Goal: Task Accomplishment & Management: Manage account settings

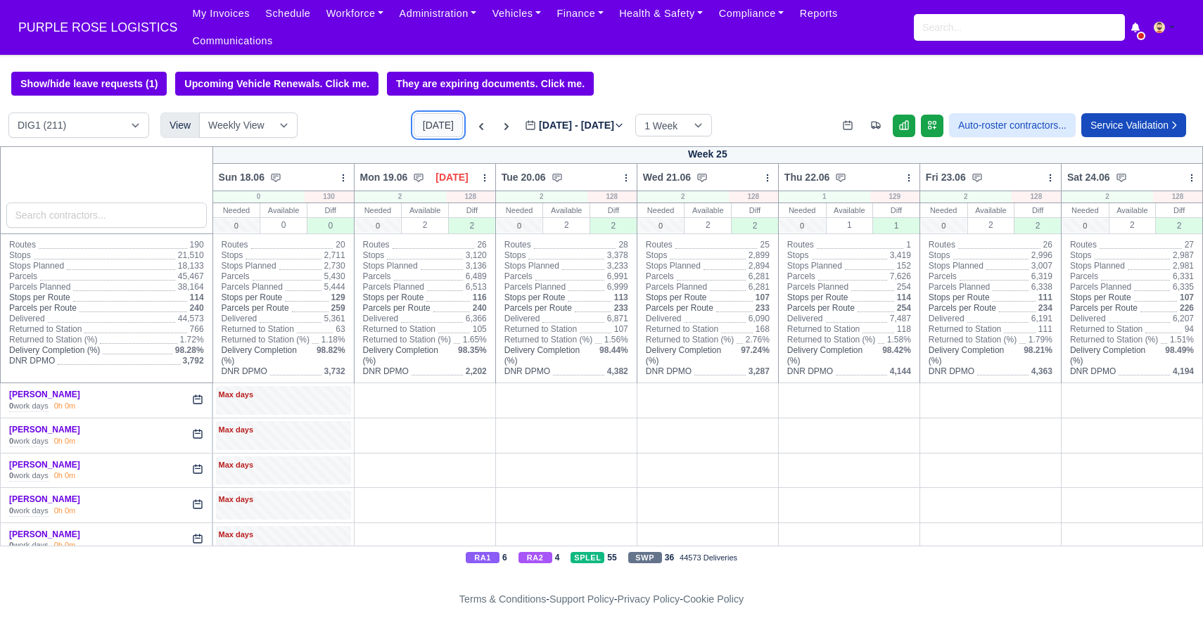
click at [415, 127] on button "Today" at bounding box center [438, 125] width 49 height 24
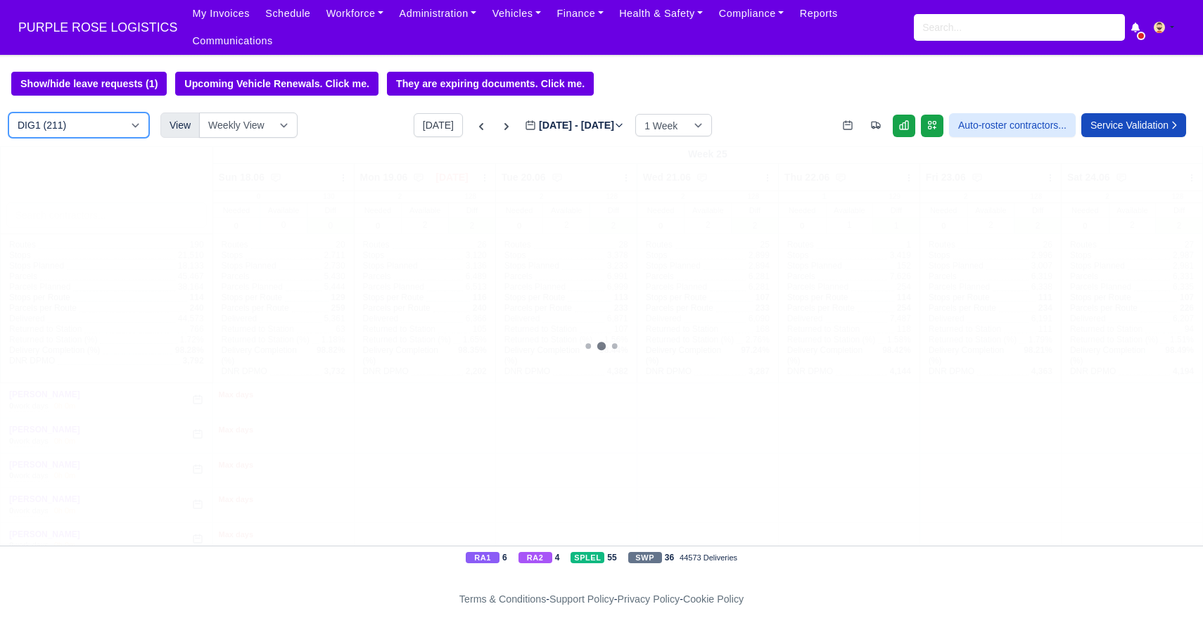
type input "2025-10-05"
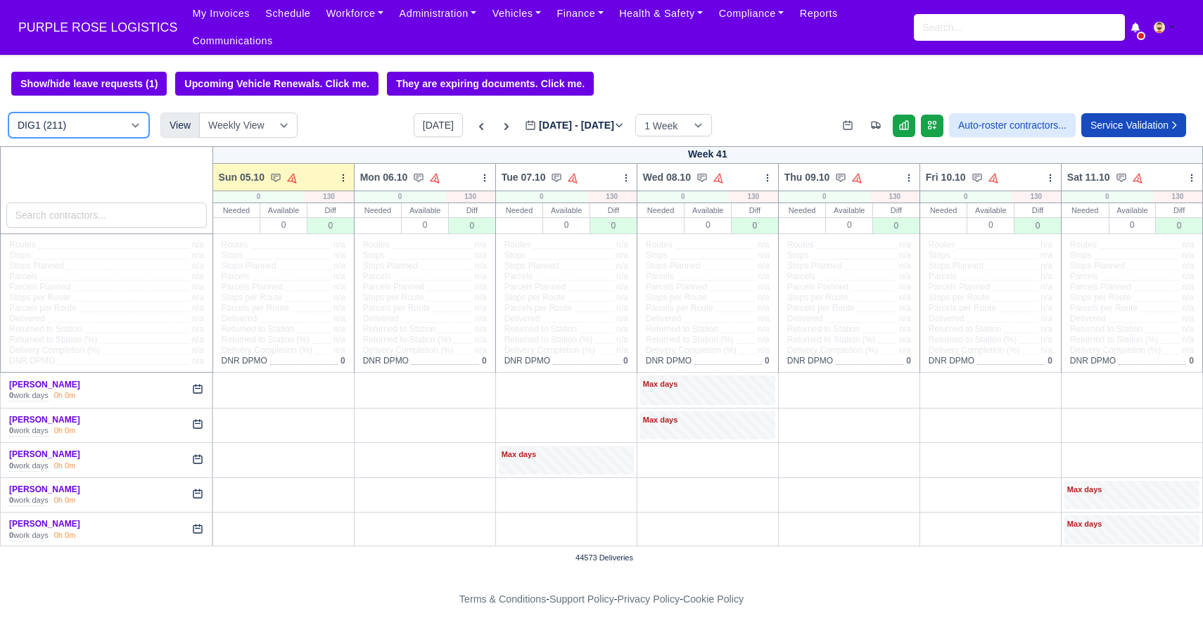
click at [105, 127] on select "DIG1 (211) DAK1 (1) GIMD (83)" at bounding box center [78, 125] width 141 height 25
select select "5"
click at [8, 113] on select "DIG1 (211) DAK1 (1) GIMD (83)" at bounding box center [78, 125] width 141 height 25
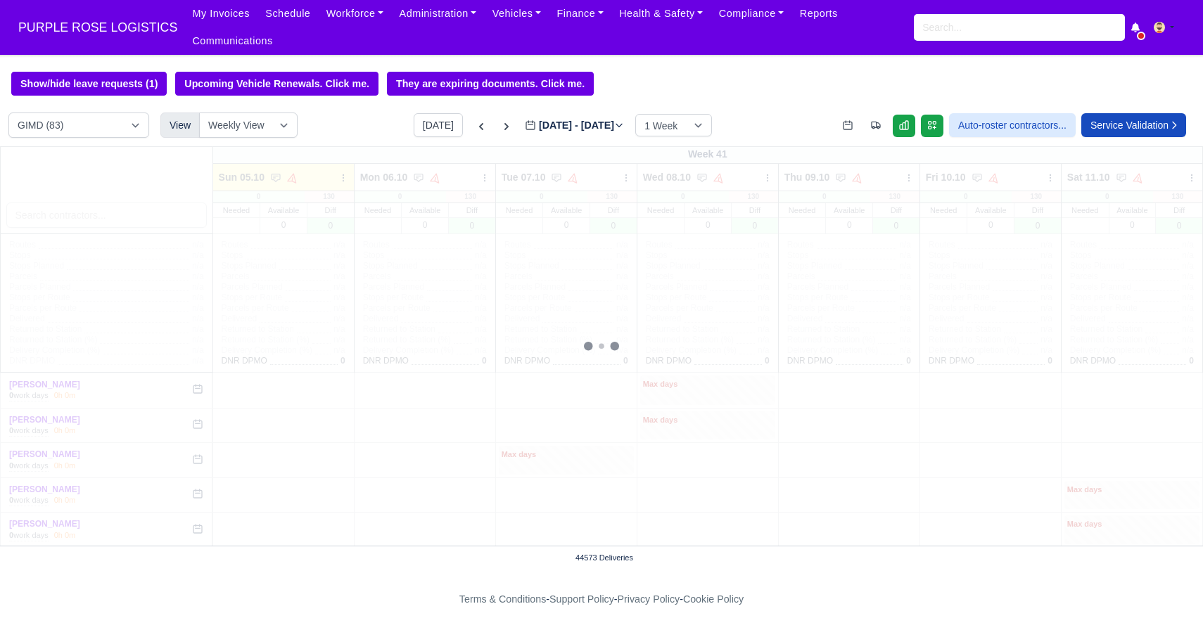
click at [104, 216] on div "Week 41 Sun 05.10" at bounding box center [601, 346] width 1203 height 400
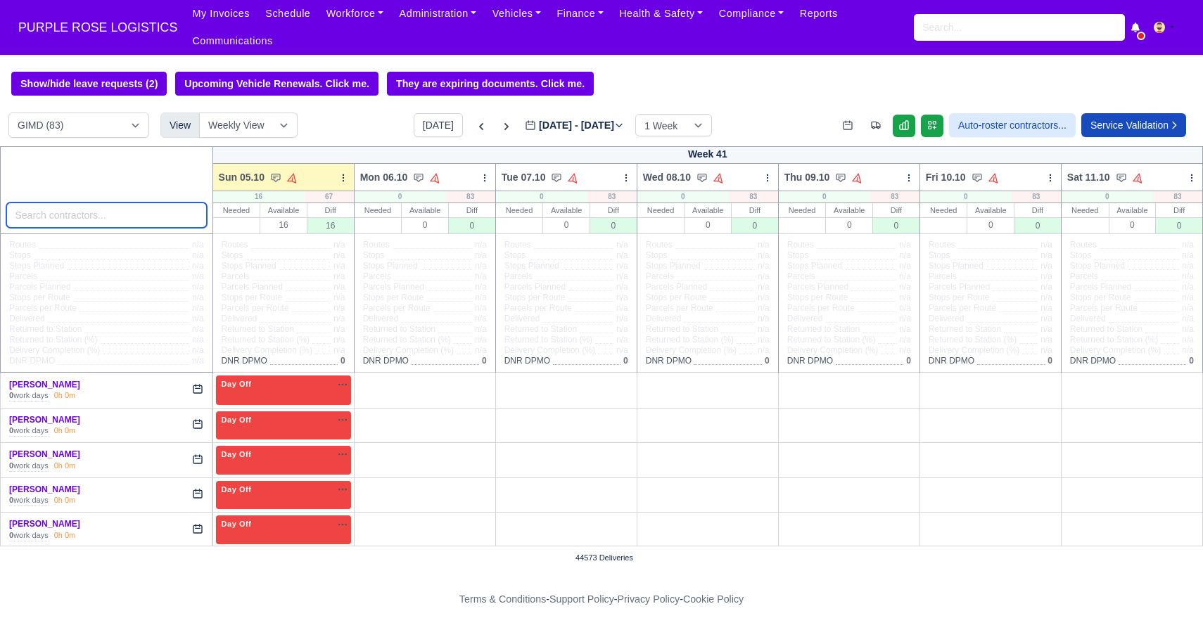
click at [104, 216] on input "search" at bounding box center [106, 215] width 201 height 25
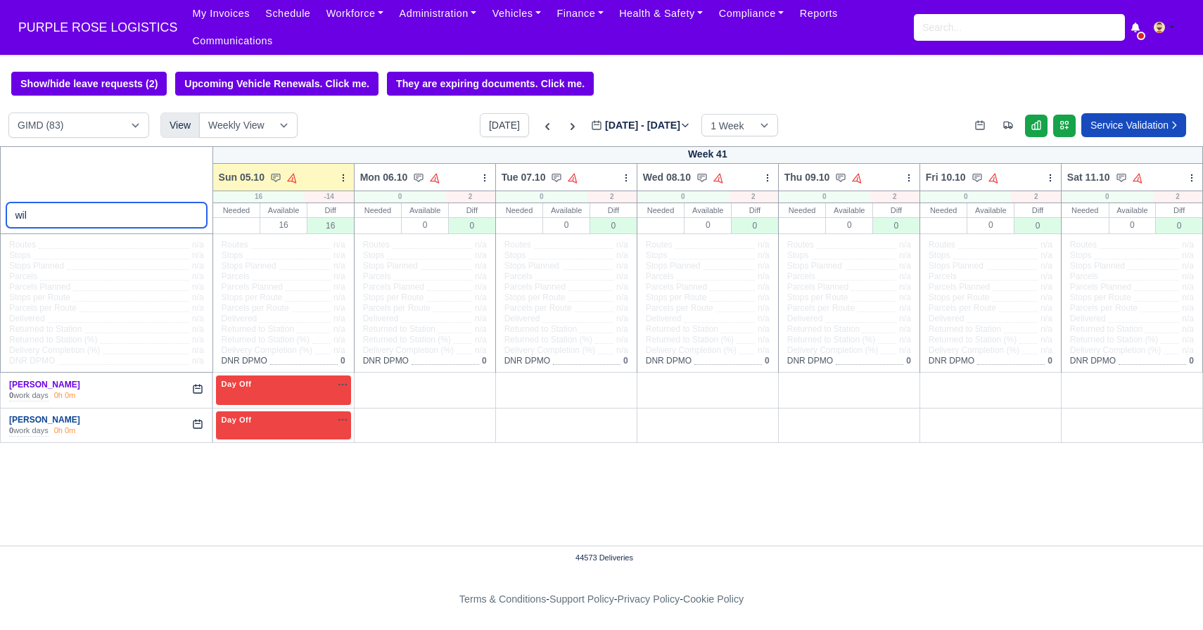
type input "wil"
click at [38, 417] on link "[PERSON_NAME]" at bounding box center [44, 420] width 71 height 10
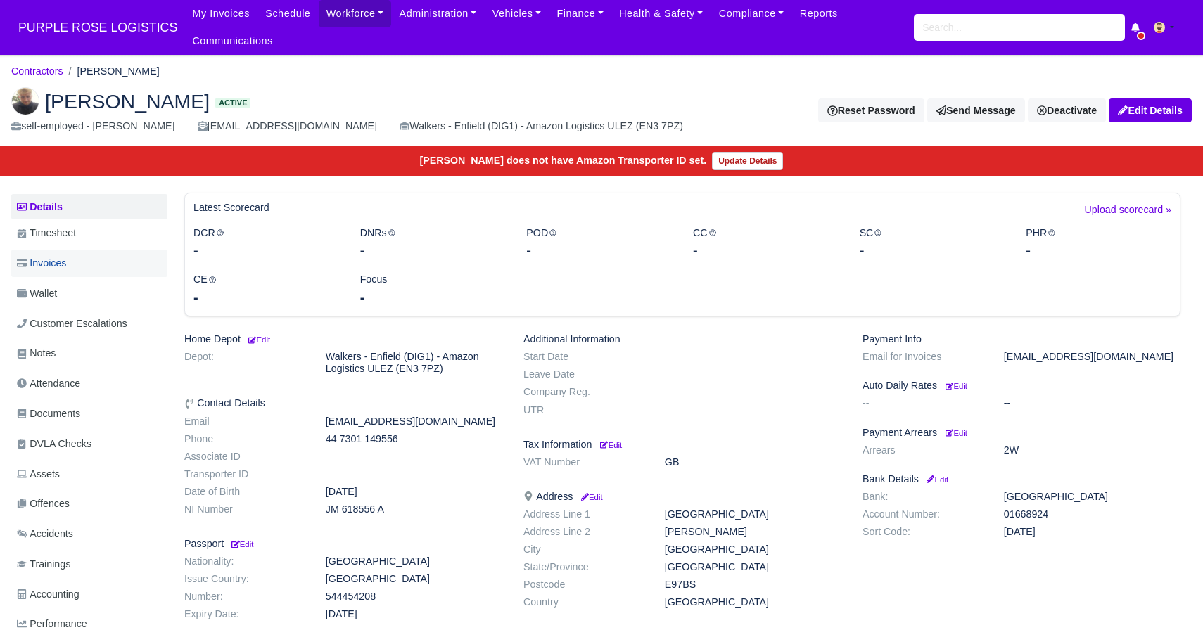
click at [91, 265] on link "Invoices" at bounding box center [89, 263] width 156 height 27
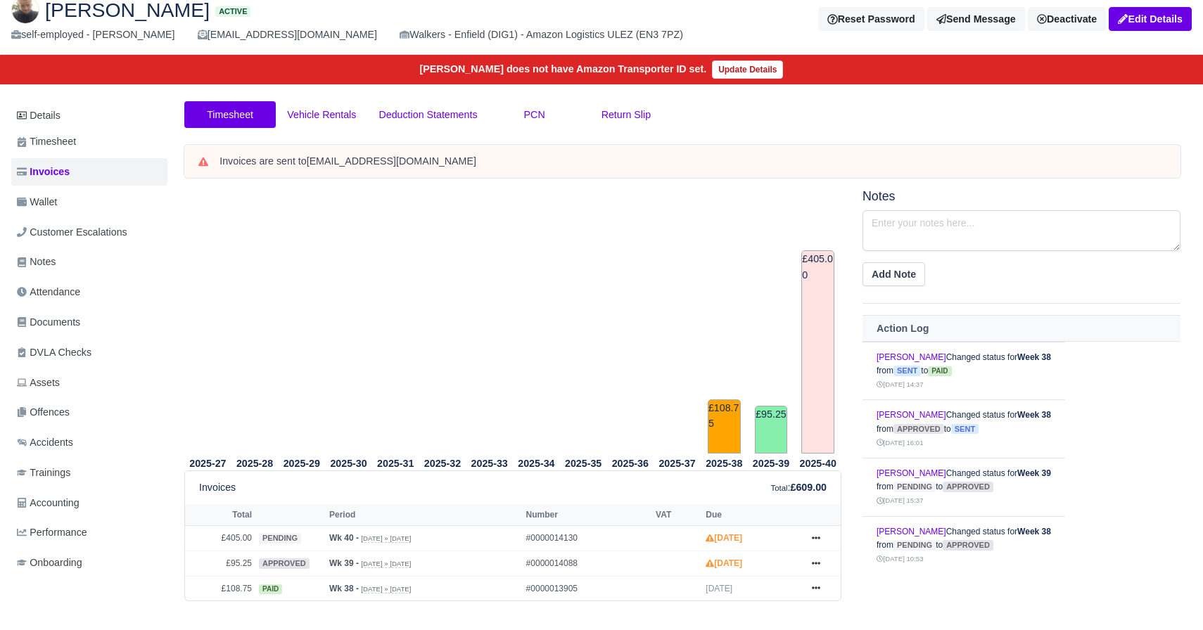
scroll to position [158, 0]
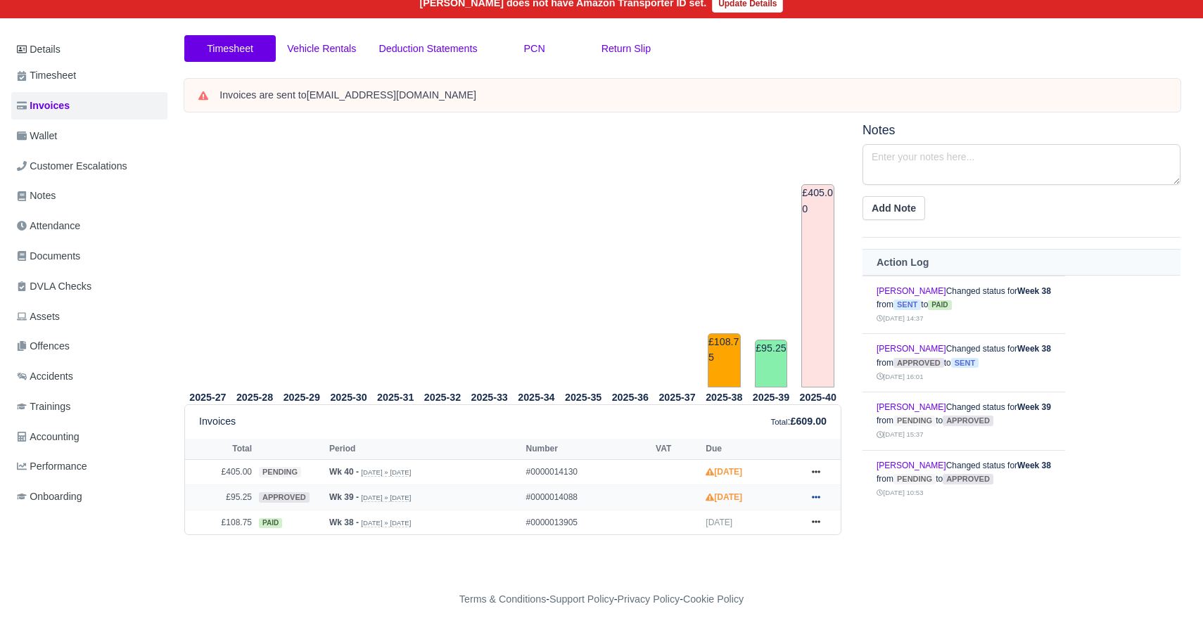
click at [816, 497] on icon at bounding box center [816, 497] width 8 height 3
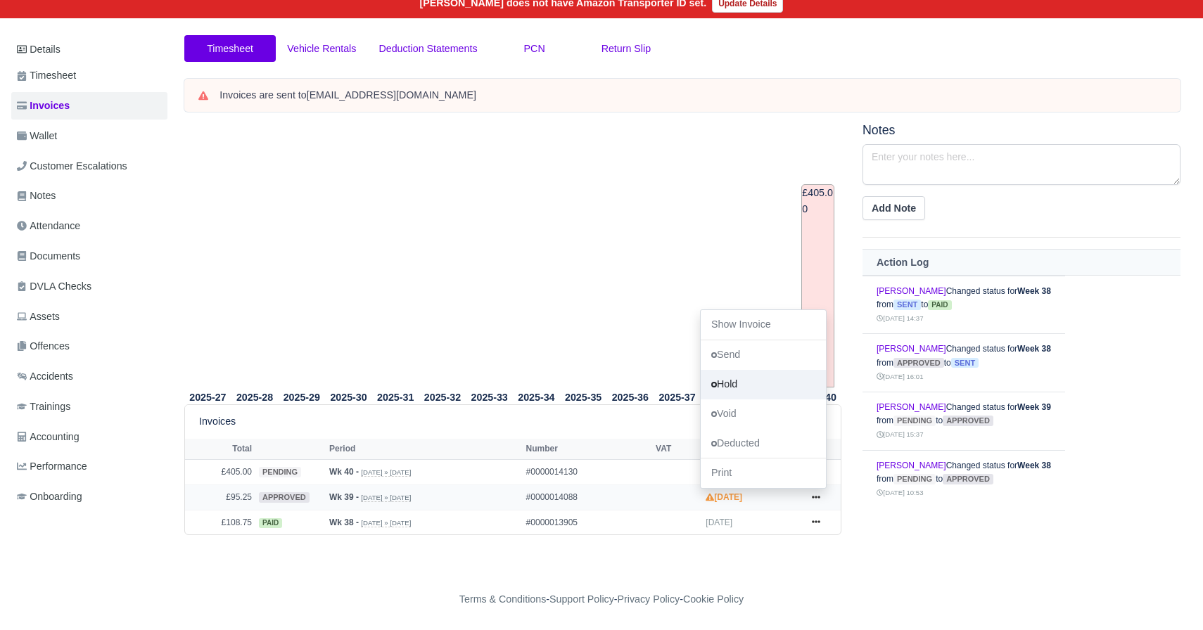
click at [751, 388] on link "Hold" at bounding box center [763, 385] width 125 height 30
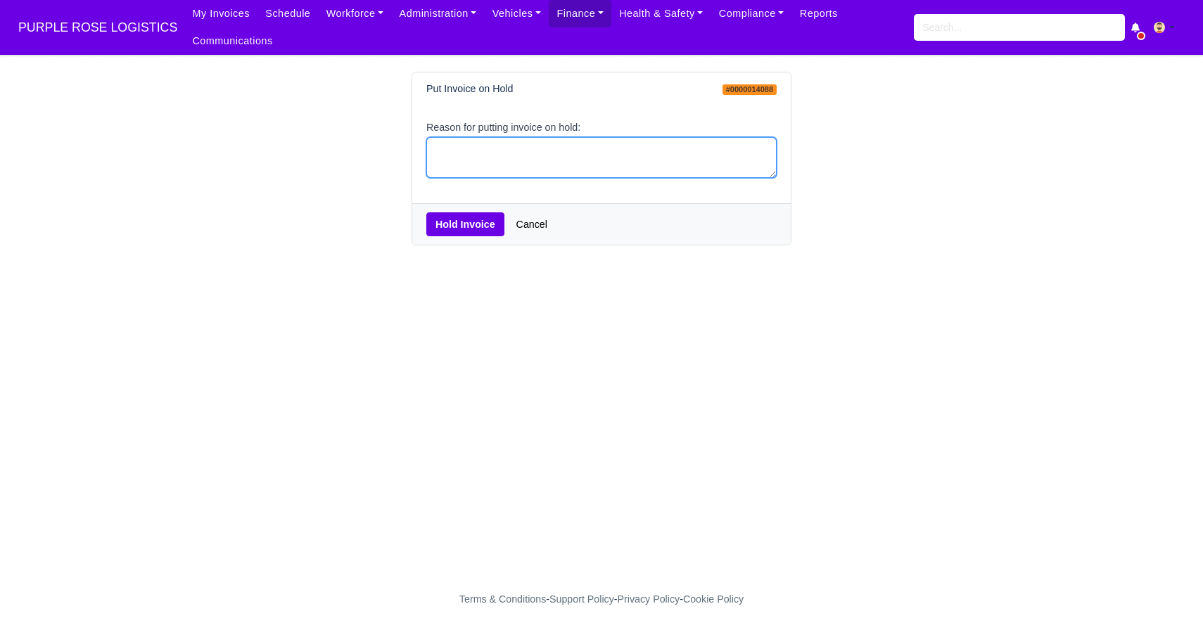
click at [535, 158] on textarea "Reason for putting invoice on hold:" at bounding box center [601, 158] width 350 height 42
type textarea "HOLD"
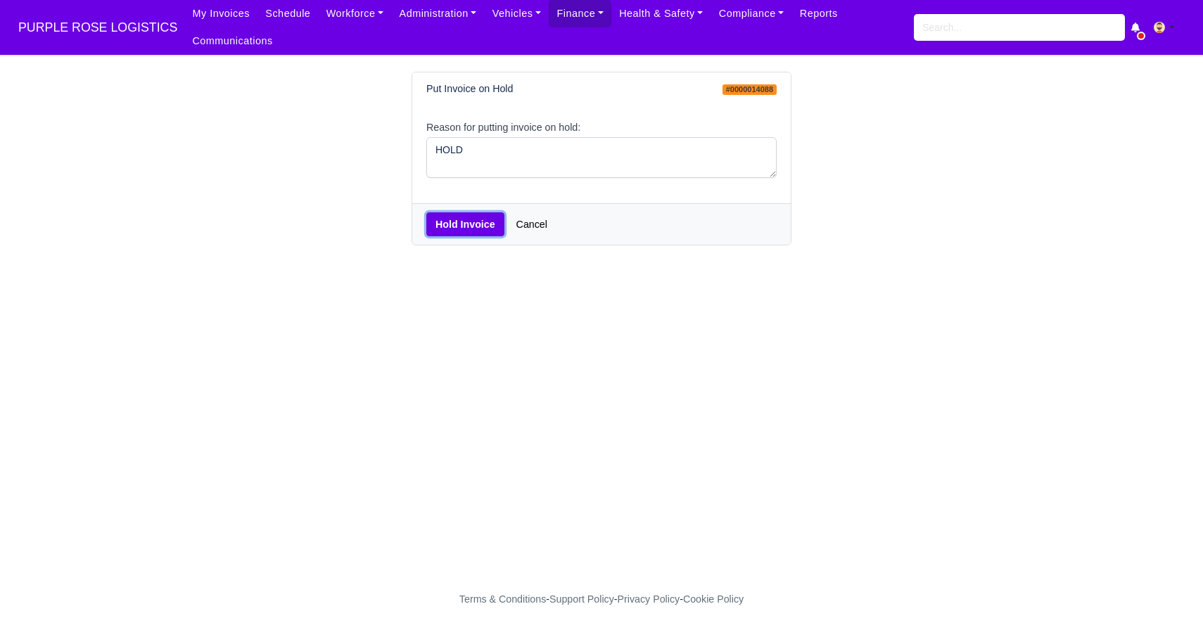
click at [477, 227] on button "Hold Invoice" at bounding box center [465, 224] width 78 height 24
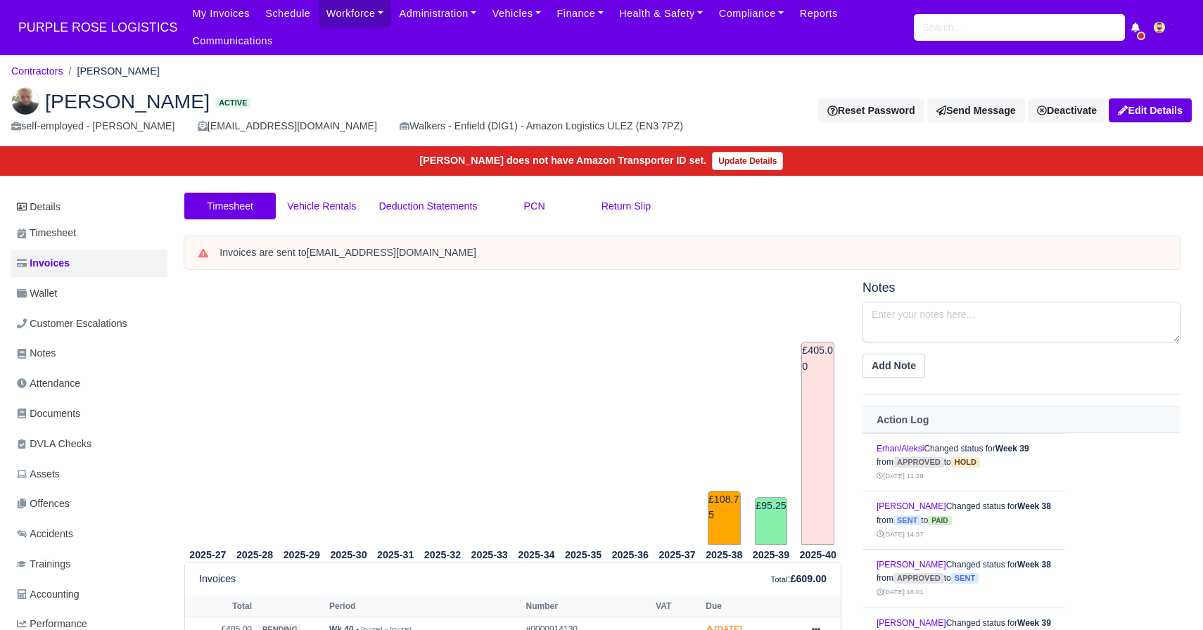
scroll to position [150, 0]
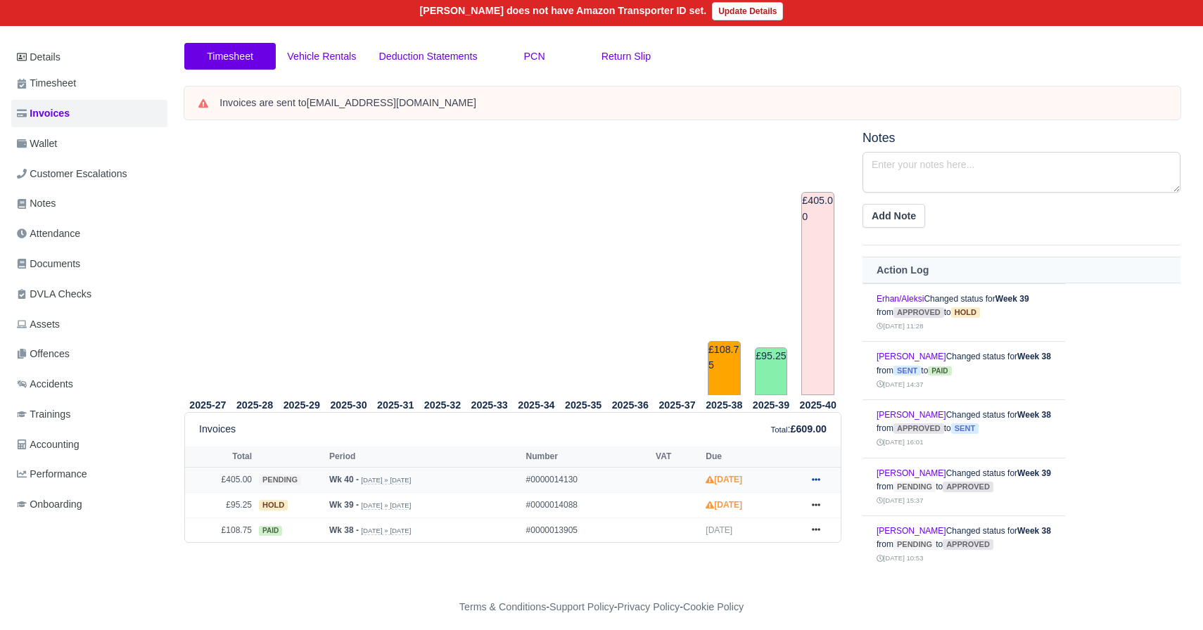
click at [810, 479] on link at bounding box center [816, 480] width 21 height 18
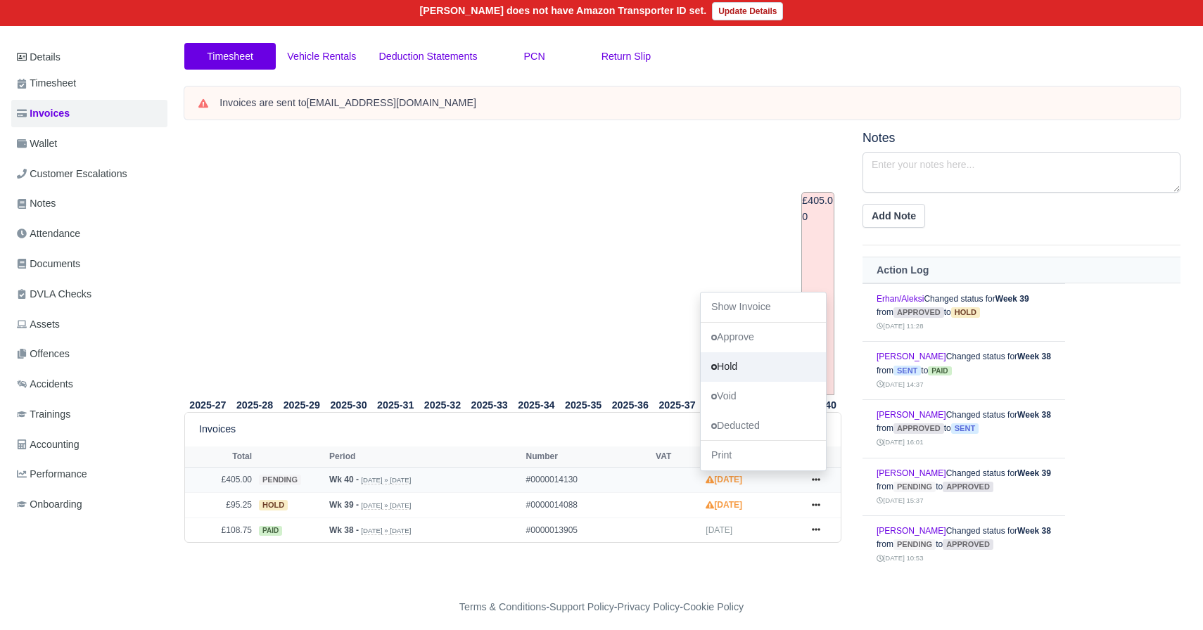
click at [780, 364] on link "Hold" at bounding box center [763, 367] width 125 height 30
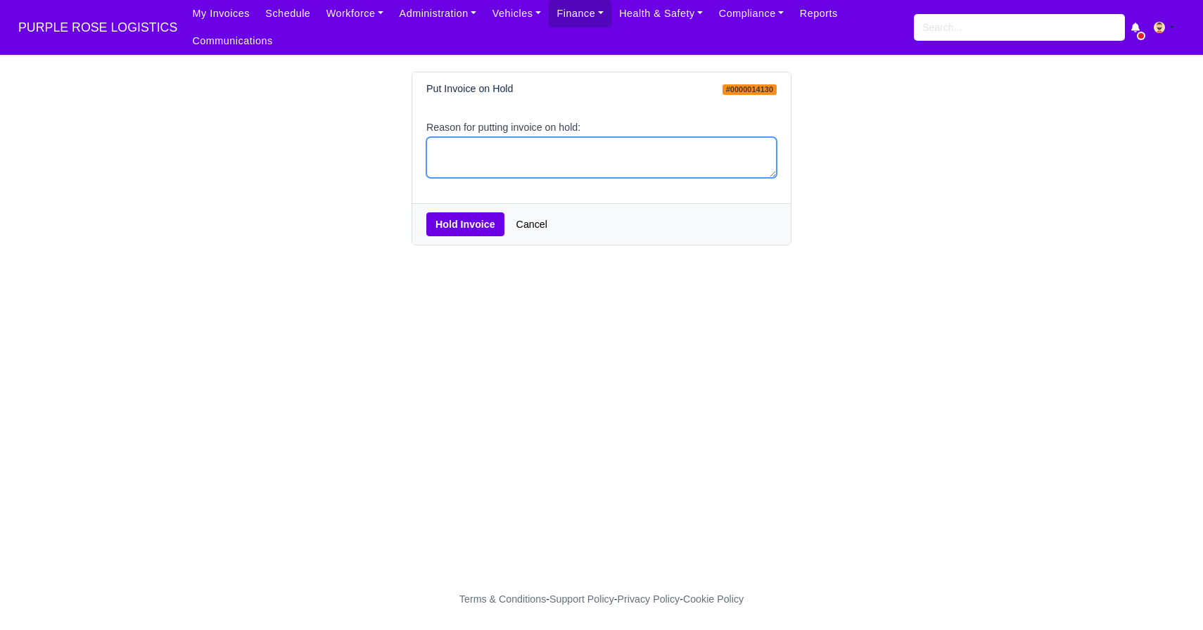
click at [609, 167] on textarea "Reason for putting invoice on hold:" at bounding box center [601, 158] width 350 height 42
type textarea "HOLD"
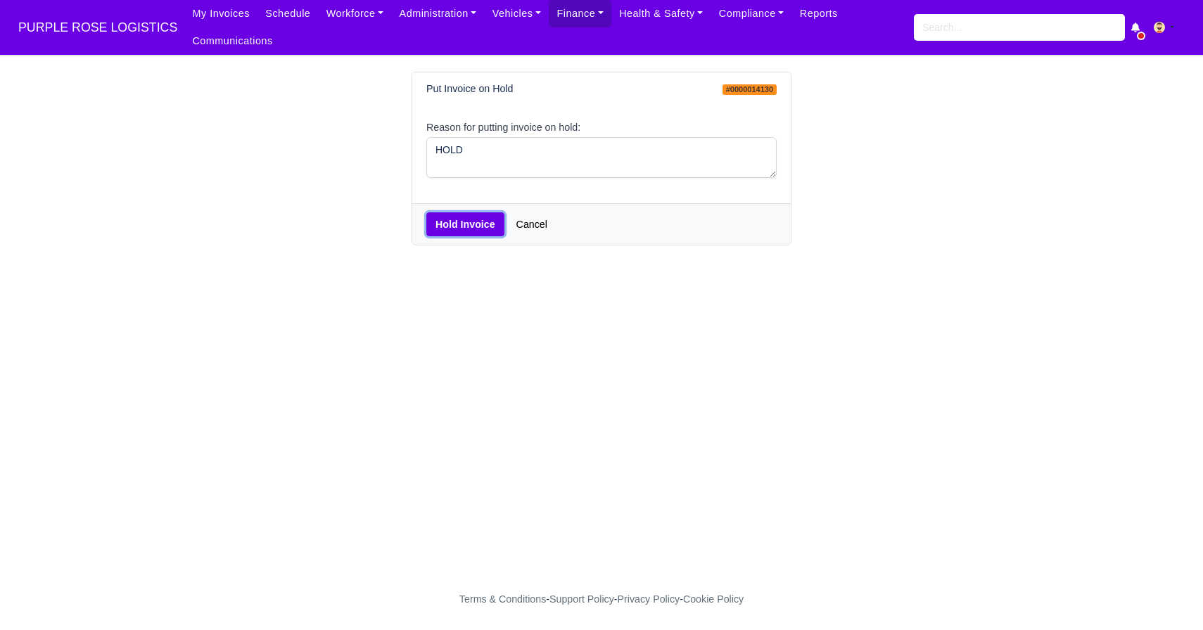
click at [448, 235] on button "Hold Invoice" at bounding box center [465, 224] width 78 height 24
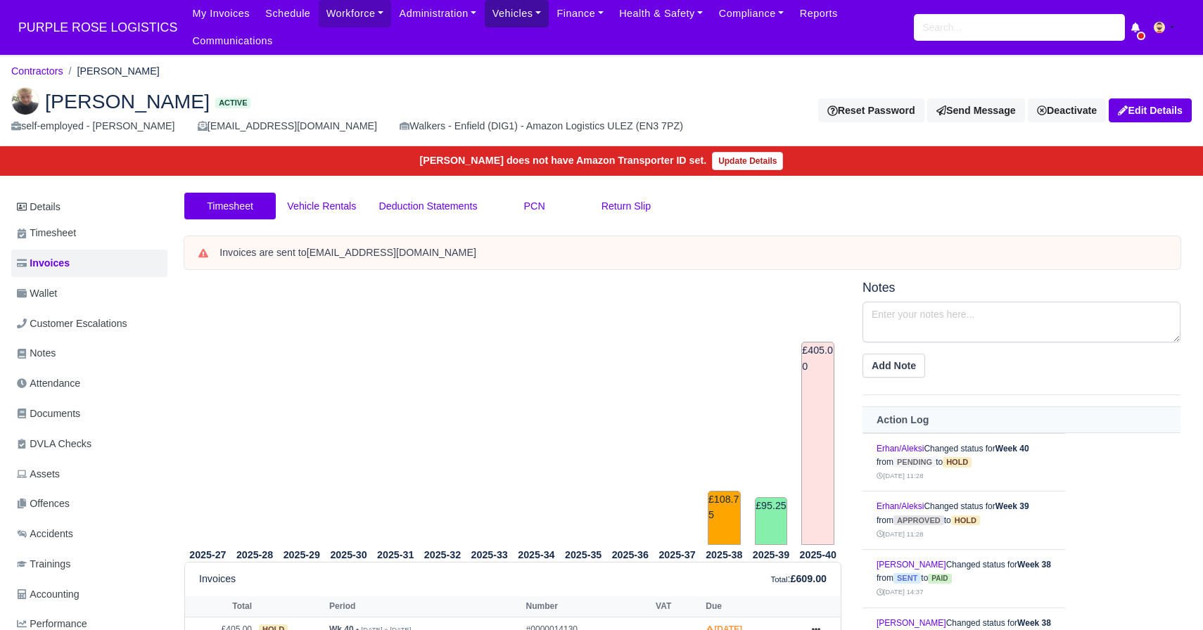
click at [538, 16] on link "Vehicles" at bounding box center [517, 13] width 65 height 27
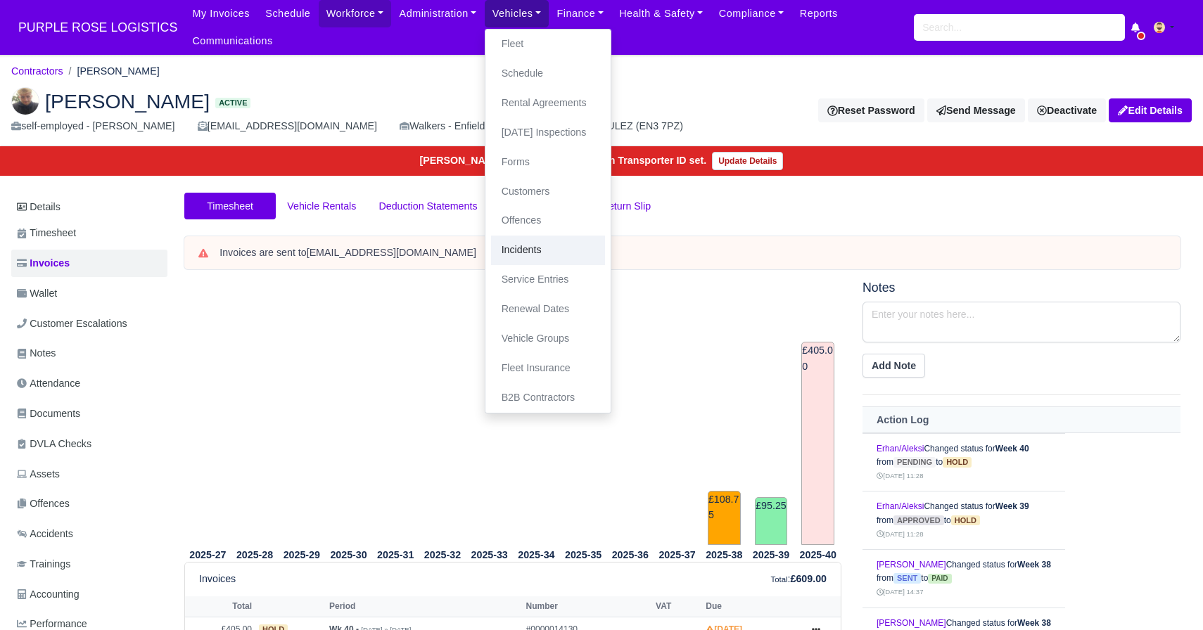
click at [543, 254] on link "Incidents" at bounding box center [548, 251] width 114 height 30
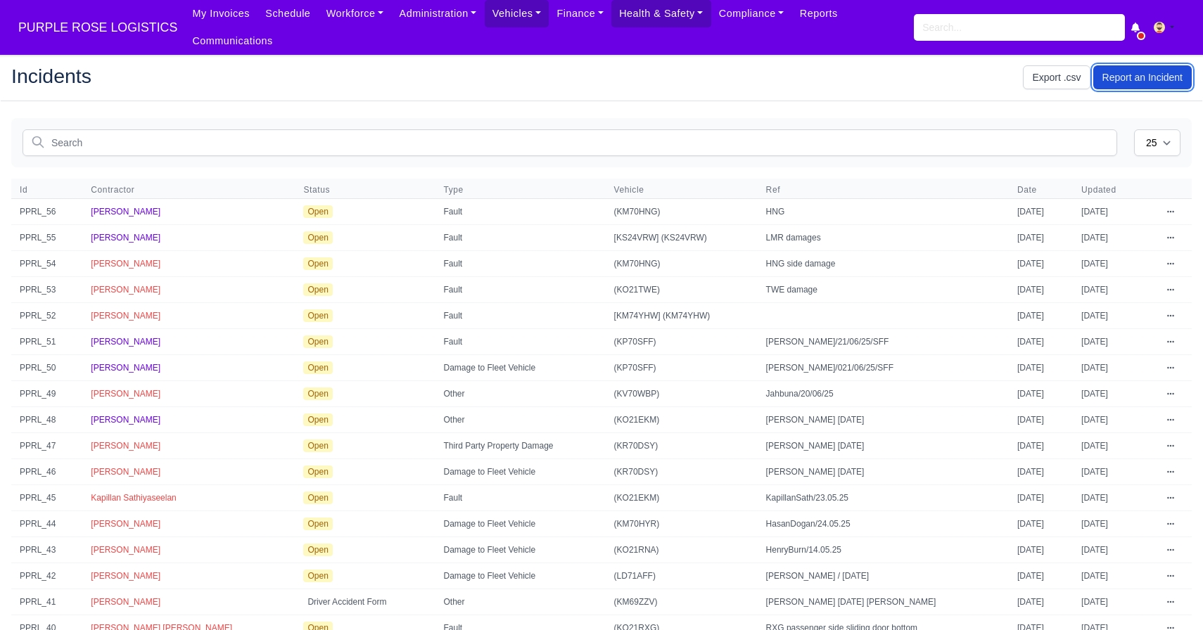
click at [1148, 87] on link "Report an Incident" at bounding box center [1142, 77] width 98 height 24
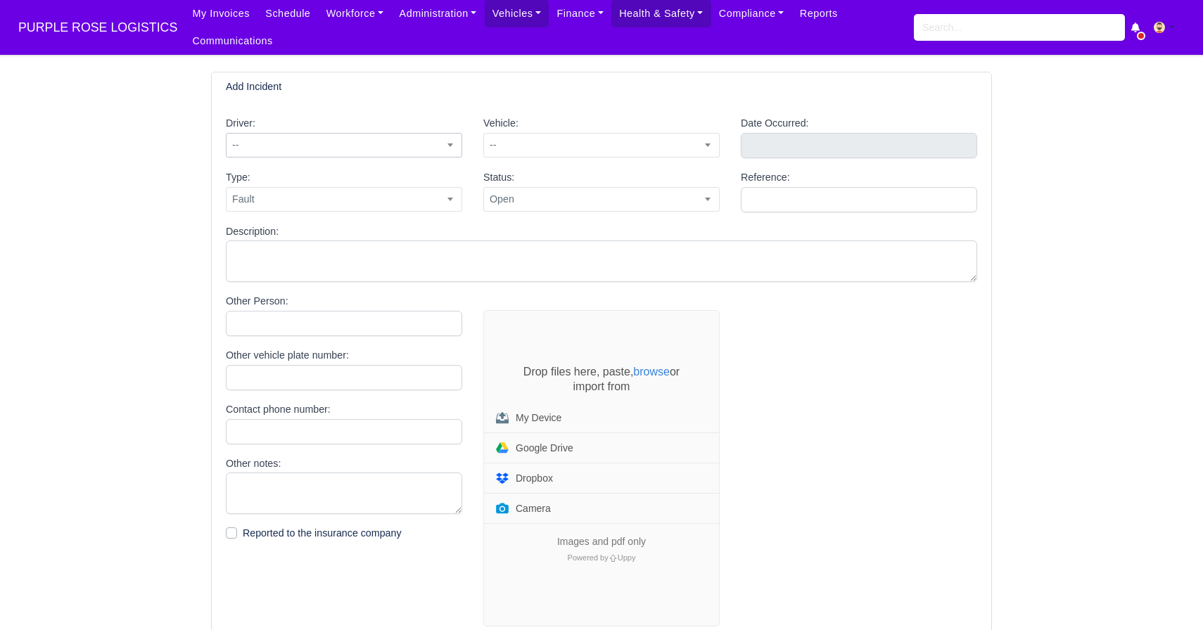
click at [384, 147] on span "--" at bounding box center [344, 145] width 235 height 18
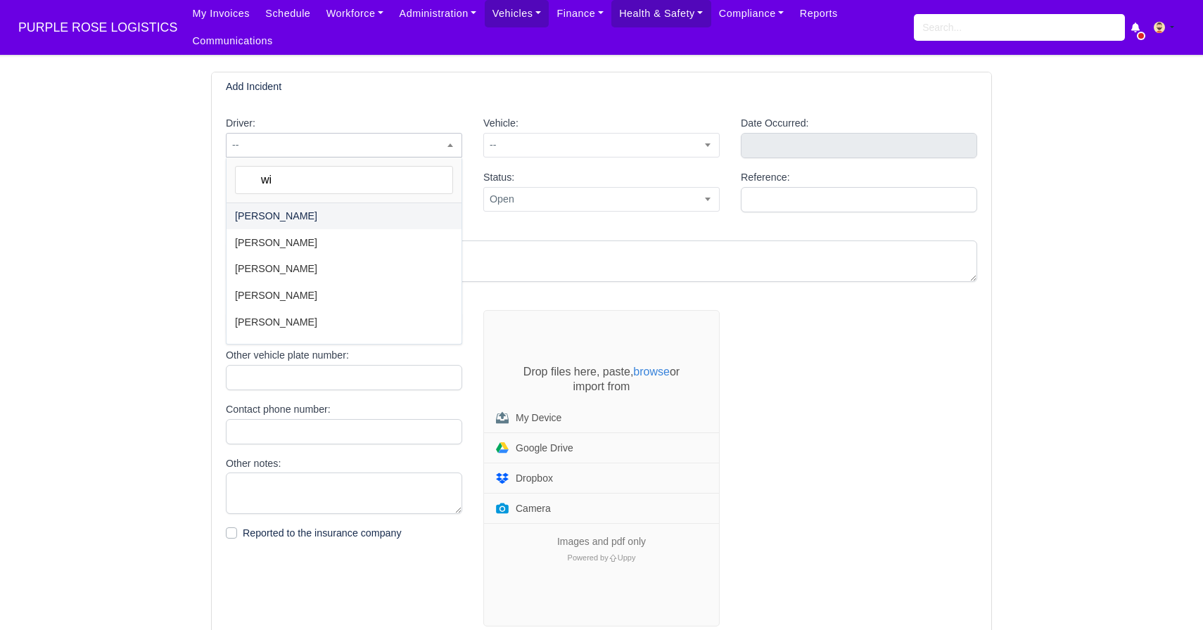
type input "w"
click at [306, 180] on input "search" at bounding box center [344, 180] width 218 height 28
paste input "[PERSON_NAME]"
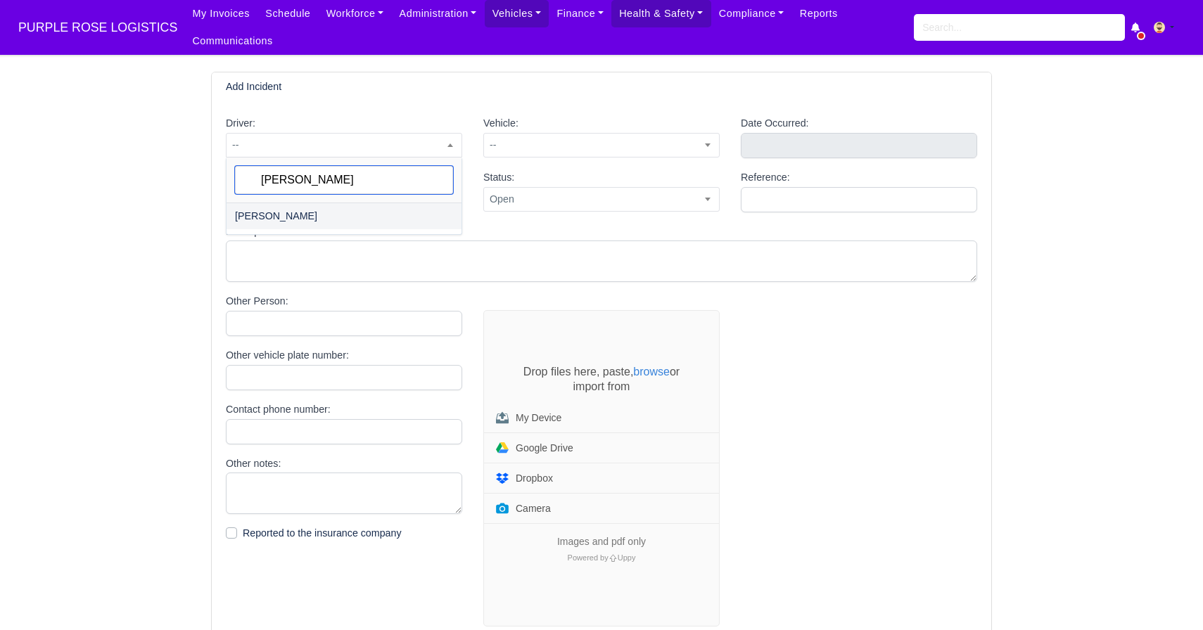
type input "[PERSON_NAME]"
select select "2061"
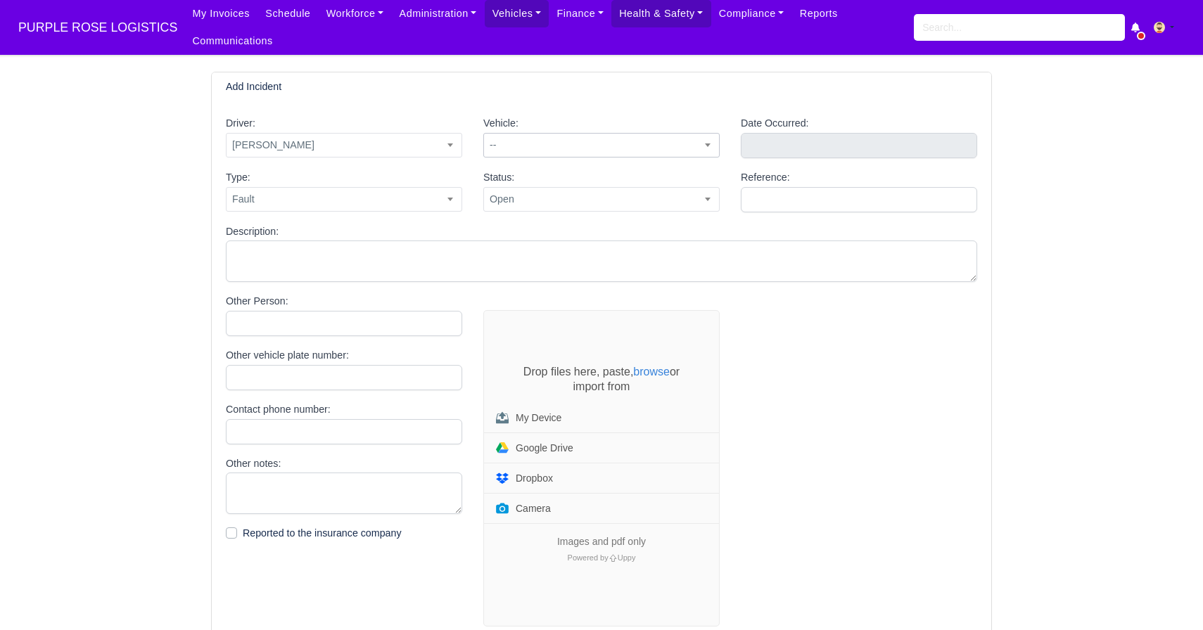
click at [586, 150] on span "--" at bounding box center [601, 145] width 235 height 18
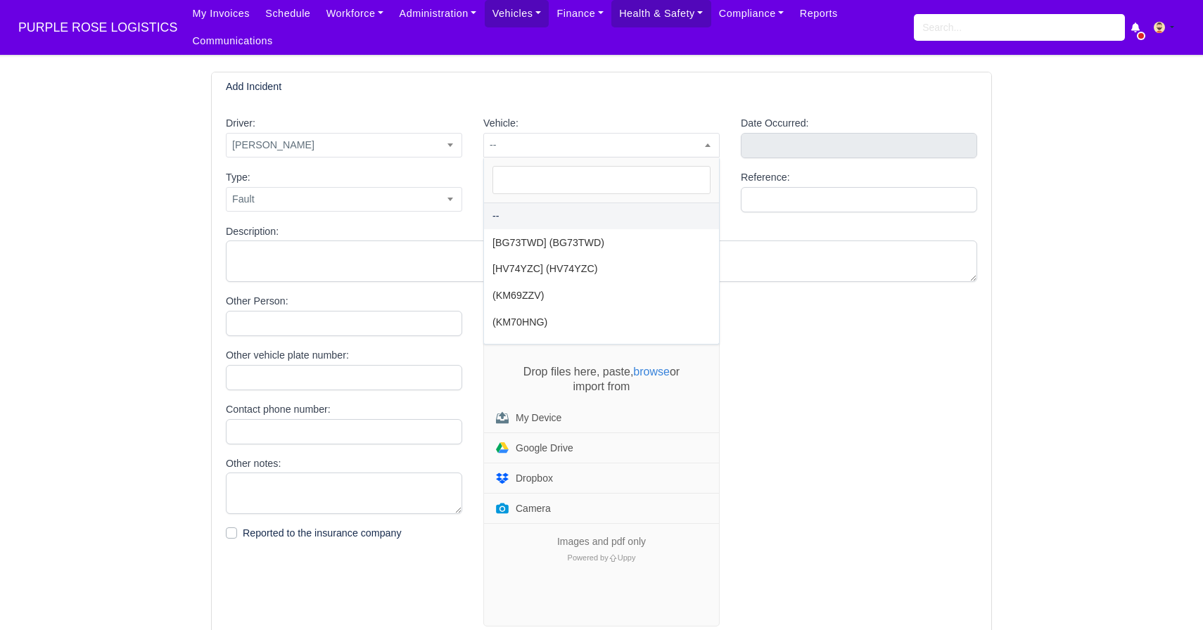
click at [603, 109] on div "Driver: -- Aaron Boafo Aaron Boafo Aaron Green Aaron Symister Aaron Williams Ab…" at bounding box center [602, 371] width 780 height 540
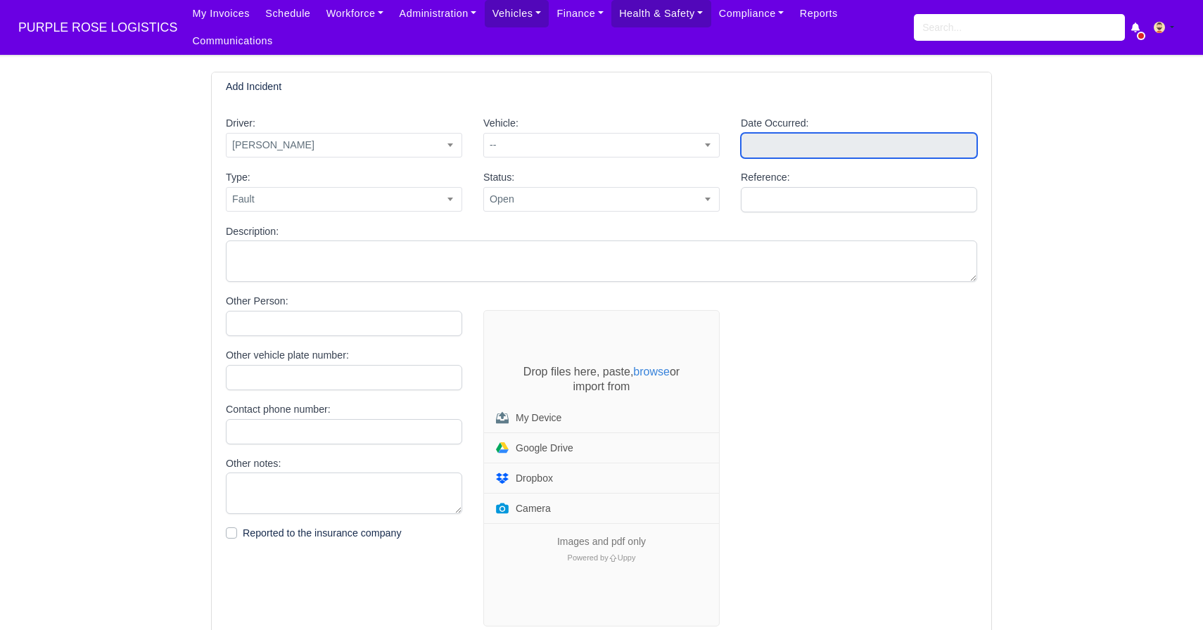
click at [790, 153] on input "text" at bounding box center [859, 145] width 236 height 25
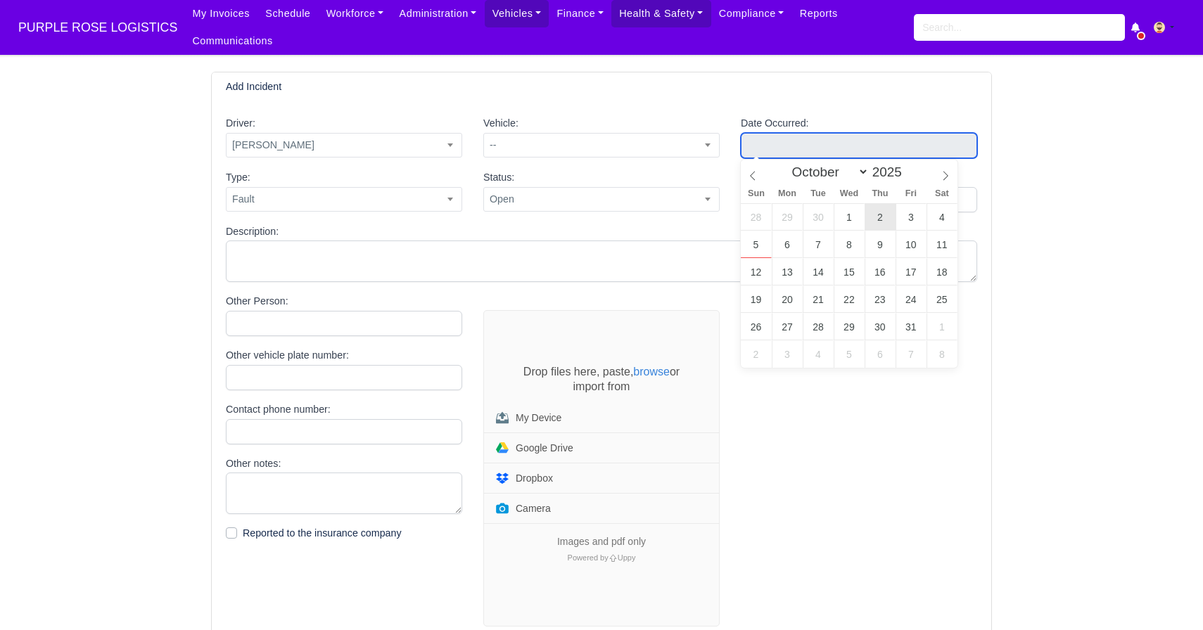
type input "October 2, 2025"
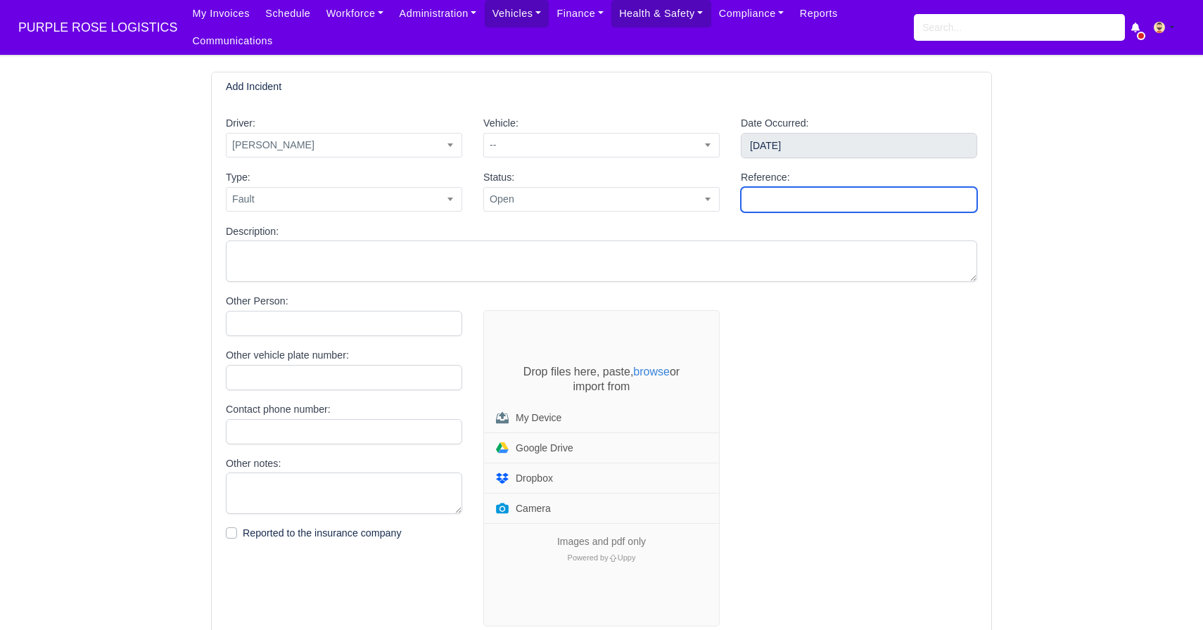
click at [761, 199] on input "Reference:" at bounding box center [859, 199] width 236 height 25
type input "Wiliam/02/10/25"
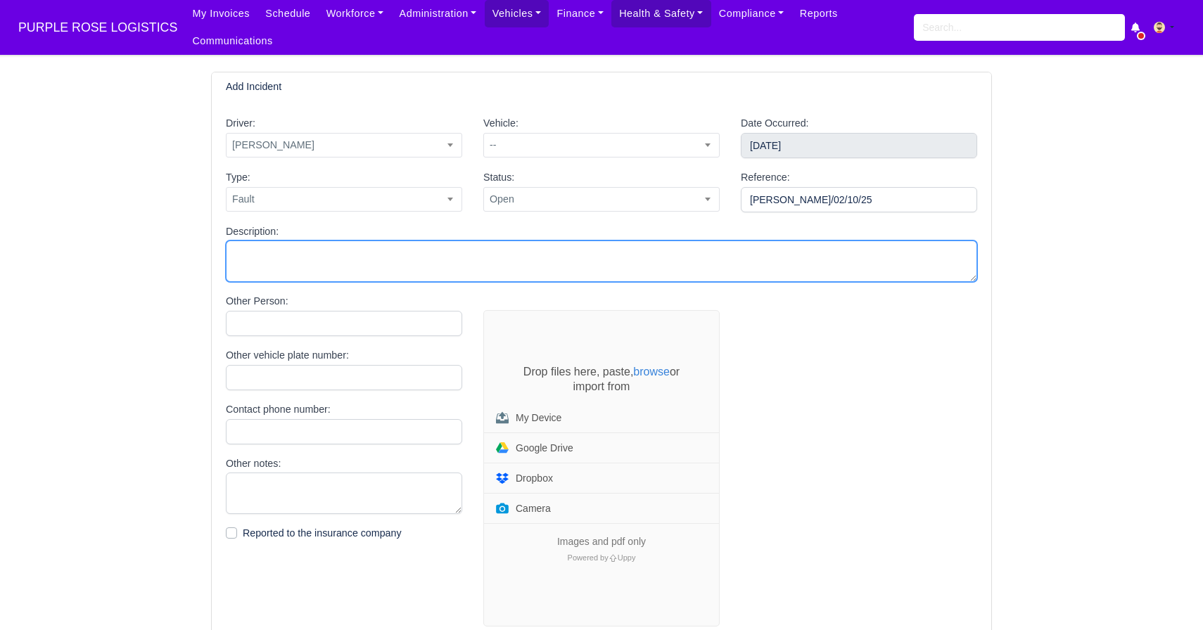
click at [594, 255] on textarea "Description:" at bounding box center [601, 262] width 751 height 42
type textarea "Damage to the cart"
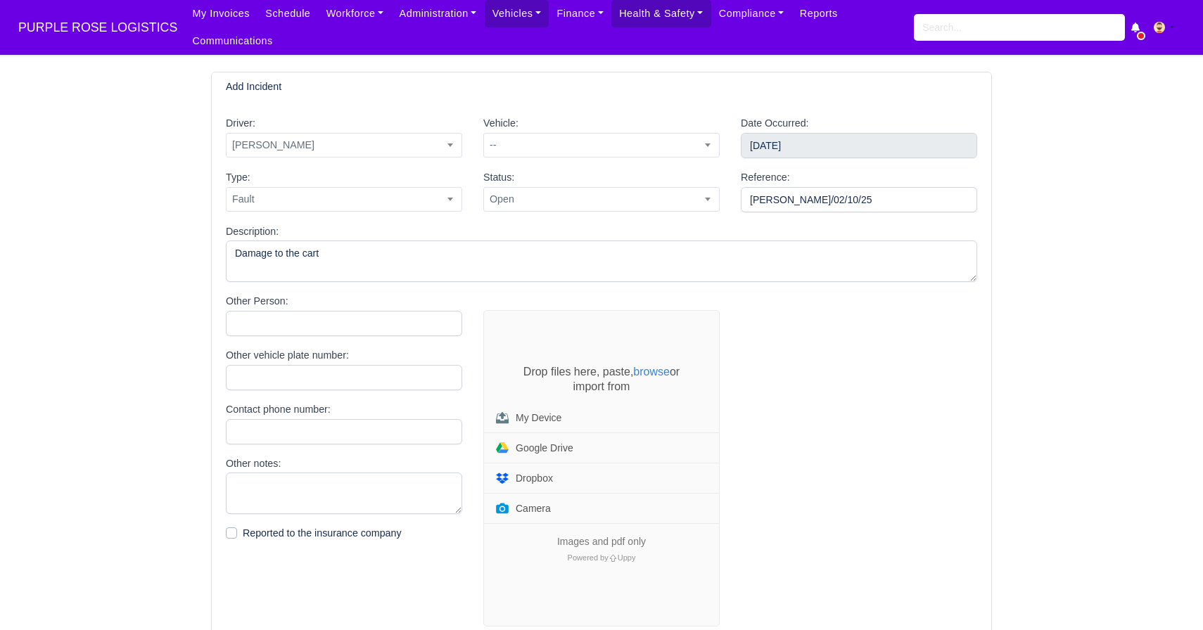
click at [405, 307] on div "Other Person:" at bounding box center [344, 314] width 236 height 43
click at [405, 312] on input "Other Person:" at bounding box center [344, 323] width 236 height 25
type input "n"
type input "N/A"
click at [329, 383] on input "Other vehicle plate number:" at bounding box center [344, 377] width 236 height 25
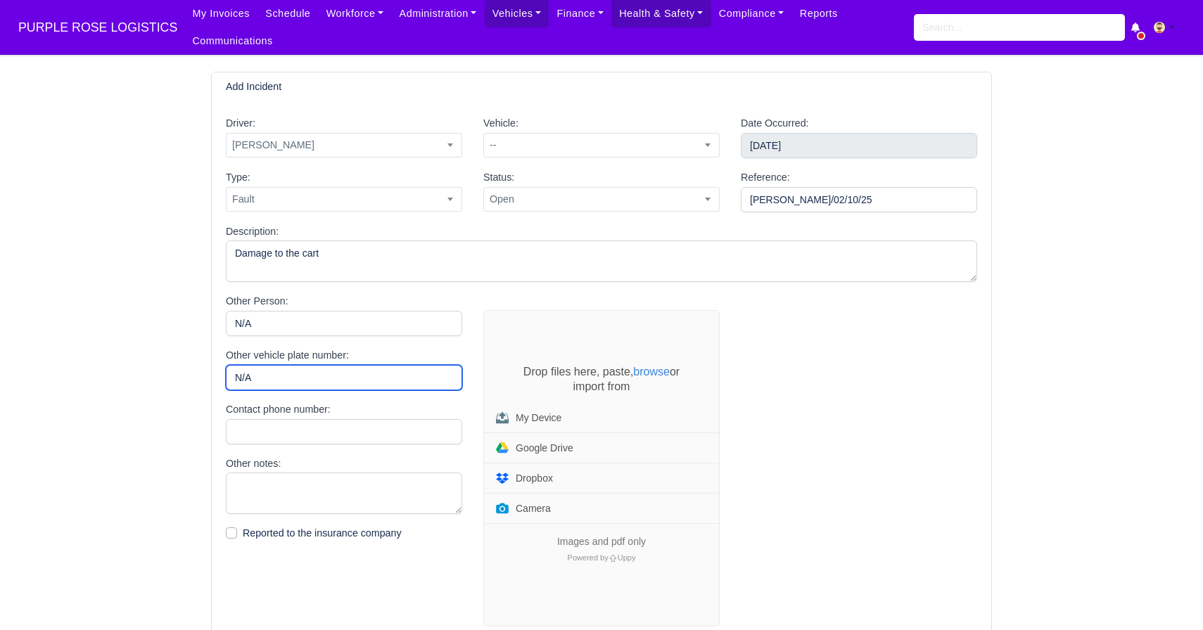
type input "N/A"
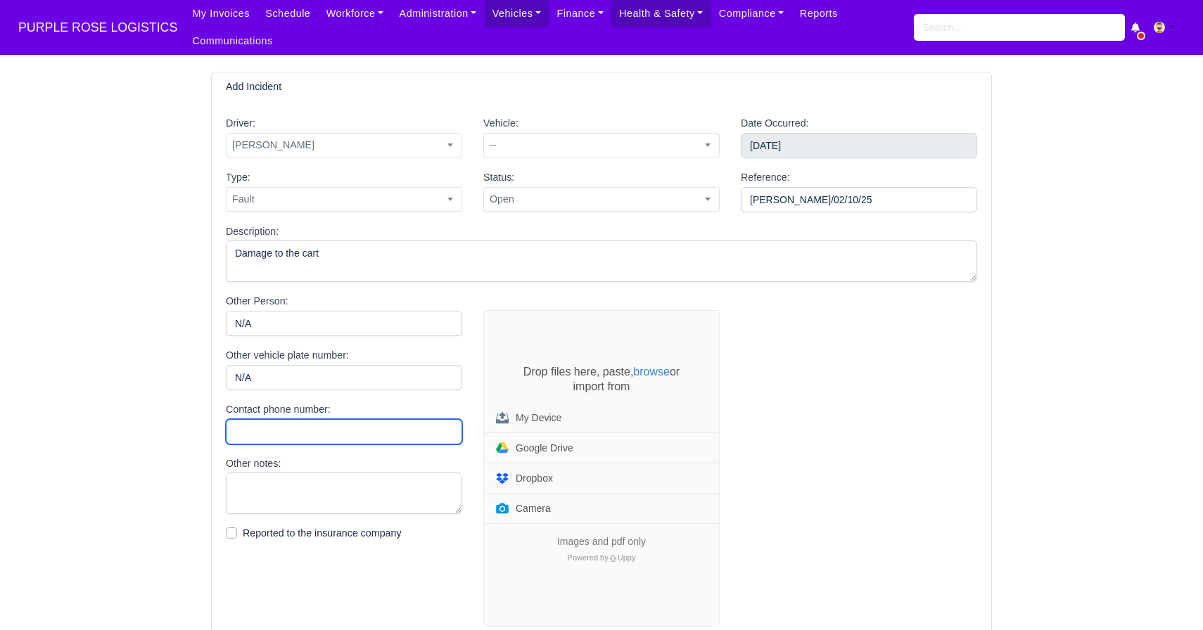
click at [328, 438] on input "Contact phone number:" at bounding box center [344, 431] width 236 height 25
type input "N/A"
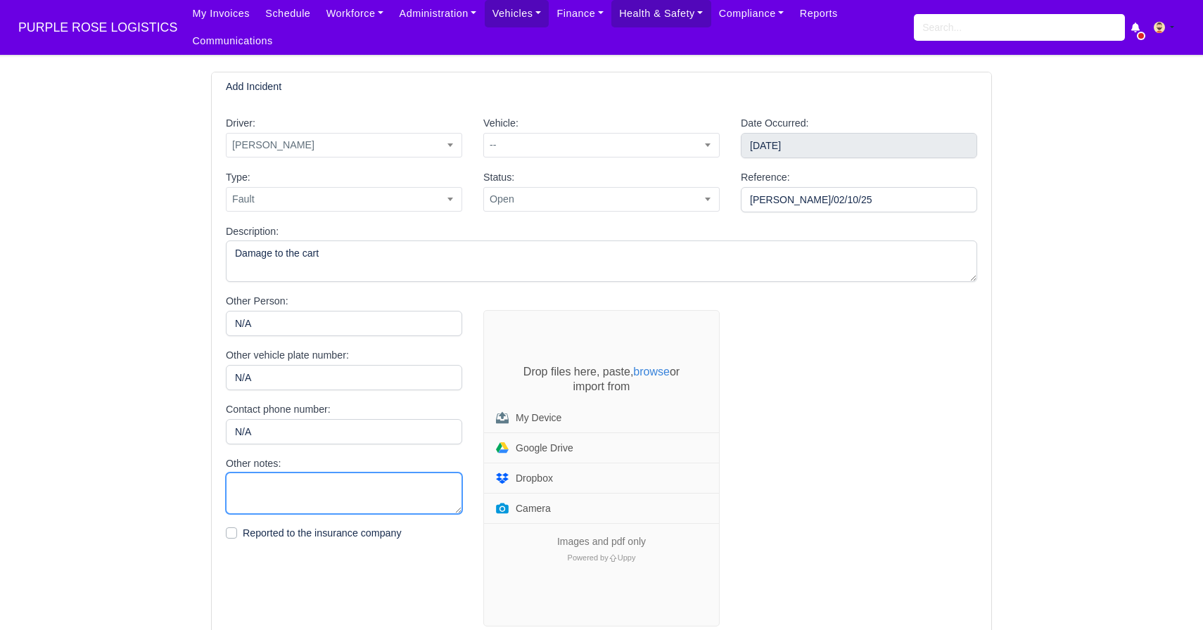
click at [326, 492] on textarea "Other notes:" at bounding box center [344, 494] width 236 height 42
type textarea "N/A"
click at [909, 473] on div at bounding box center [858, 468] width 257 height 317
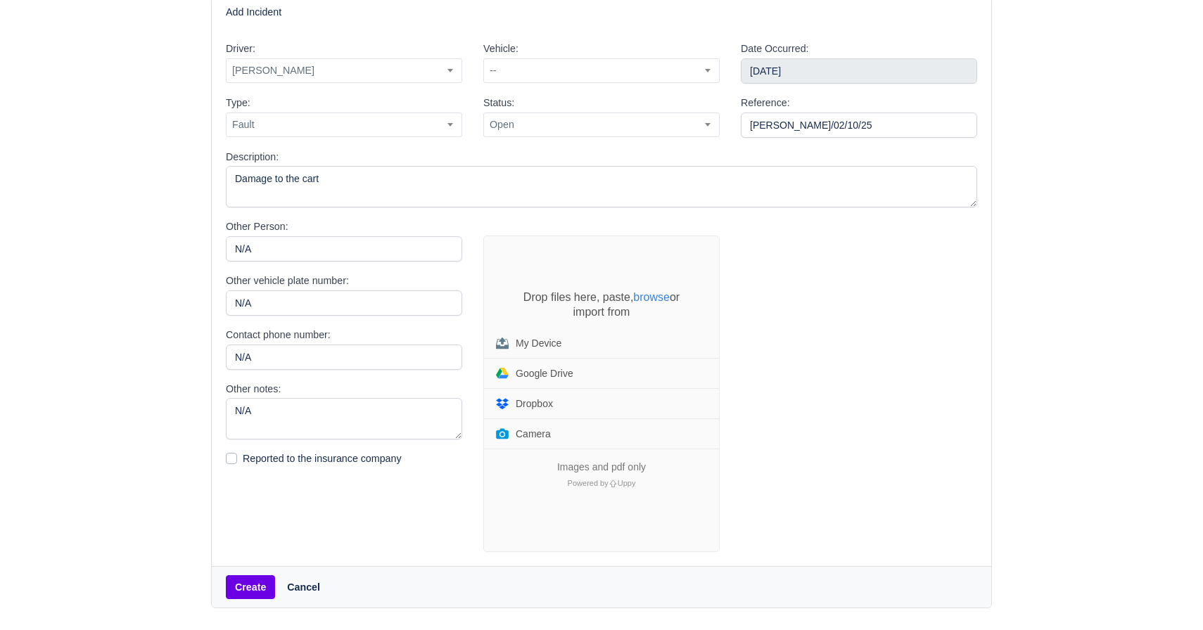
scroll to position [115, 0]
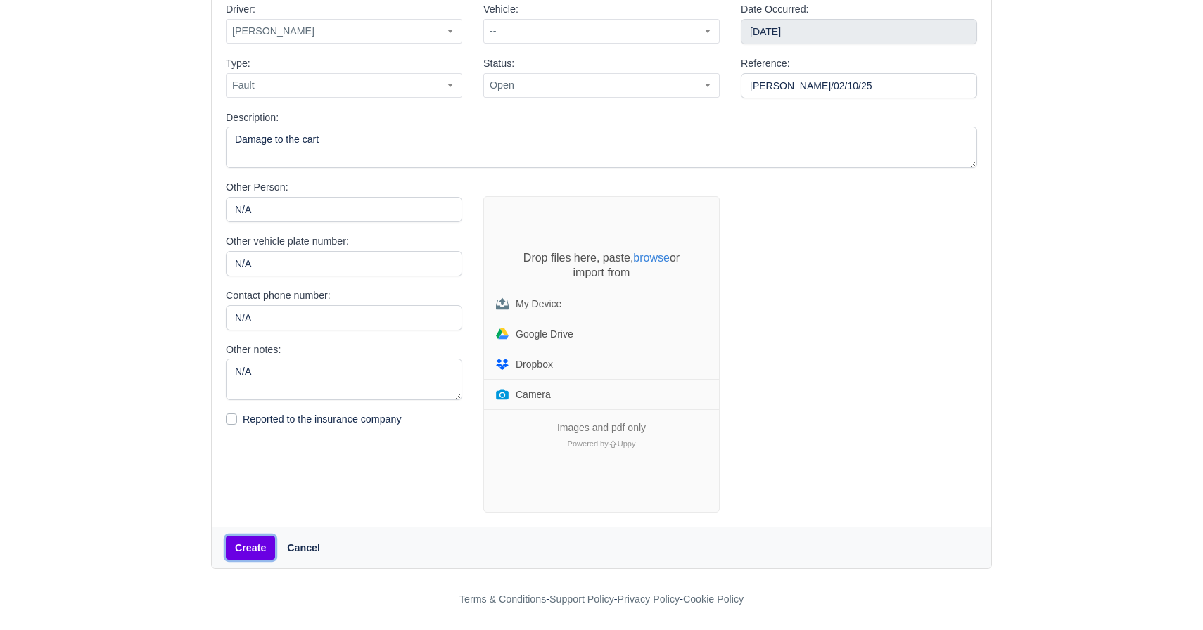
click at [238, 548] on button "Create" at bounding box center [250, 548] width 49 height 24
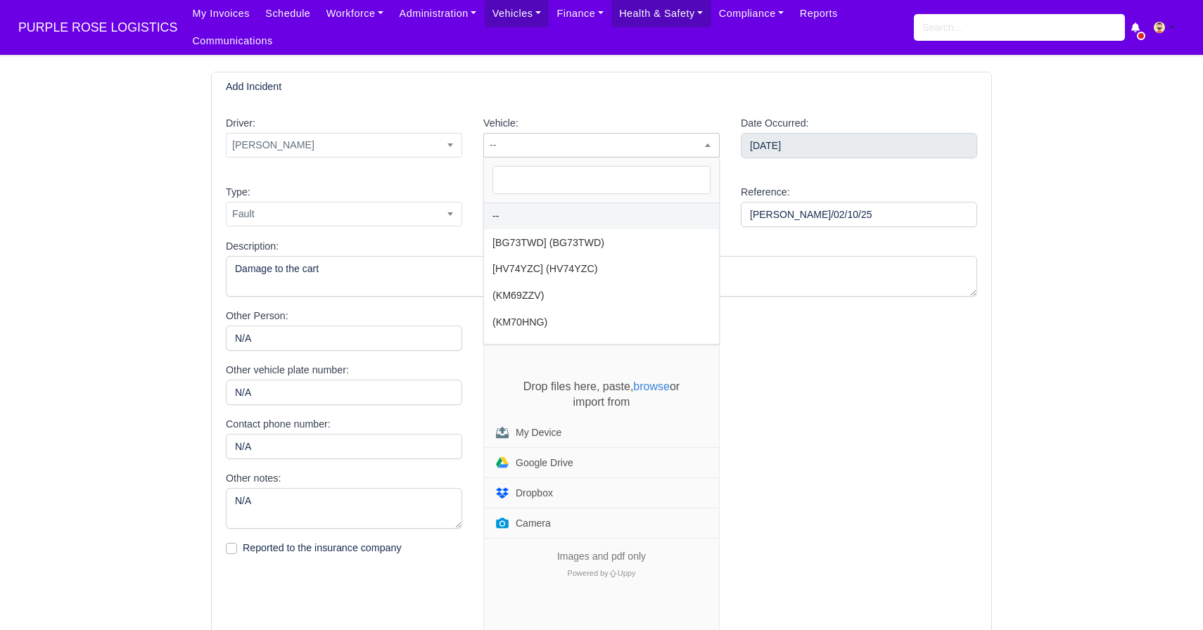
click at [661, 138] on span "--" at bounding box center [601, 145] width 235 height 18
select select "45"
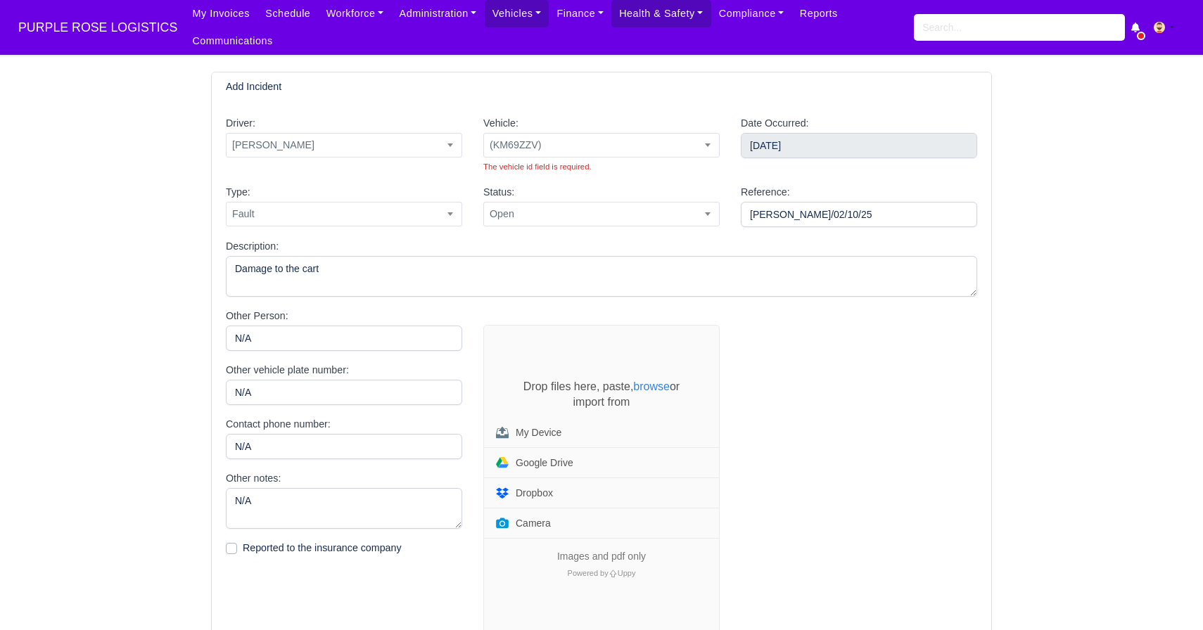
scroll to position [129, 0]
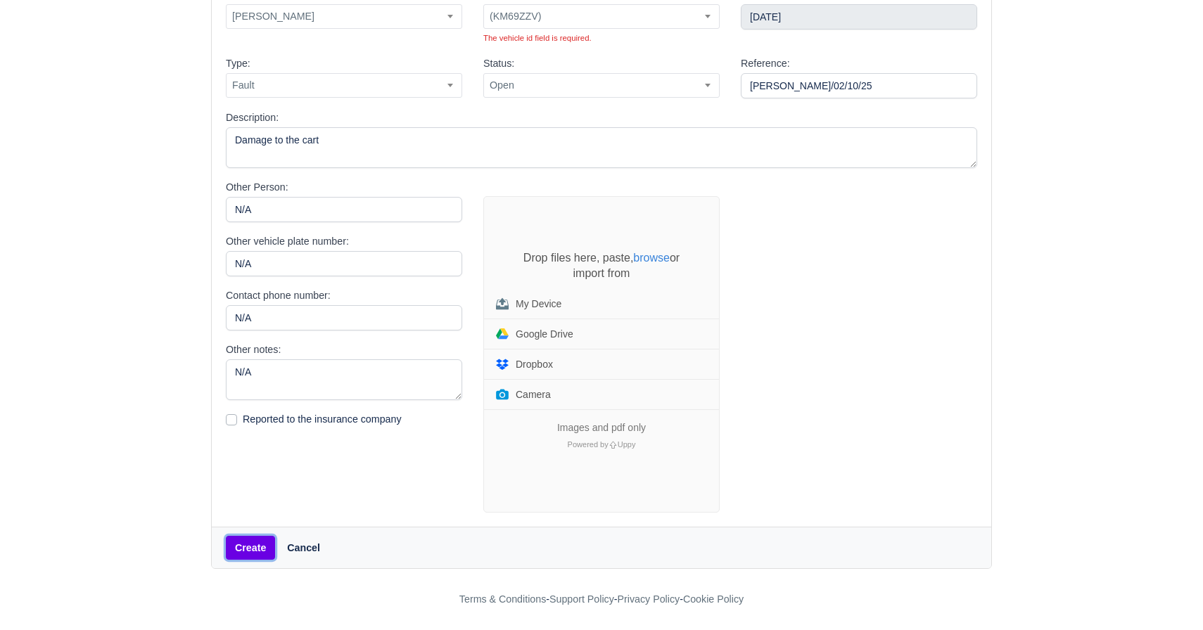
click at [249, 547] on button "Create" at bounding box center [250, 548] width 49 height 24
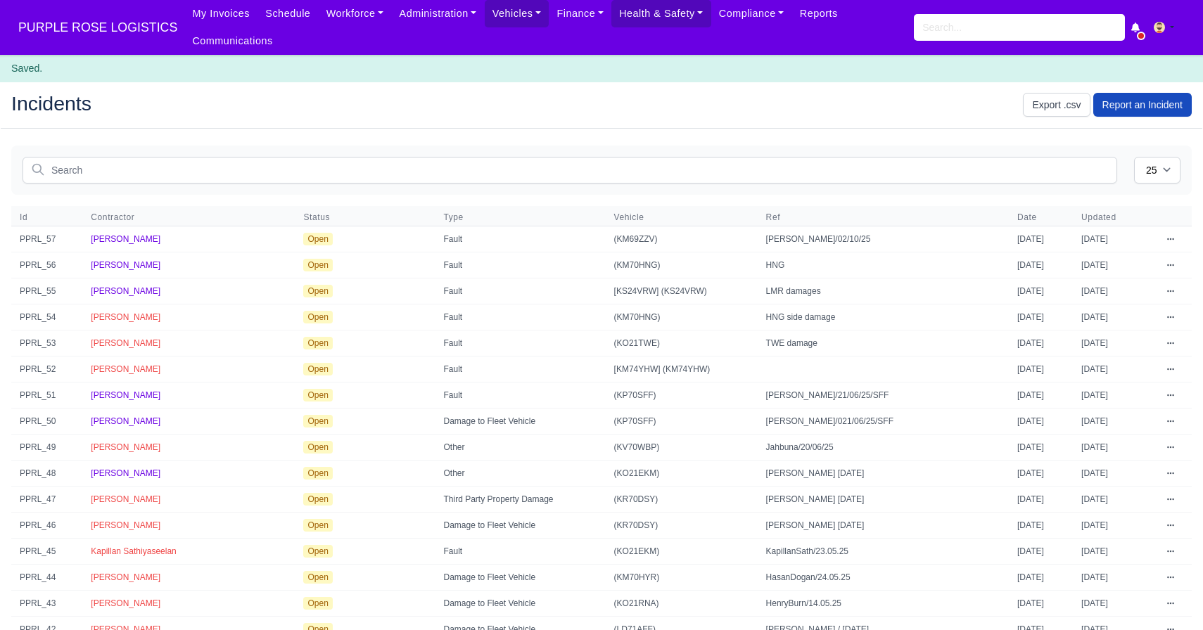
click at [1146, 236] on td "[DATE]" at bounding box center [1115, 239] width 84 height 26
click at [125, 239] on span "[PERSON_NAME]" at bounding box center [126, 239] width 70 height 10
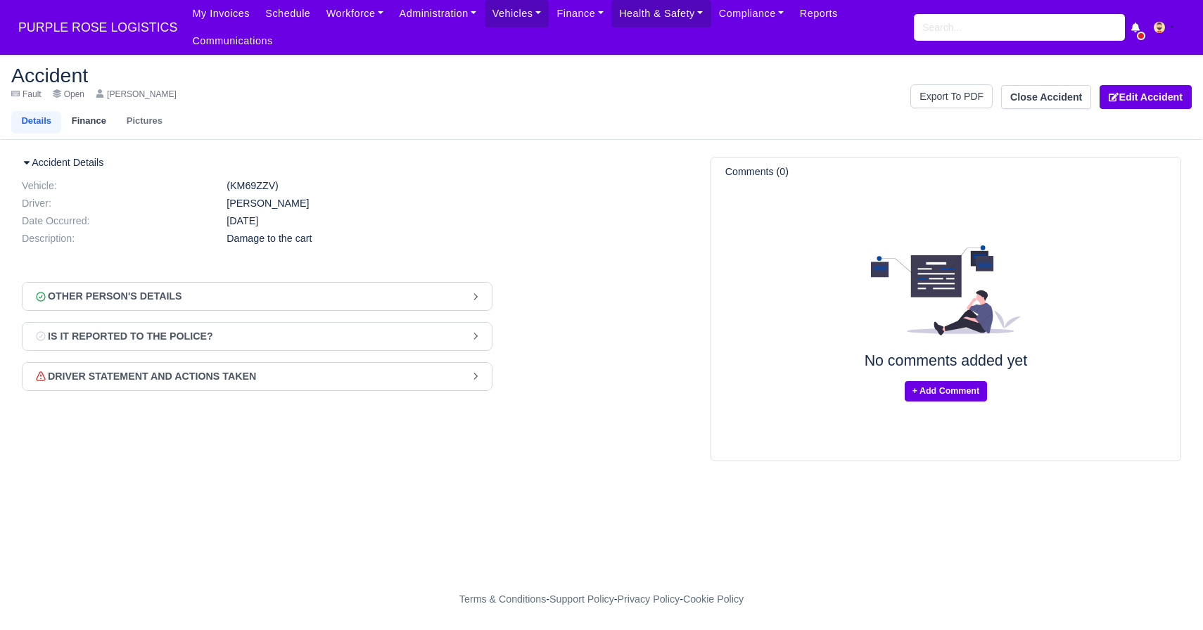
click at [106, 120] on link "Finance" at bounding box center [88, 122] width 55 height 23
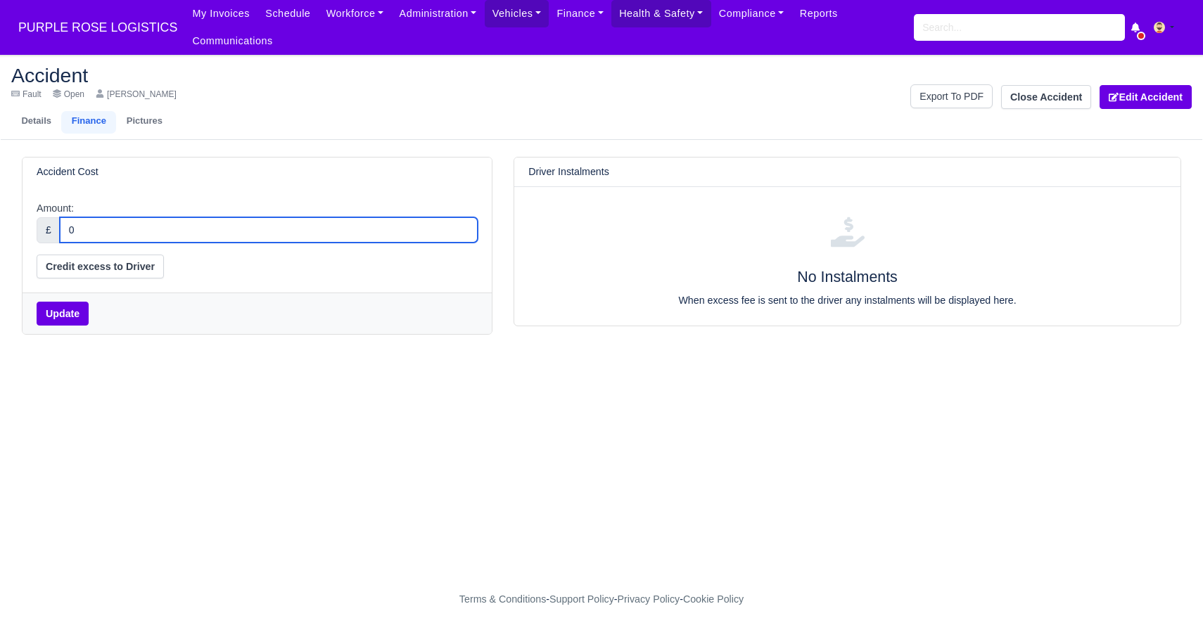
click at [230, 228] on input "0" at bounding box center [269, 229] width 418 height 25
type input "0"
type input "200"
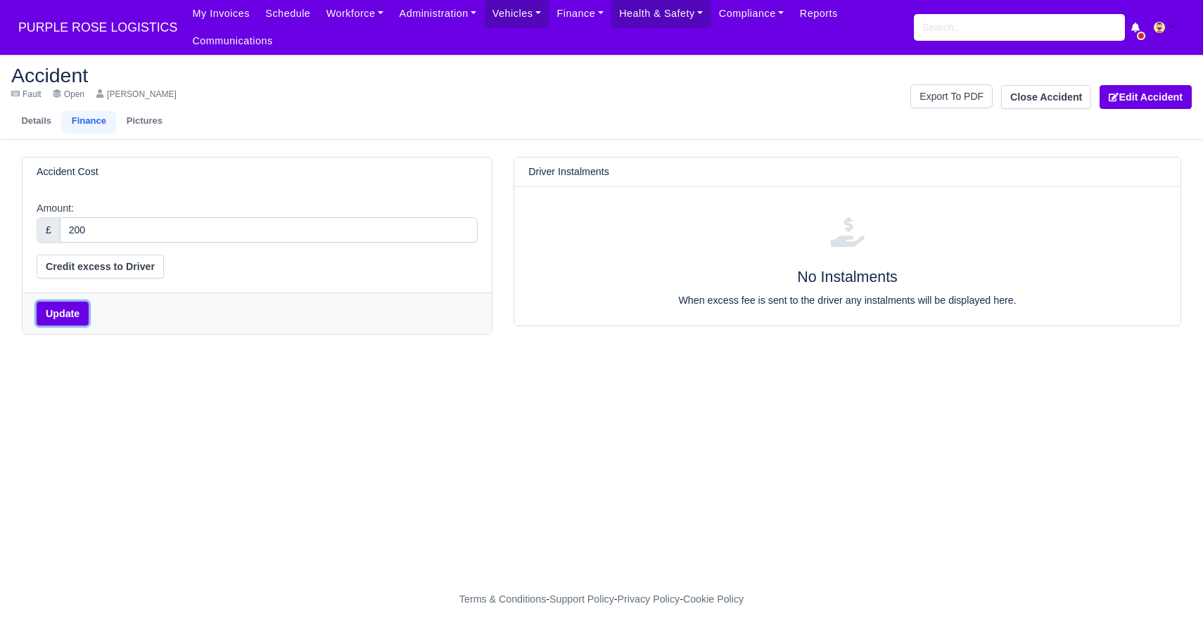
click at [72, 308] on button "Update" at bounding box center [63, 314] width 52 height 24
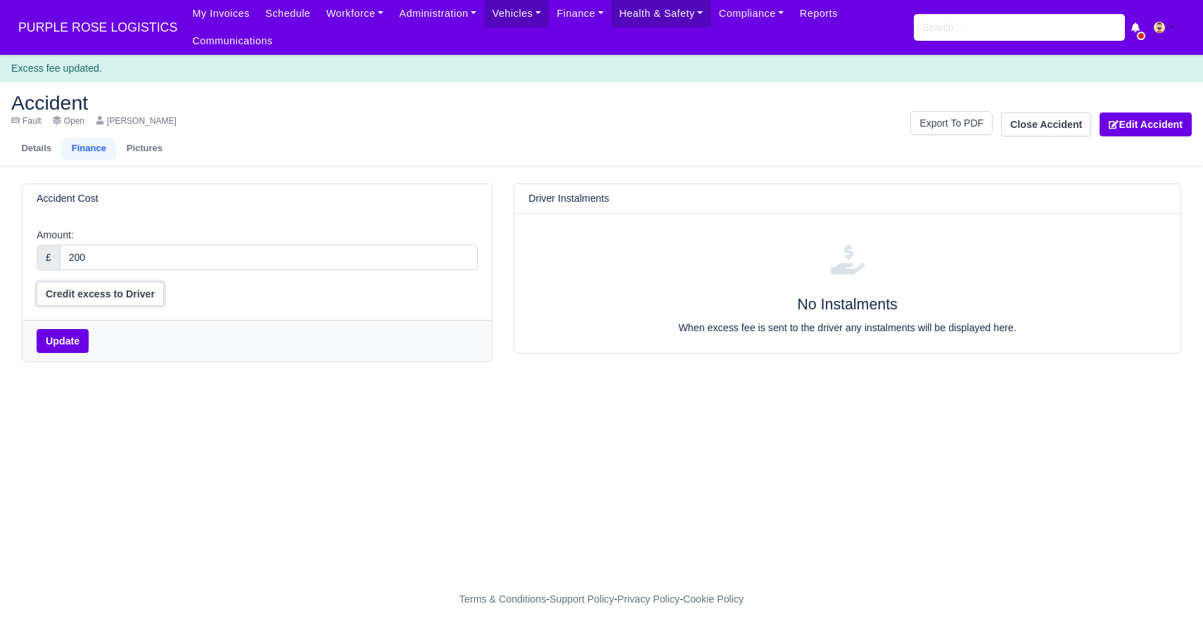
click at [134, 303] on button "Credit excess to Driver" at bounding box center [100, 294] width 127 height 24
select select "excess_liability"
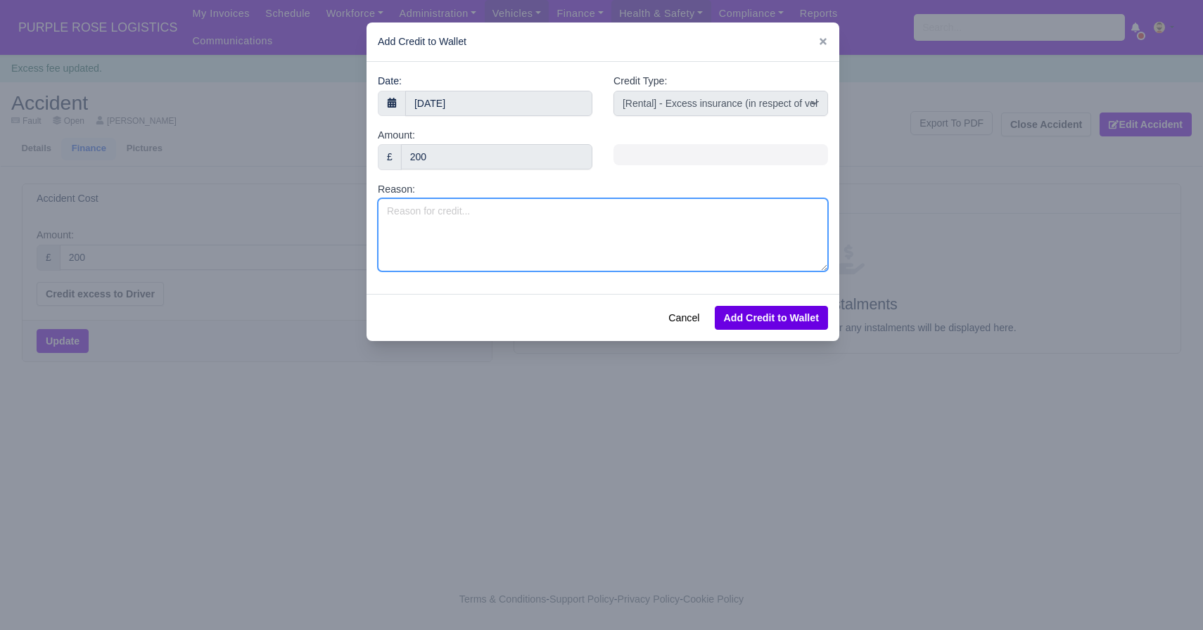
click at [573, 234] on textarea "Reason:" at bounding box center [603, 234] width 450 height 73
type textarea "Damage to the cart"
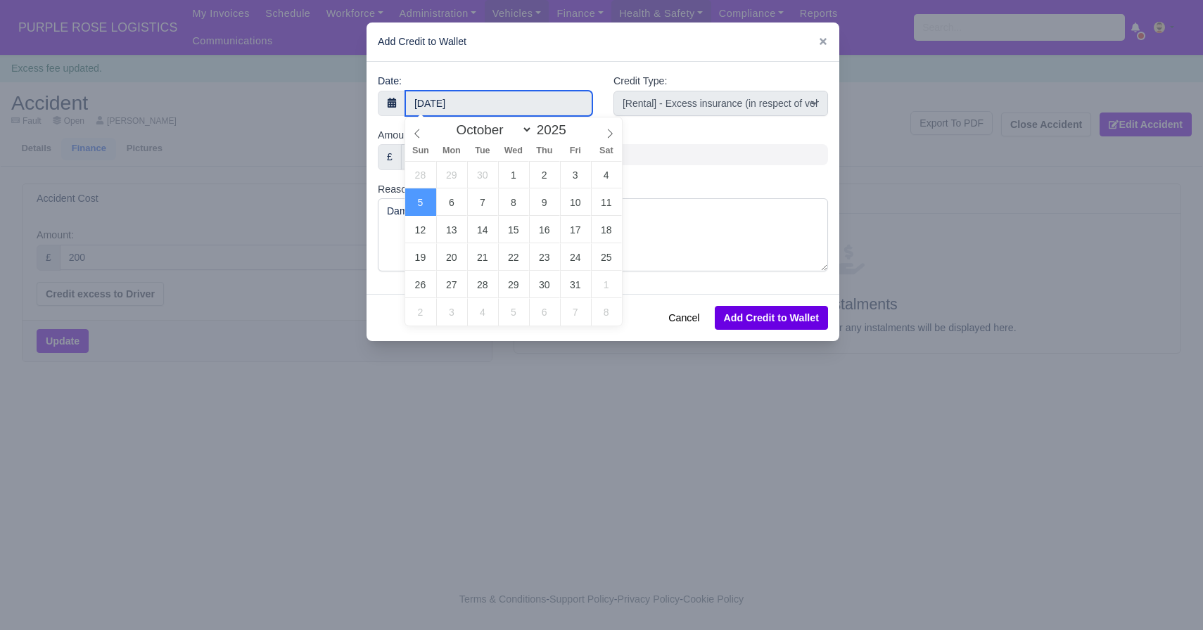
click at [513, 95] on input "[DATE]" at bounding box center [498, 103] width 187 height 25
type input "[DATE]"
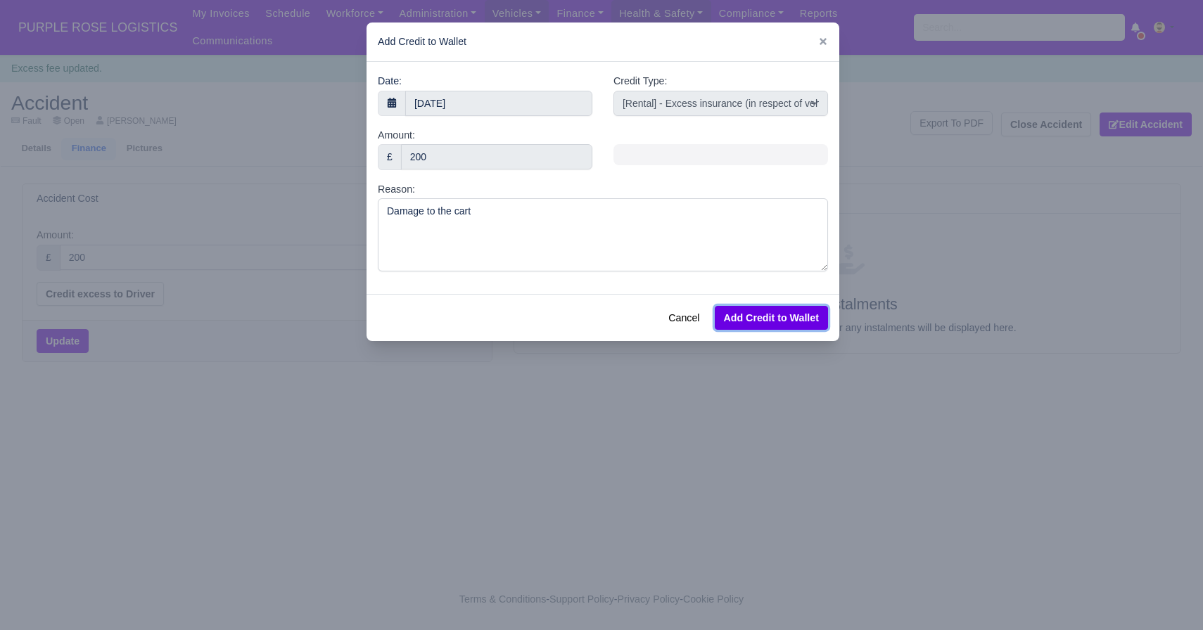
click at [791, 318] on button "Add Credit to Wallet" at bounding box center [771, 318] width 113 height 24
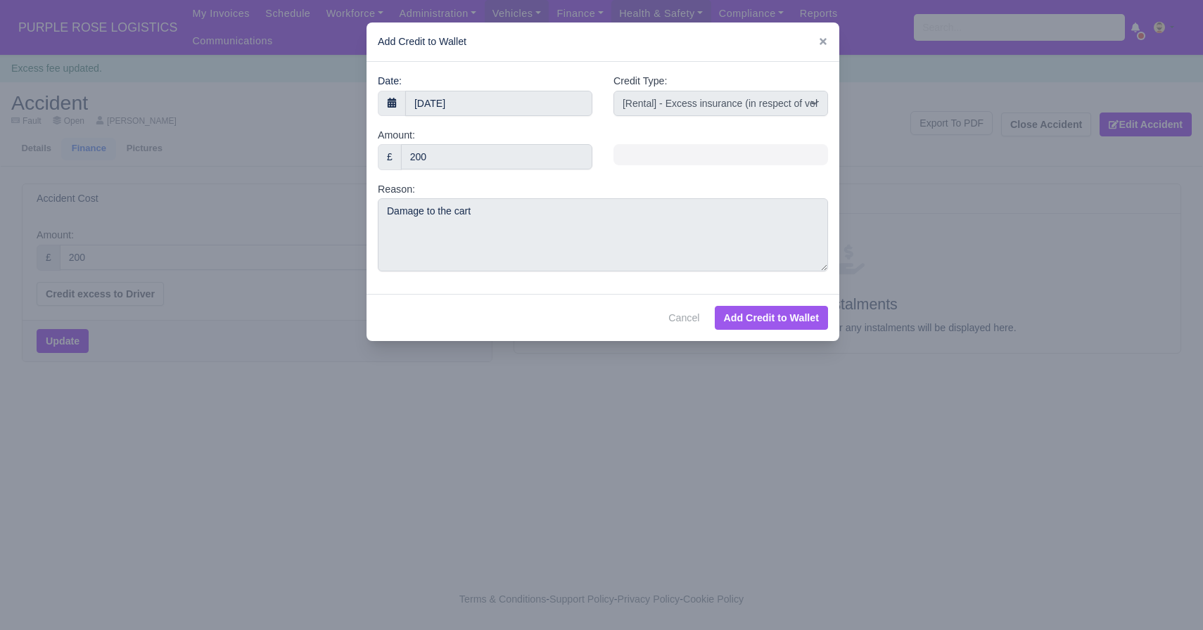
select select "other"
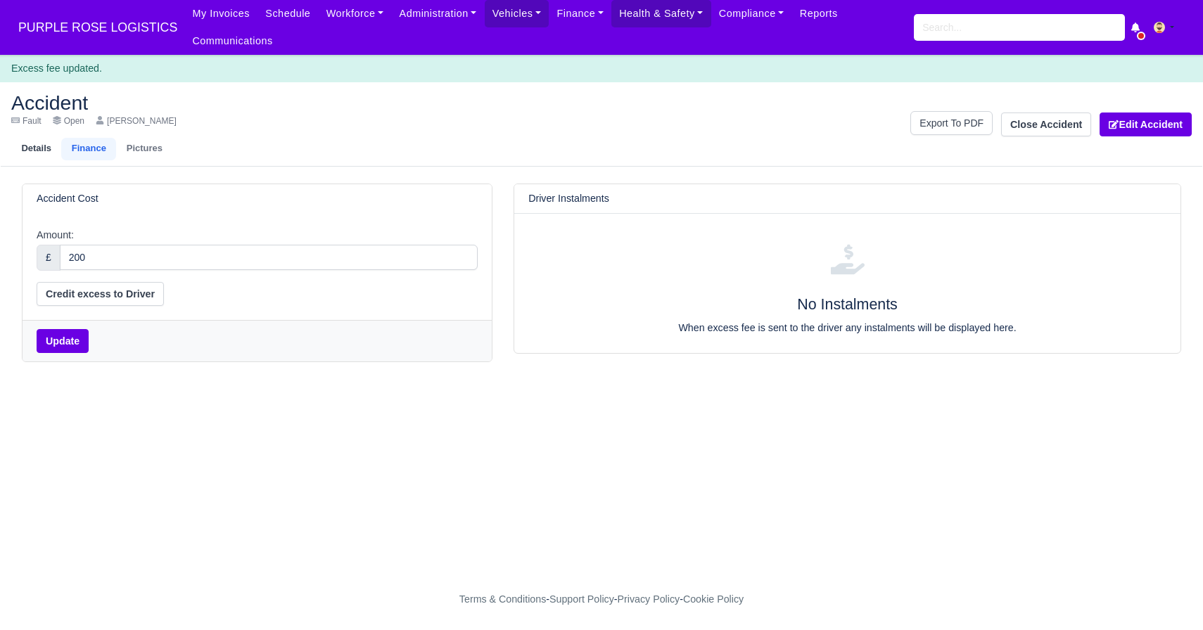
click at [39, 155] on link "Details" at bounding box center [36, 149] width 50 height 23
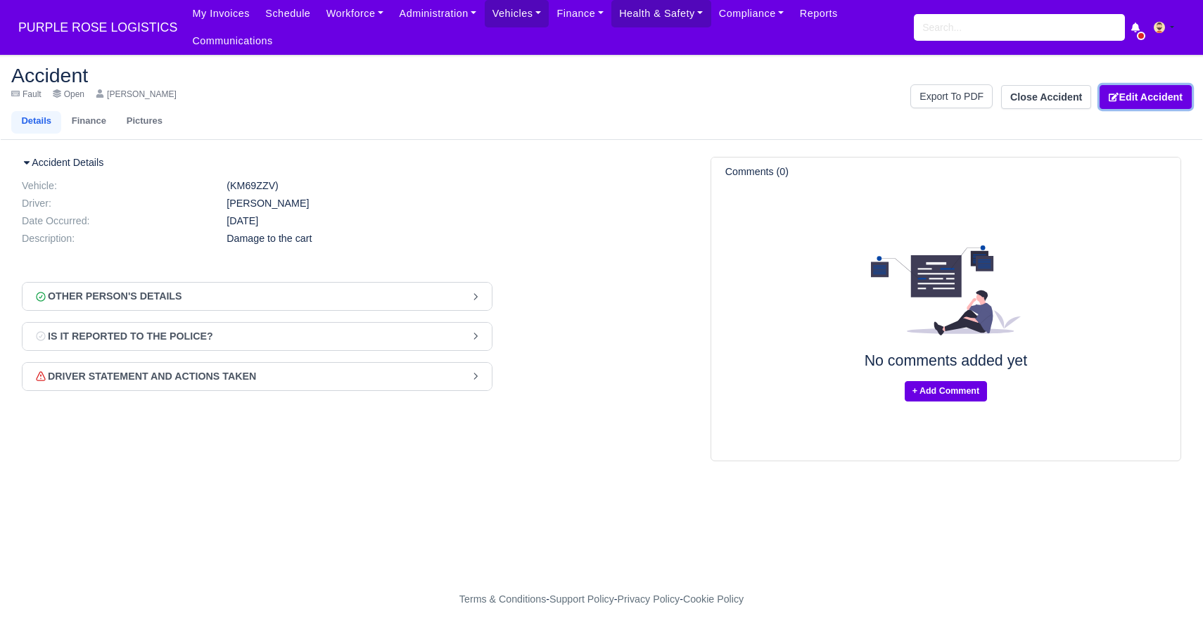
click at [1139, 98] on link "Edit Accident" at bounding box center [1146, 97] width 92 height 24
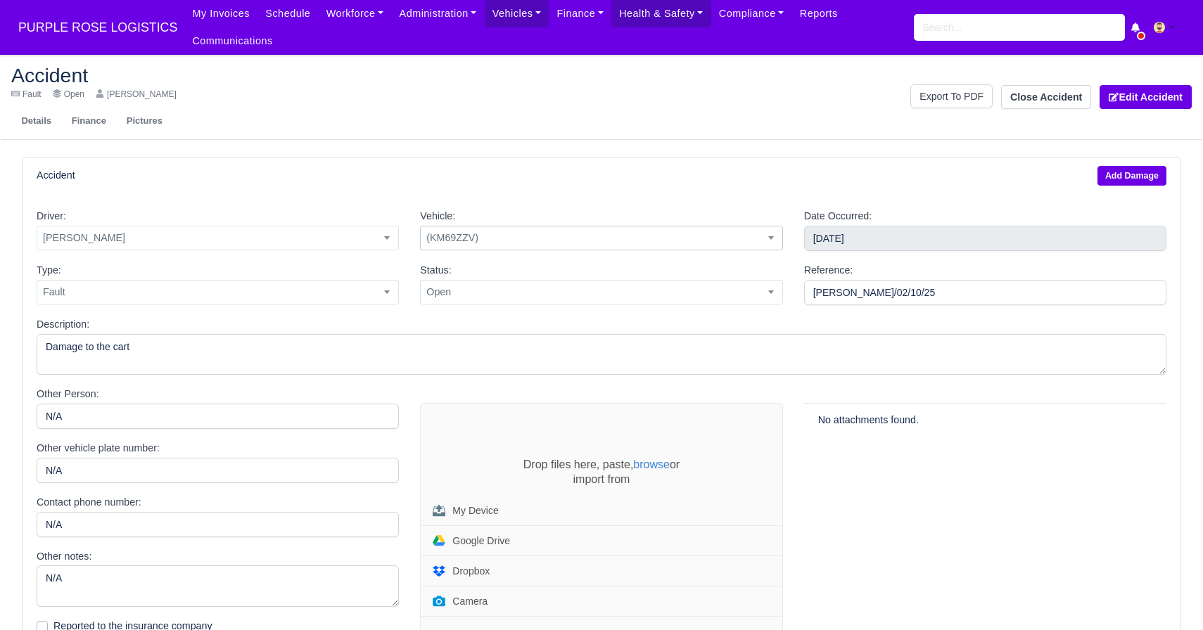
click at [606, 246] on span "(KM69ZZV)" at bounding box center [601, 238] width 361 height 18
click at [576, 184] on div "Accident Add Damage" at bounding box center [602, 176] width 1130 height 20
click at [509, 11] on link "Vehicles" at bounding box center [517, 13] width 65 height 27
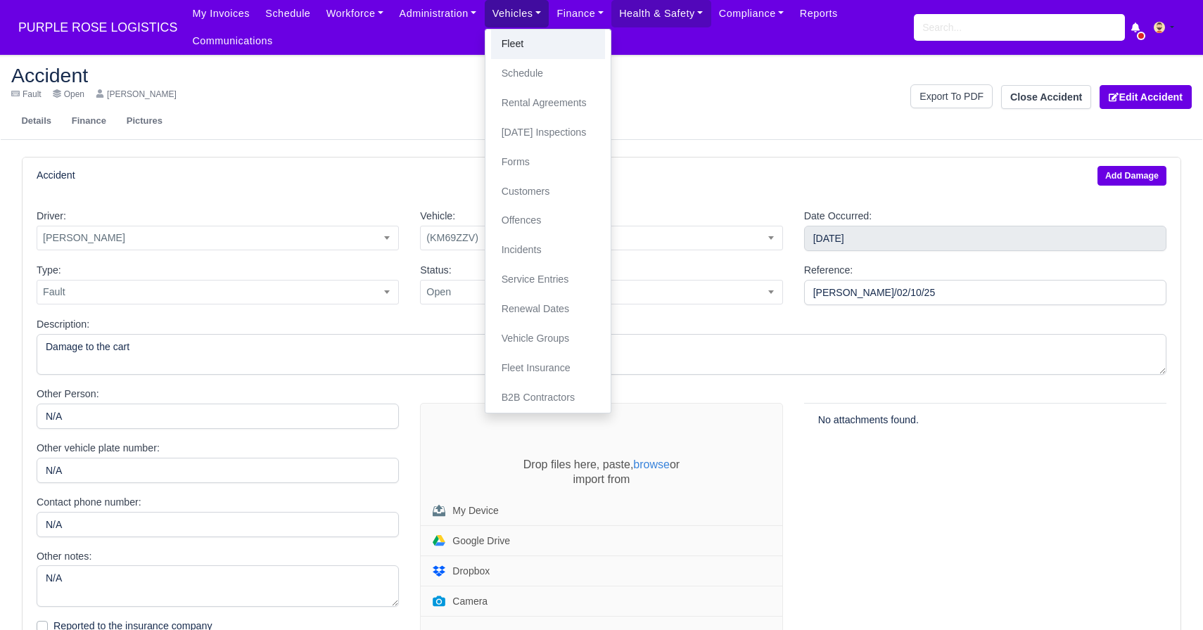
click at [543, 49] on link "Fleet" at bounding box center [548, 45] width 114 height 30
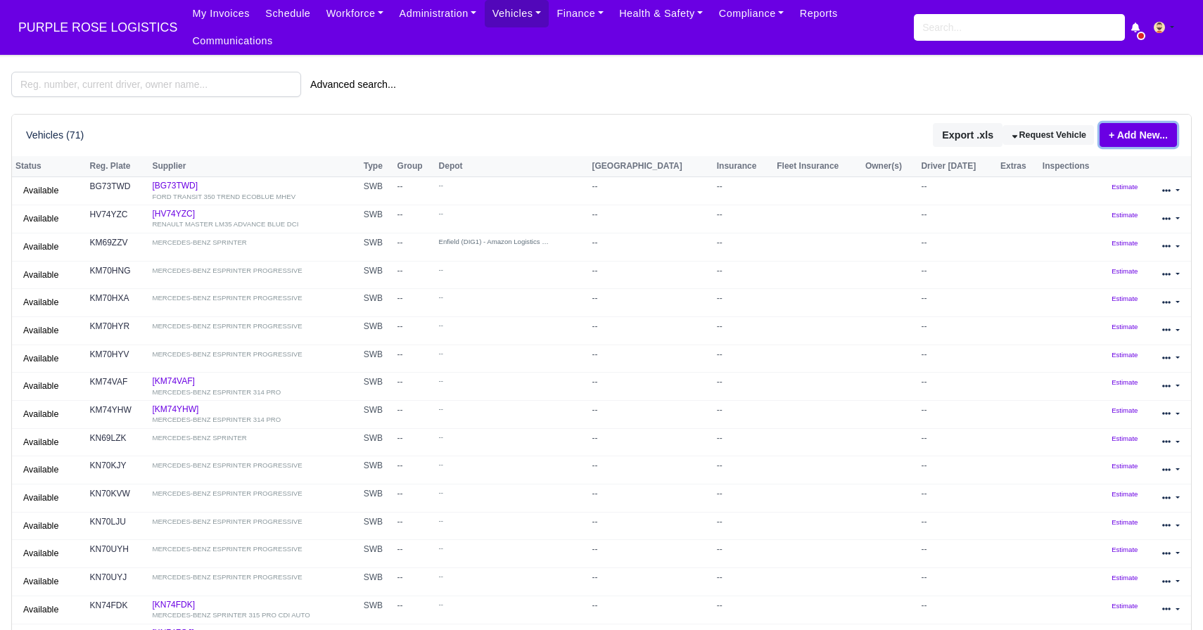
click at [1148, 141] on link "+ Add New..." at bounding box center [1138, 135] width 77 height 24
click at [1114, 184] on link "Single Vehicle" at bounding box center [1115, 183] width 125 height 22
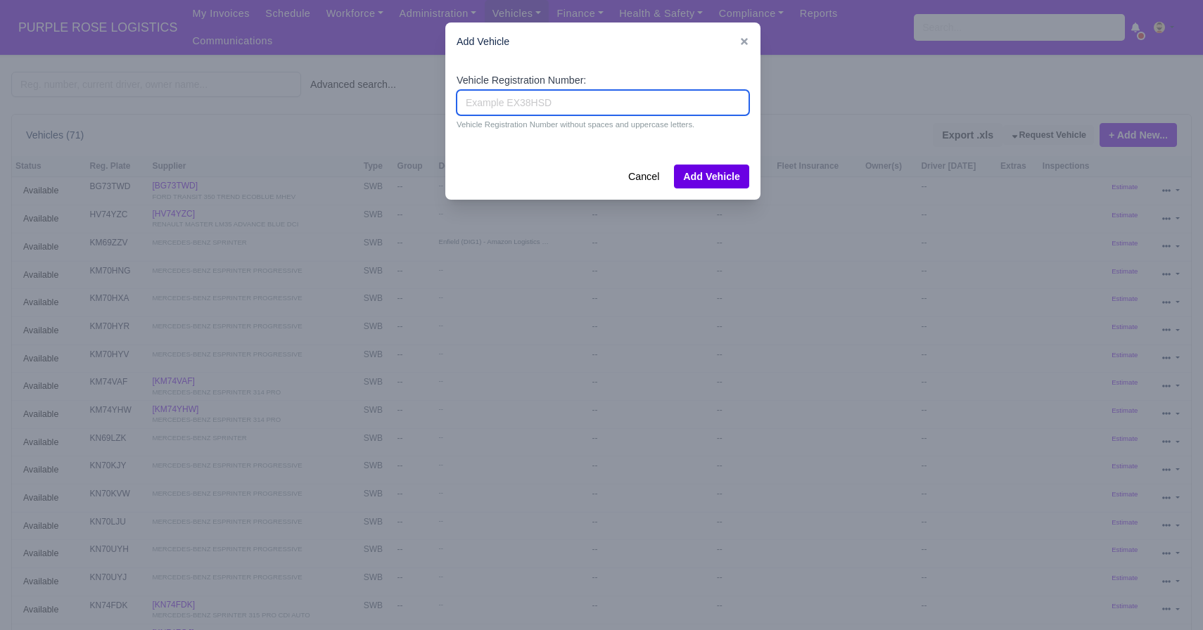
click at [609, 101] on input "Vehicle Registration Number:" at bounding box center [603, 102] width 293 height 25
type input "Cart 1"
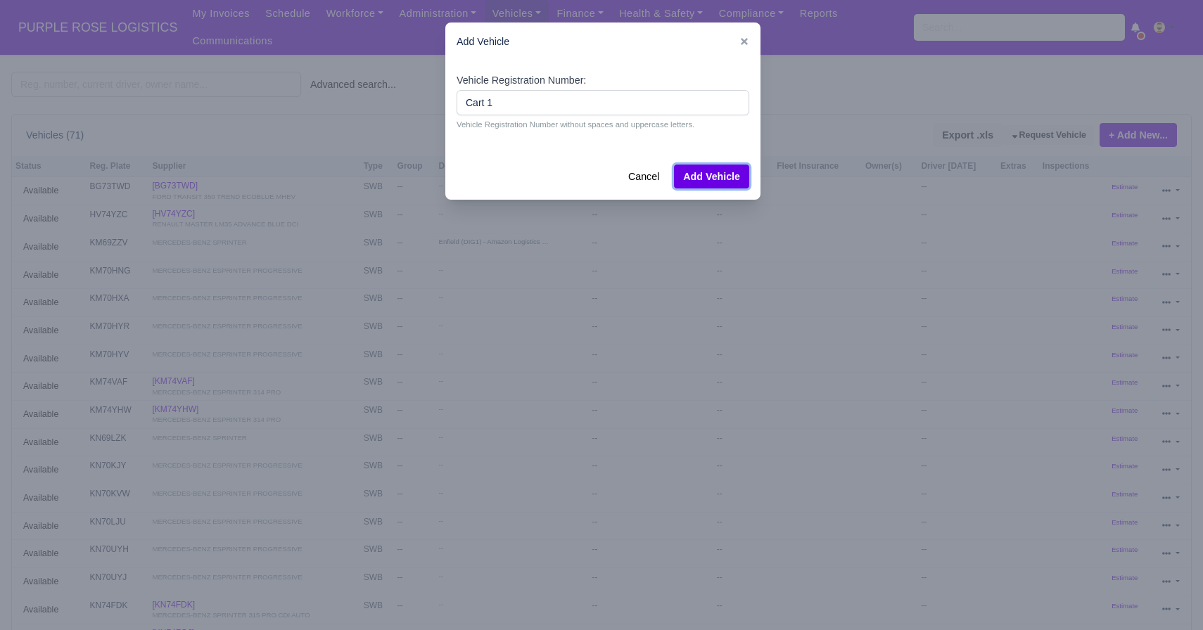
click at [703, 171] on button "Add Vehicle" at bounding box center [711, 177] width 75 height 24
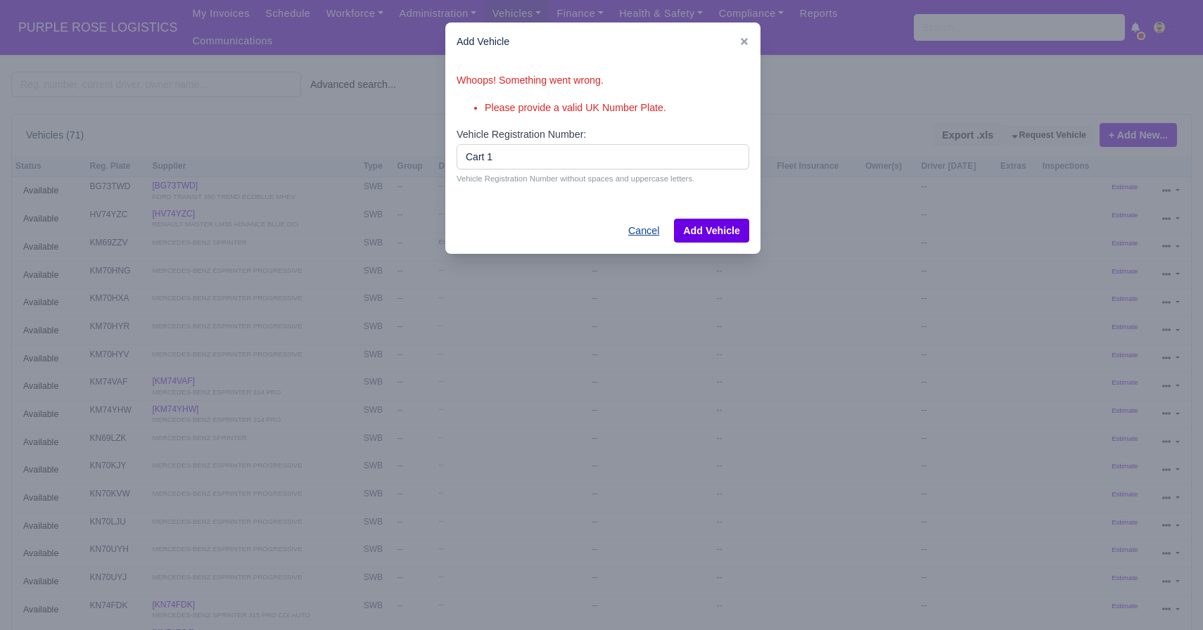
click at [629, 224] on button "Cancel" at bounding box center [643, 231] width 49 height 24
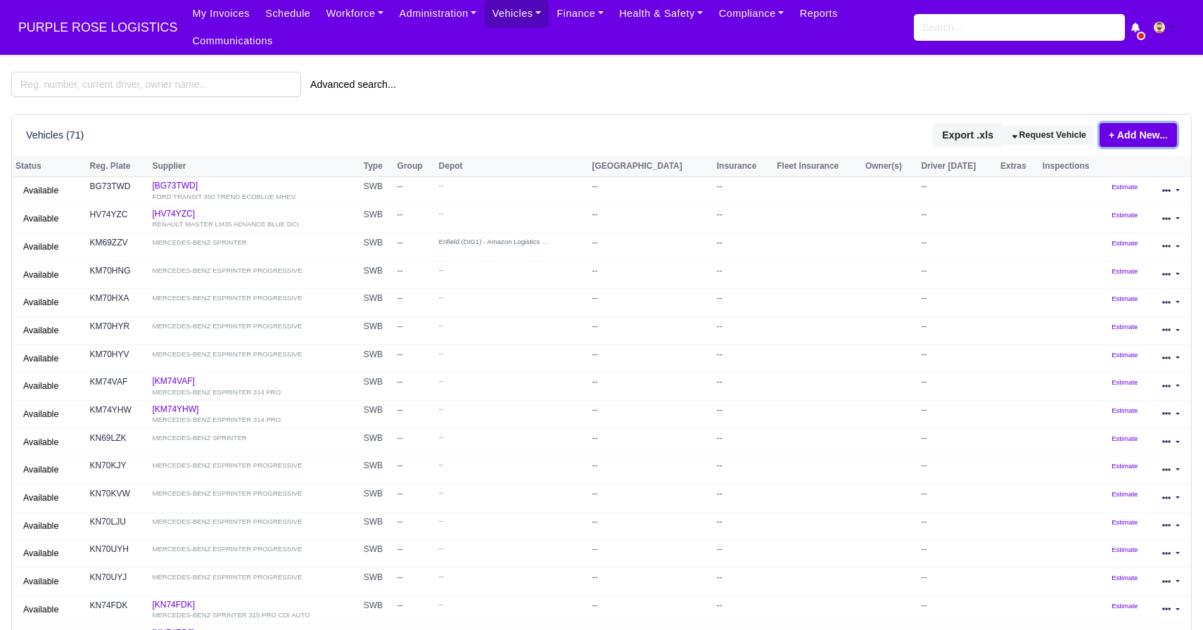
click at [1151, 139] on link "+ Add New..." at bounding box center [1138, 135] width 77 height 24
click at [796, 93] on div "Advanced search..." at bounding box center [602, 84] width 1202 height 25
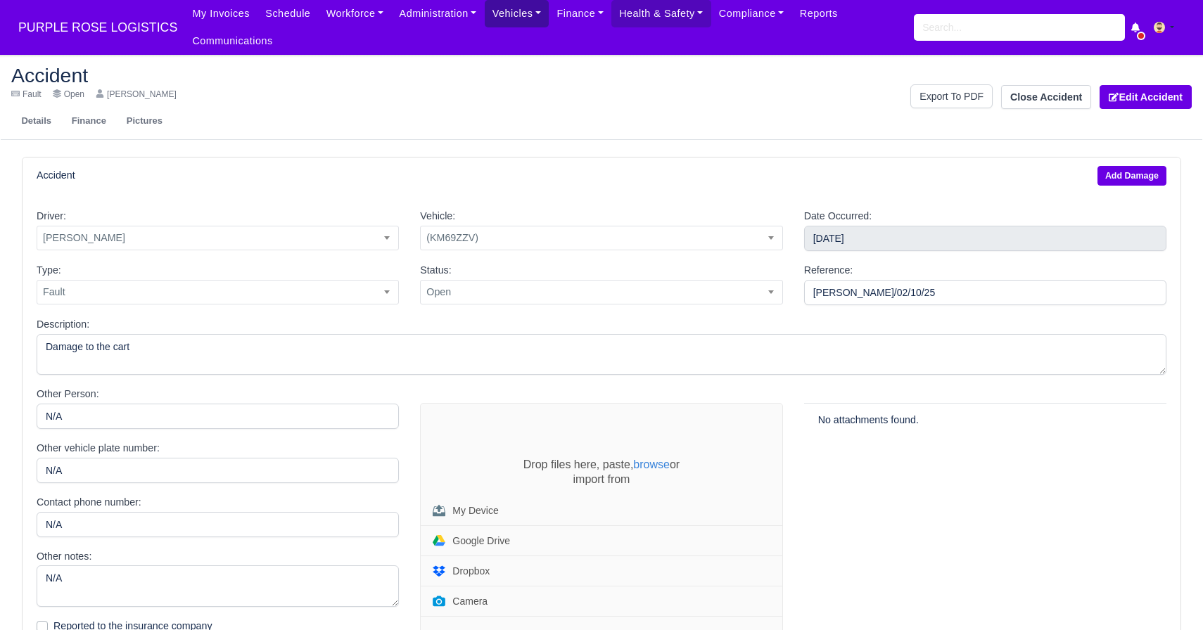
click at [501, 18] on link "Vehicles" at bounding box center [517, 13] width 65 height 27
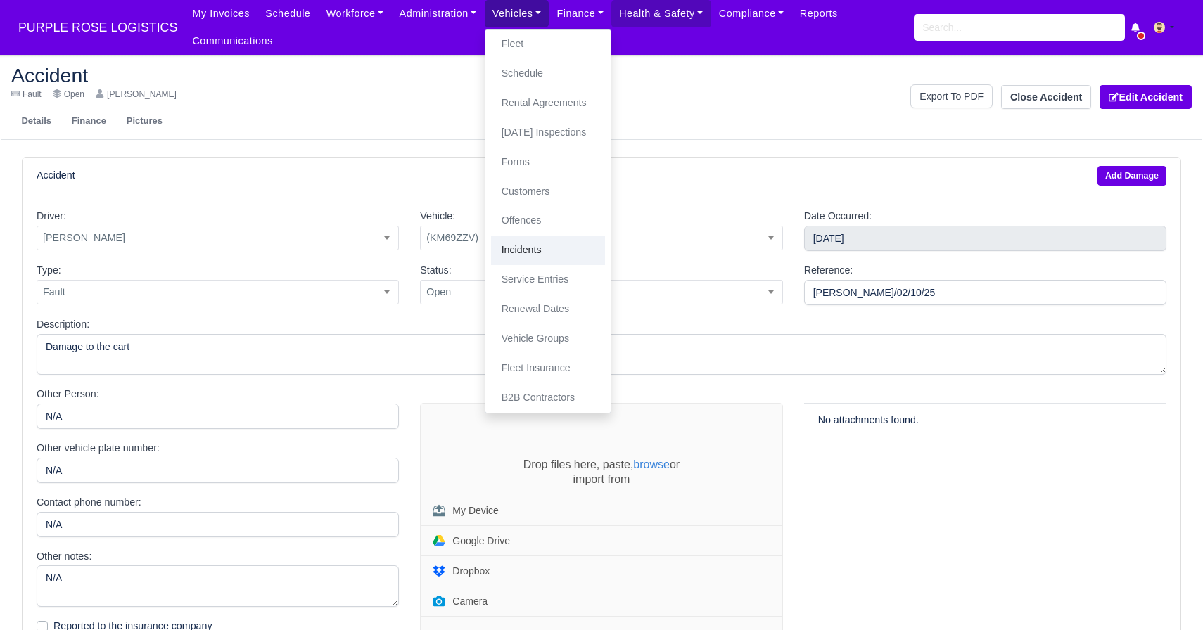
click at [531, 254] on link "Incidents" at bounding box center [548, 251] width 114 height 30
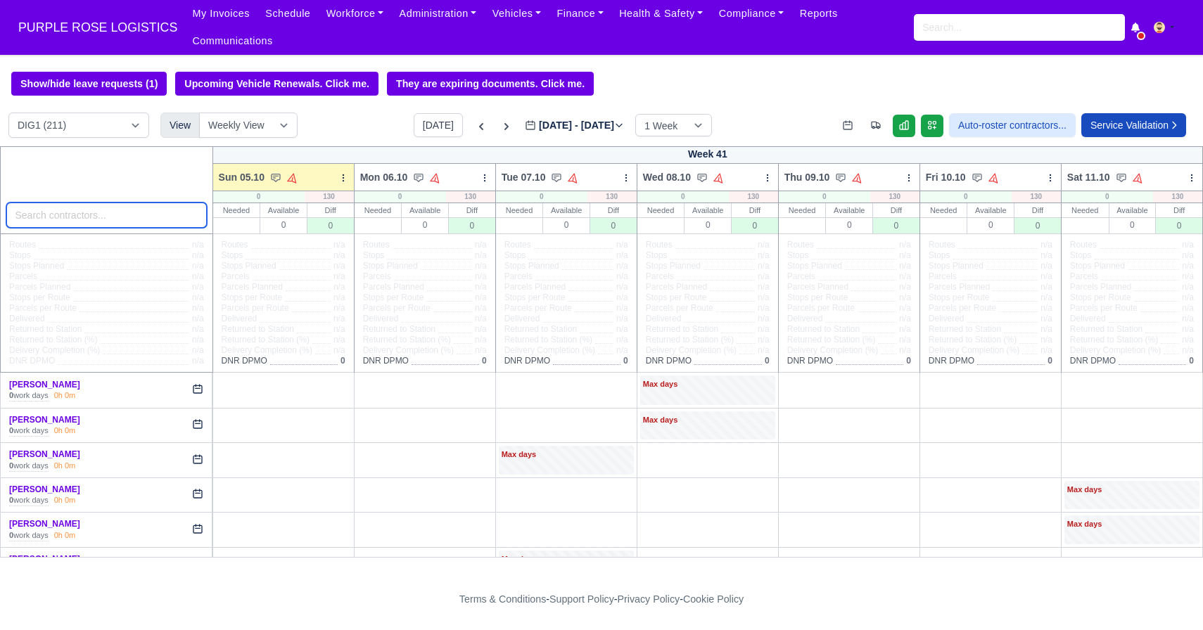
click at [132, 216] on input "search" at bounding box center [106, 215] width 201 height 25
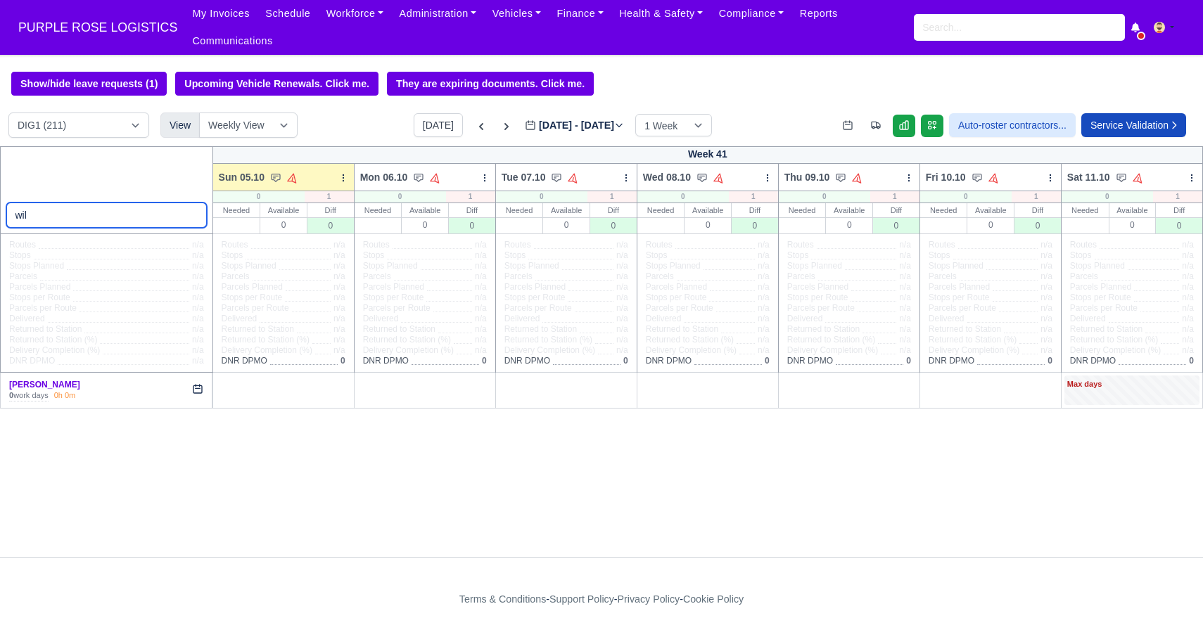
type input "wil"
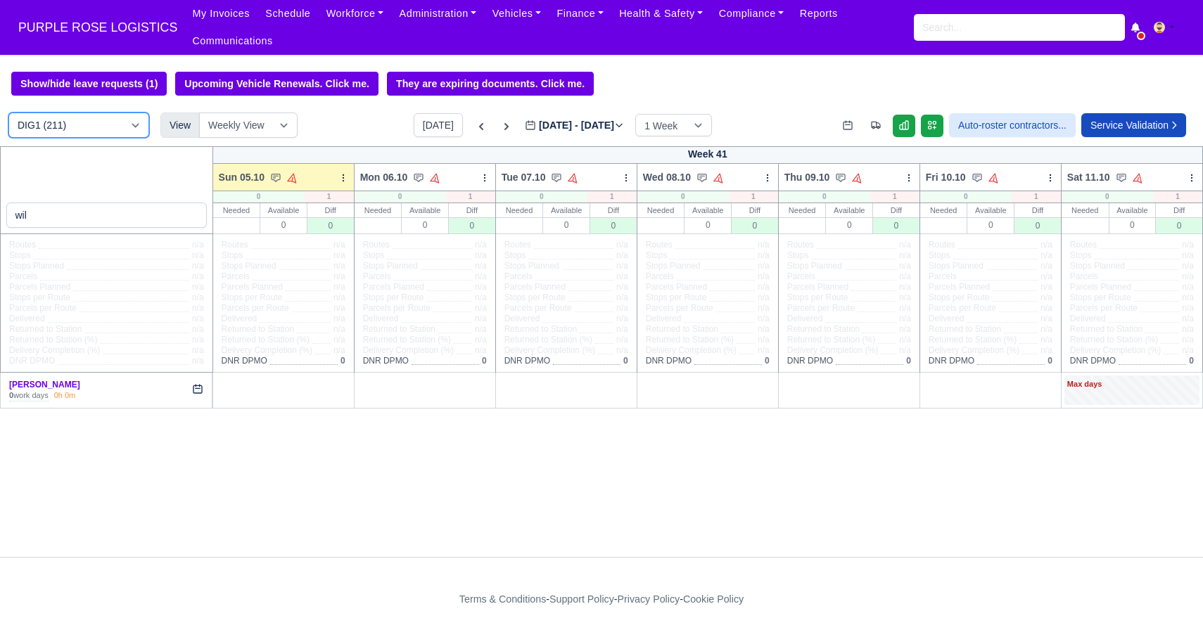
click at [63, 128] on select "DIG1 (211) DAK1 (1) GIMD (83)" at bounding box center [78, 125] width 141 height 25
select select "5"
click at [8, 113] on select "DIG1 (211) DAK1 (1) GIMD (83)" at bounding box center [78, 125] width 141 height 25
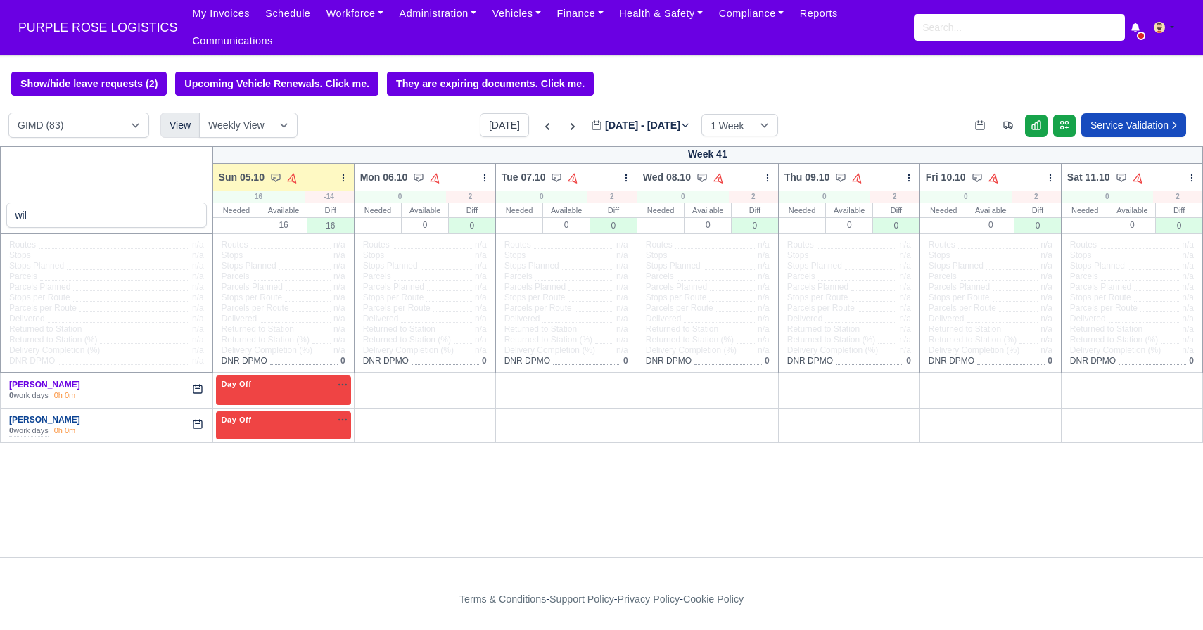
click at [47, 416] on link "William winch" at bounding box center [44, 420] width 71 height 10
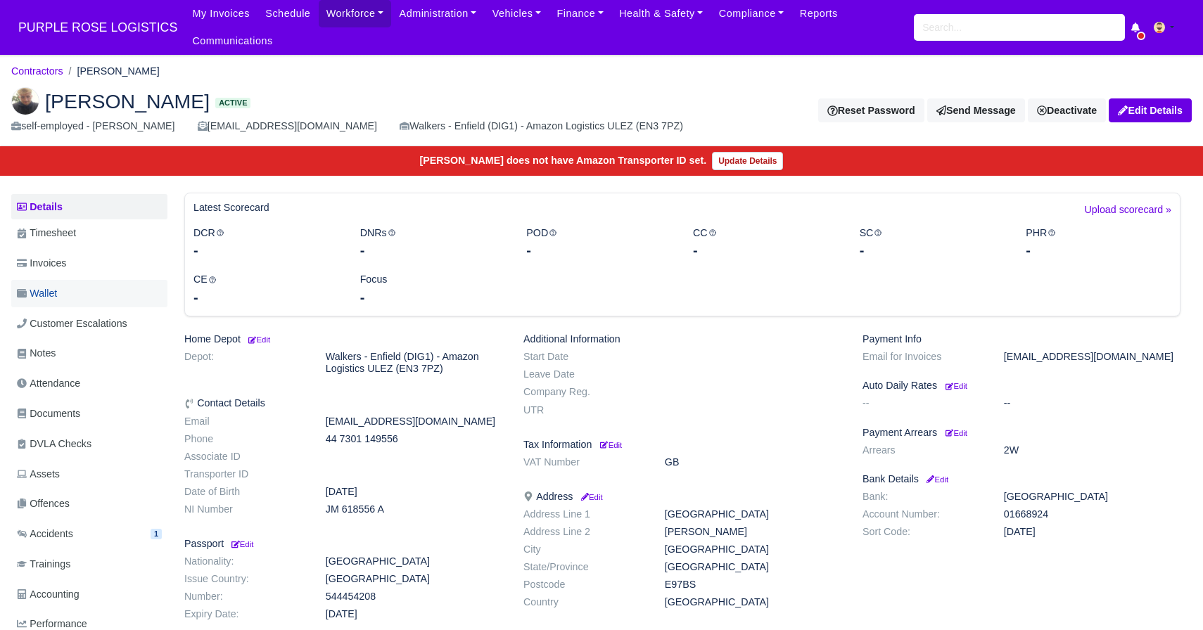
click at [101, 286] on link "Wallet" at bounding box center [89, 293] width 156 height 27
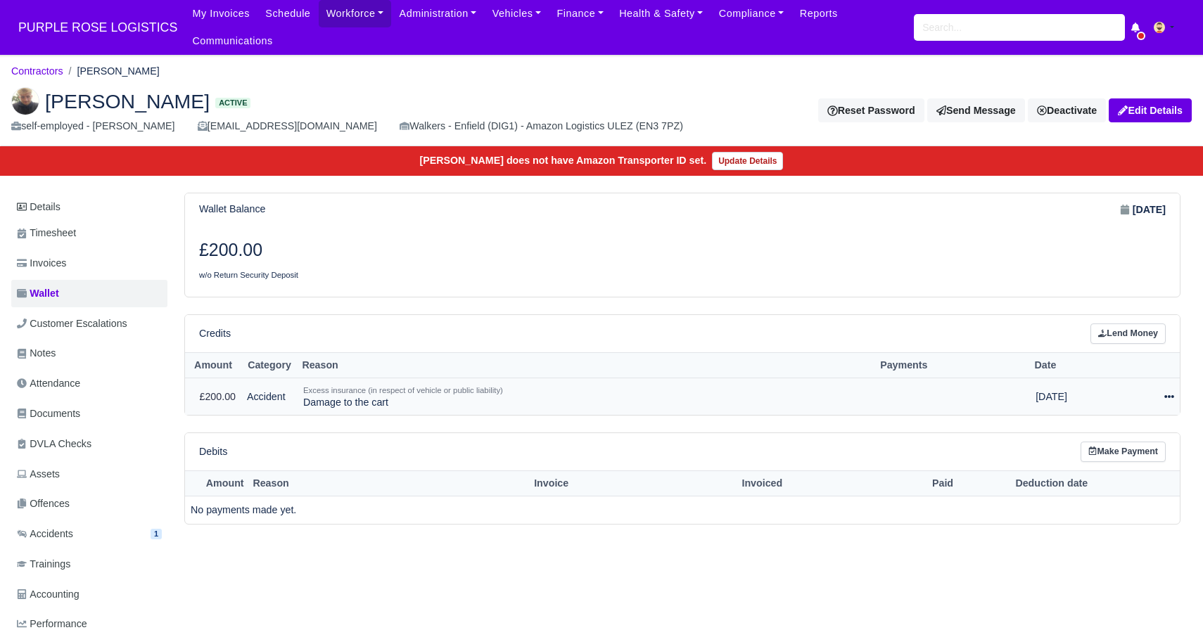
click at [1159, 392] on div at bounding box center [1150, 397] width 47 height 16
click at [1135, 442] on button "Make Payment" at bounding box center [1107, 440] width 125 height 22
select select "5234"
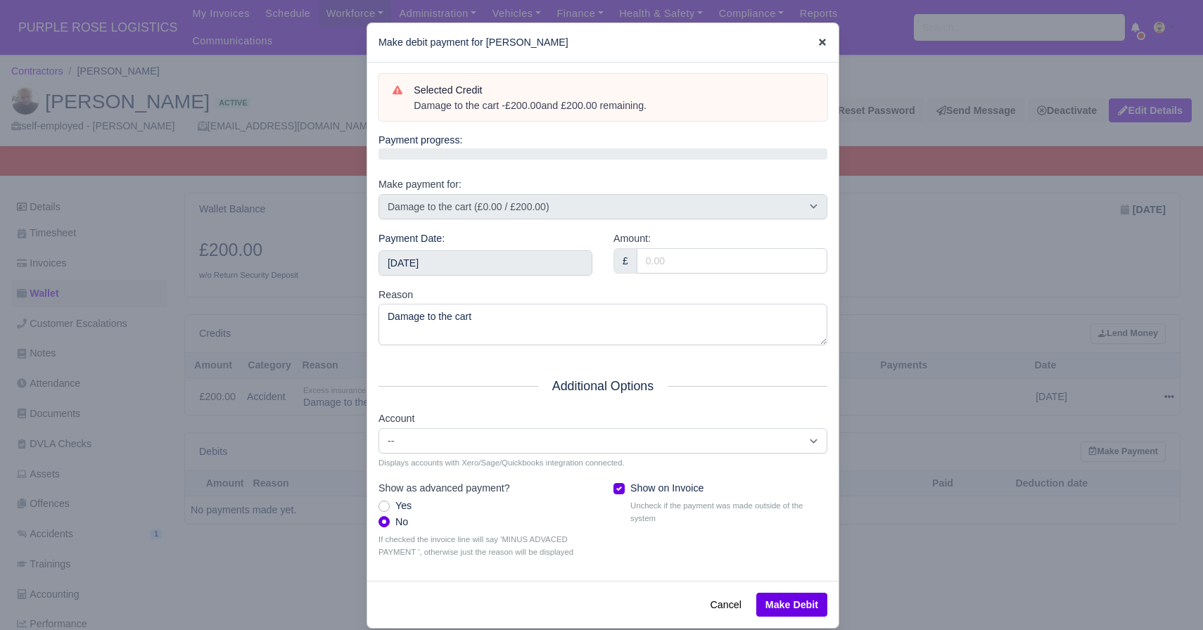
click at [820, 39] on icon at bounding box center [822, 42] width 7 height 7
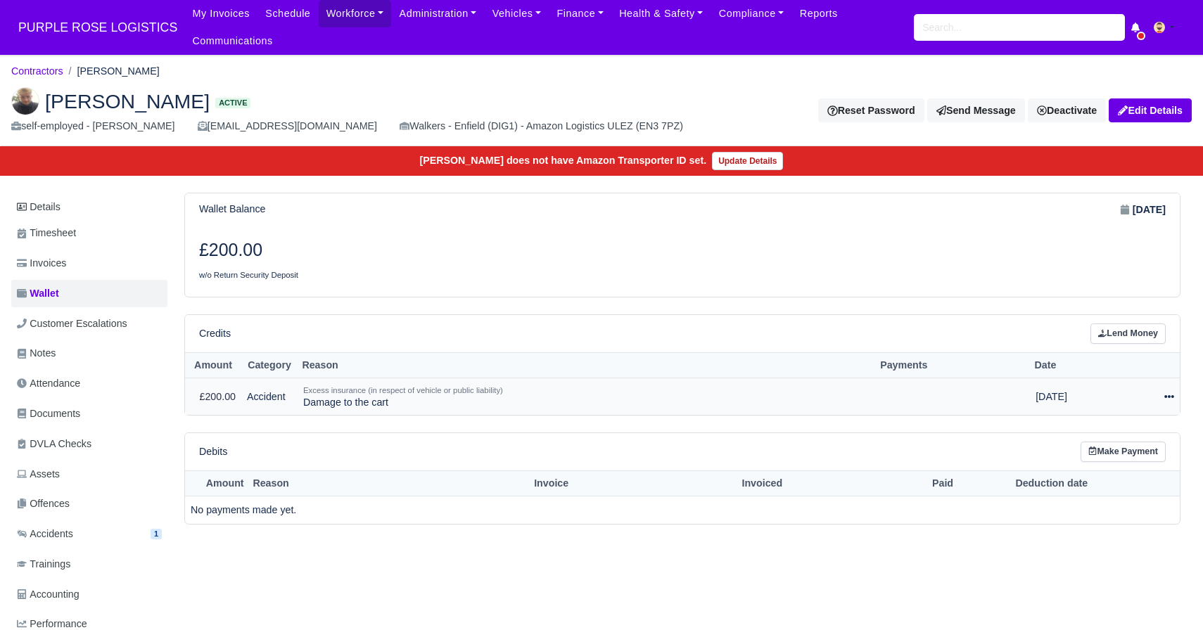
click at [1166, 393] on icon at bounding box center [1169, 397] width 10 height 10
click at [1105, 462] on link "Schedule" at bounding box center [1107, 461] width 125 height 22
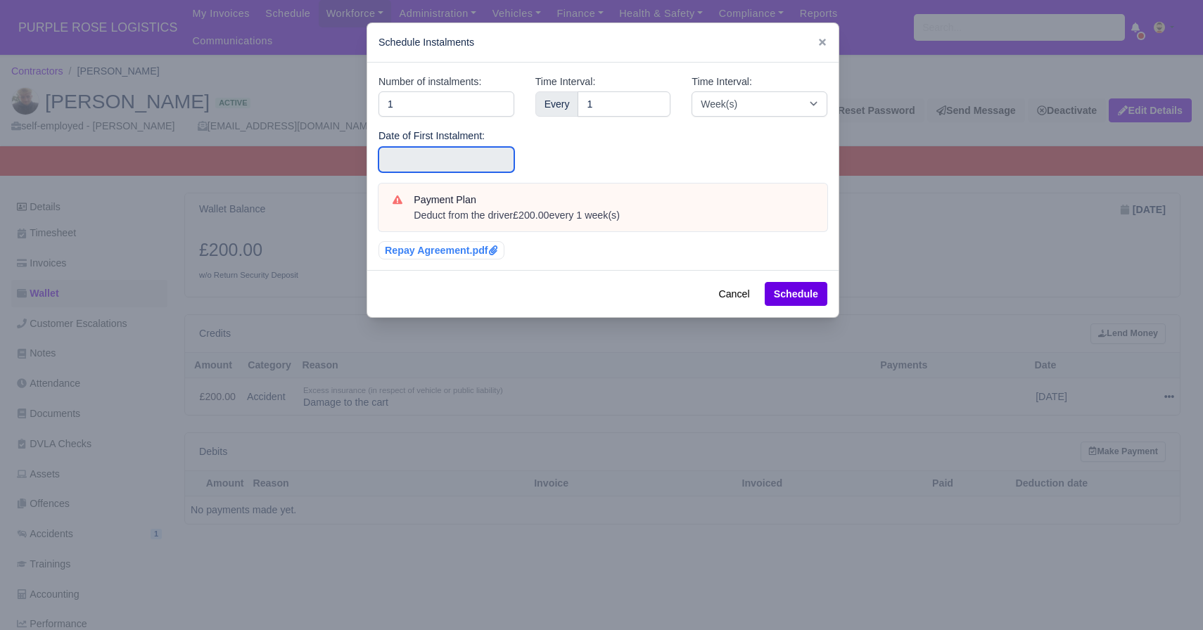
click at [464, 163] on input "text" at bounding box center [446, 159] width 136 height 25
click at [796, 296] on button "Schedule" at bounding box center [796, 294] width 63 height 24
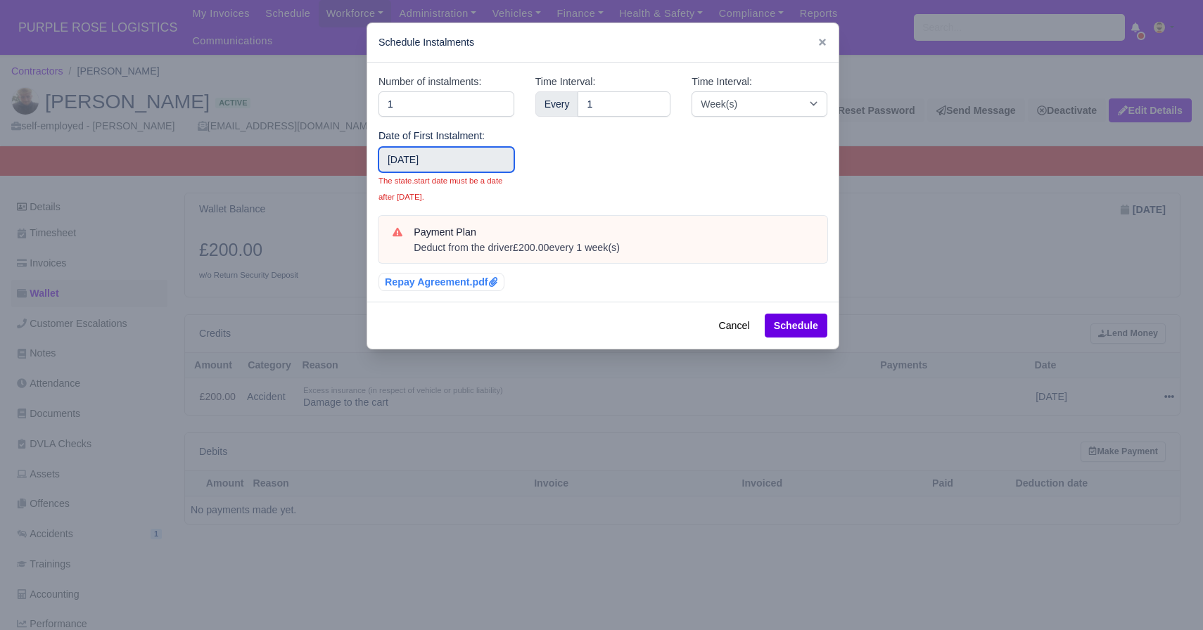
click at [504, 158] on input "2025-08-28" at bounding box center [446, 159] width 136 height 25
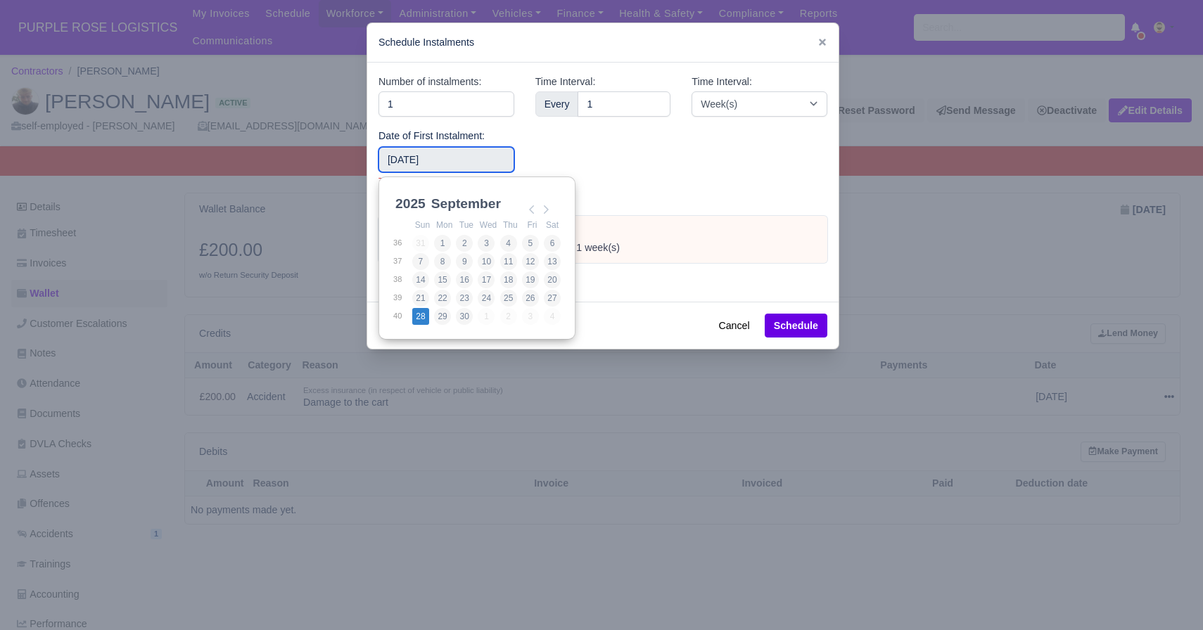
type input "2025-09-28"
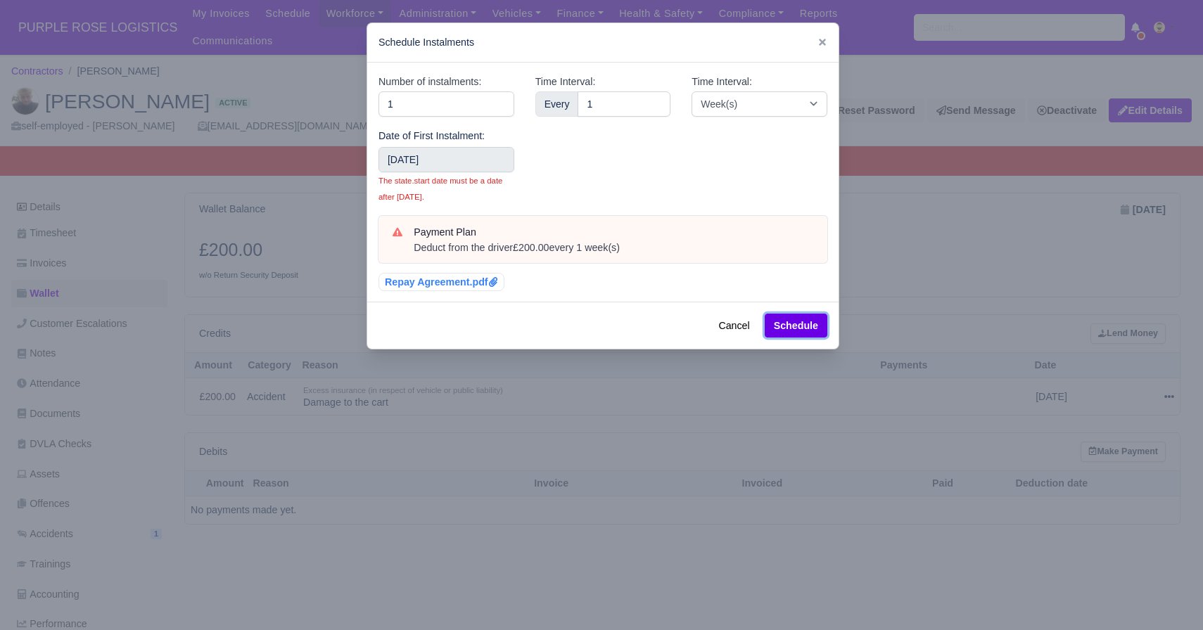
click at [794, 318] on button "Schedule" at bounding box center [796, 326] width 63 height 24
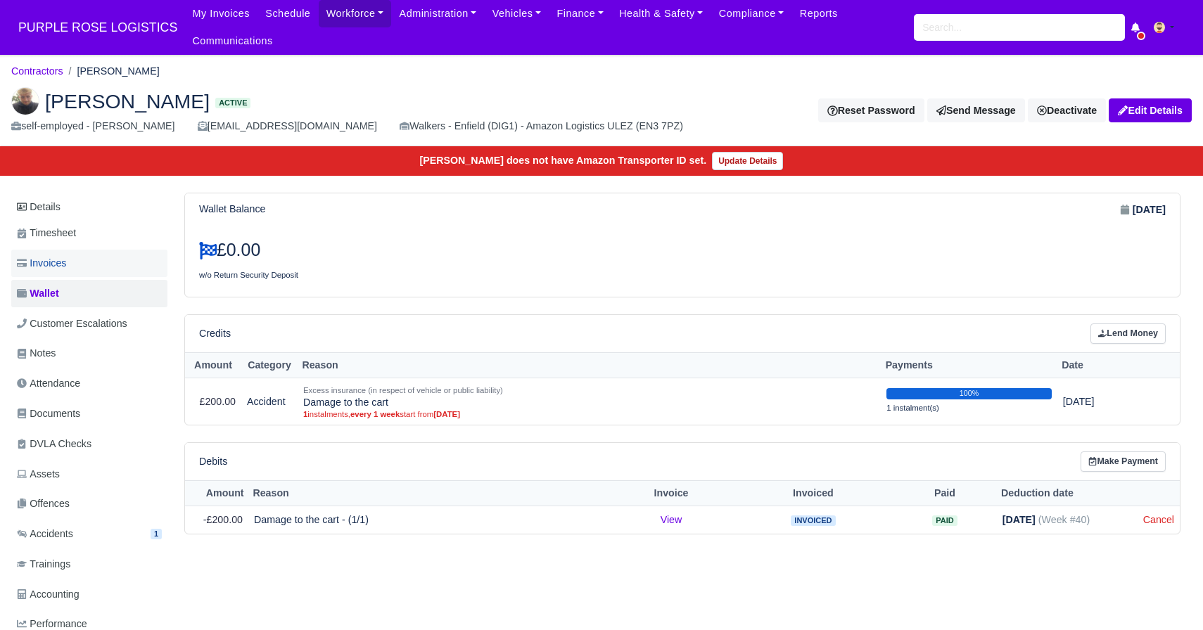
click at [63, 262] on span "Invoices" at bounding box center [41, 263] width 49 height 16
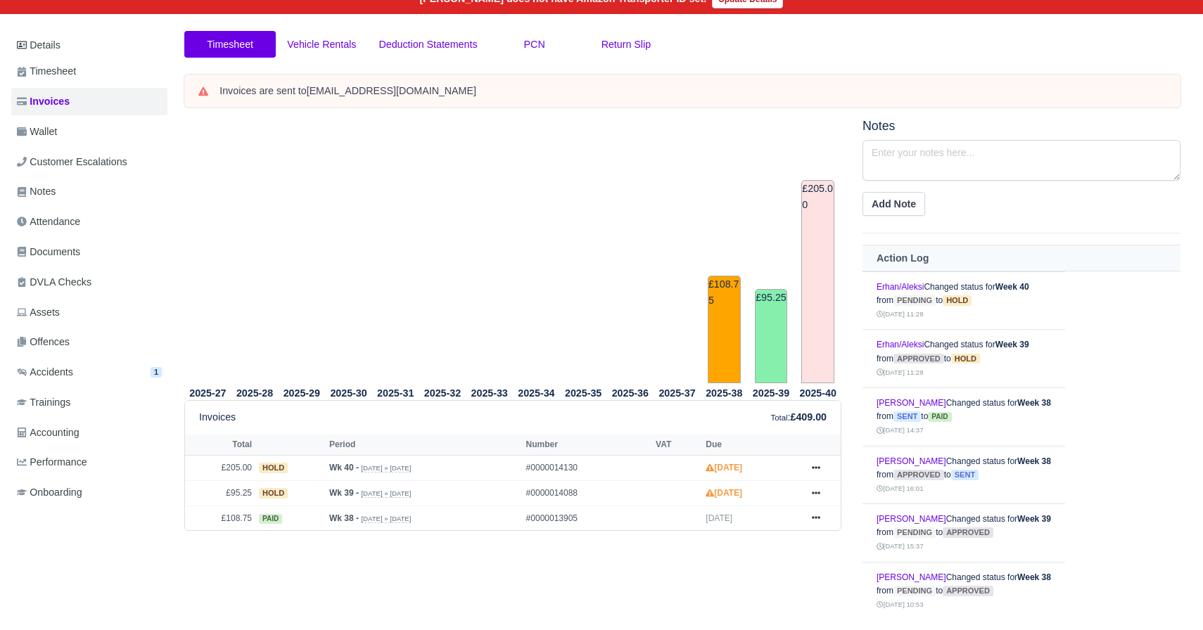
scroll to position [213, 0]
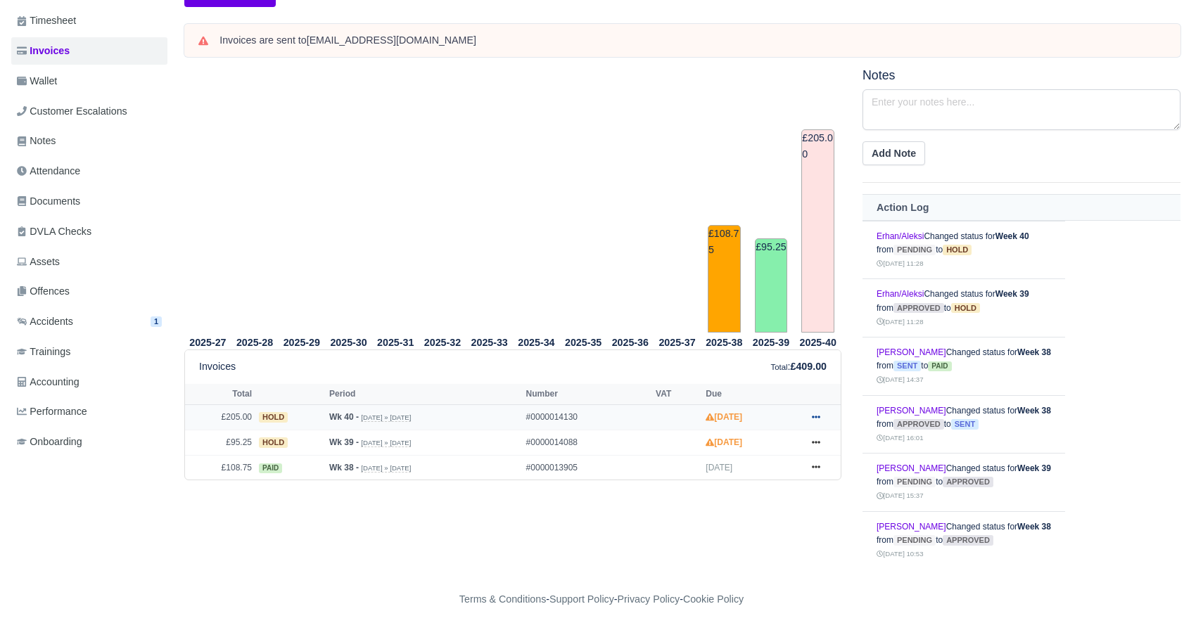
click at [819, 421] on icon at bounding box center [816, 417] width 8 height 8
click at [758, 448] on link "Show Invoice" at bounding box center [763, 443] width 125 height 30
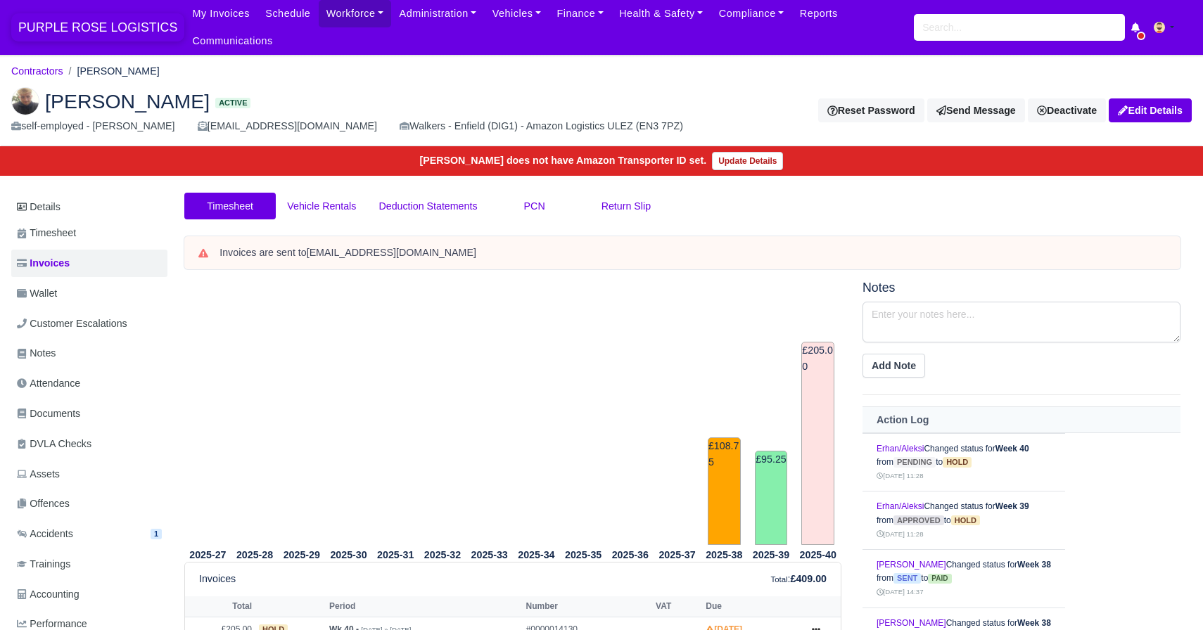
click at [125, 28] on span "PURPLE ROSE LOGISTICS" at bounding box center [97, 27] width 173 height 28
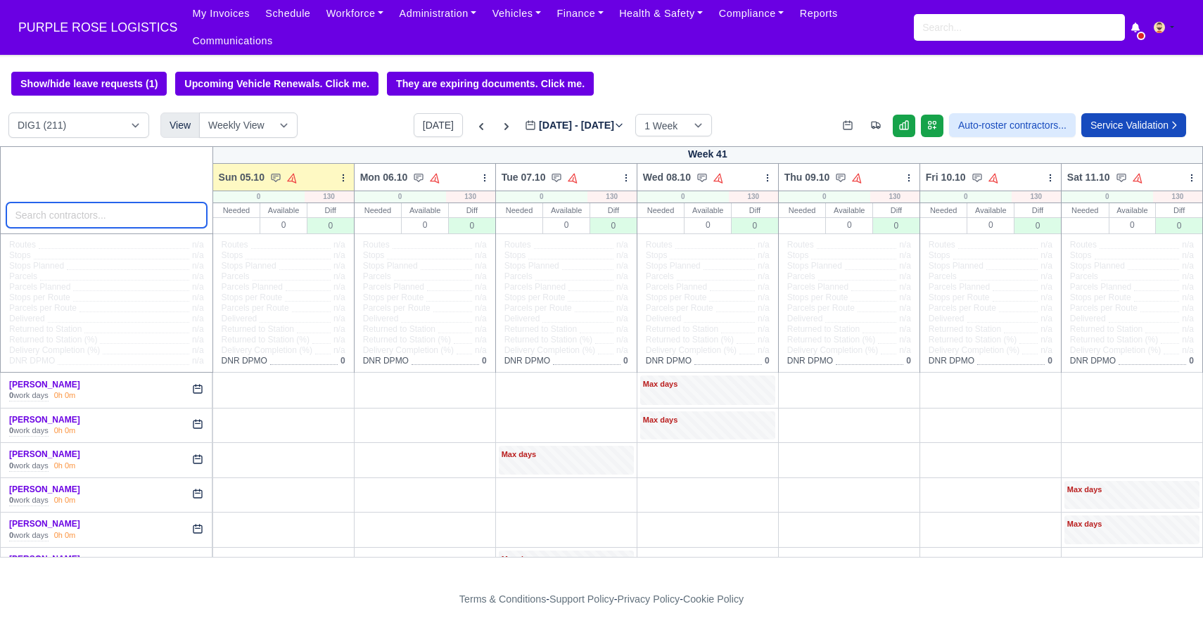
click at [108, 222] on input "search" at bounding box center [106, 215] width 201 height 25
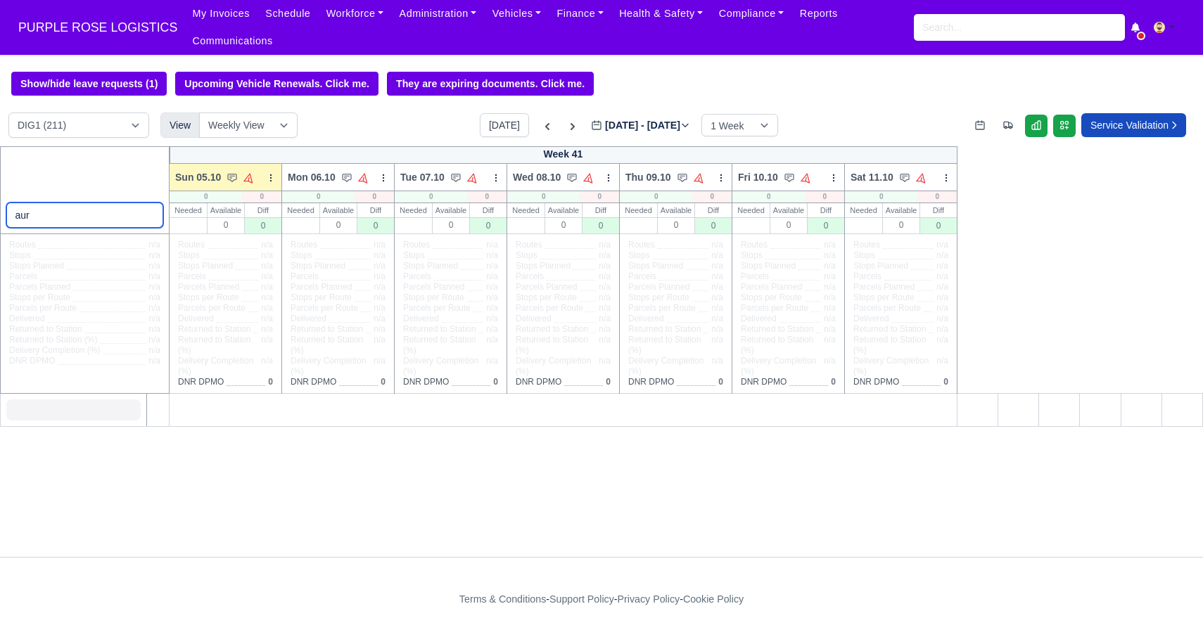
type input "aur"
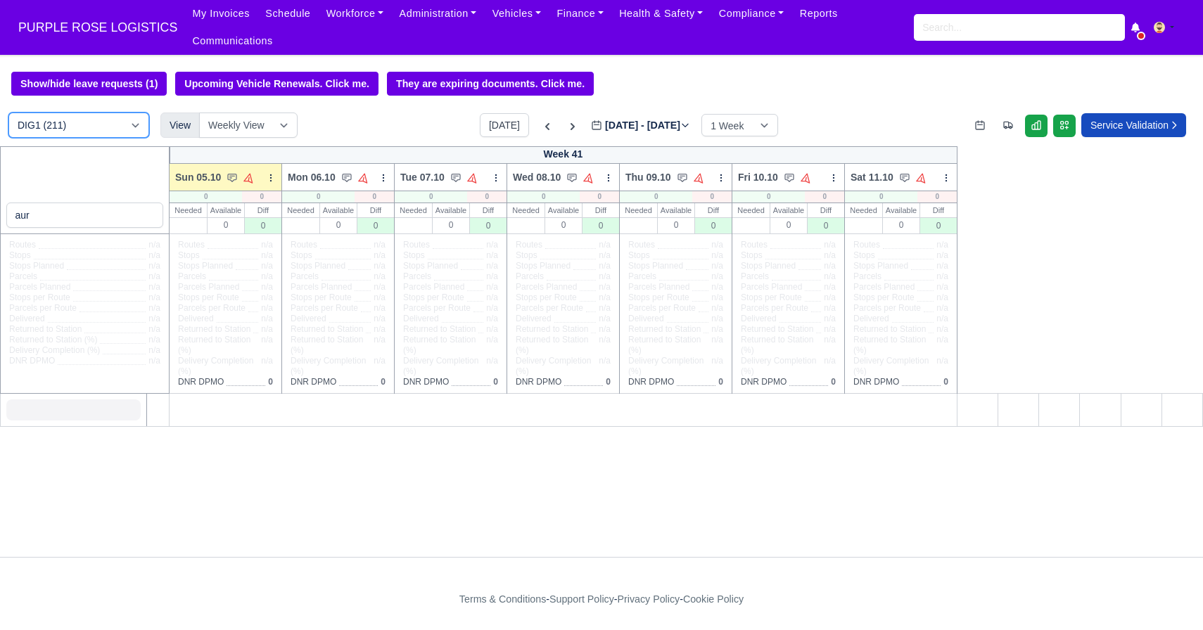
click at [86, 114] on select "DIG1 (211) DAK1 (1) GIMD (83)" at bounding box center [78, 125] width 141 height 25
select select "5"
click at [8, 113] on select "DIG1 (211) DAK1 (1) GIMD (83)" at bounding box center [78, 125] width 141 height 25
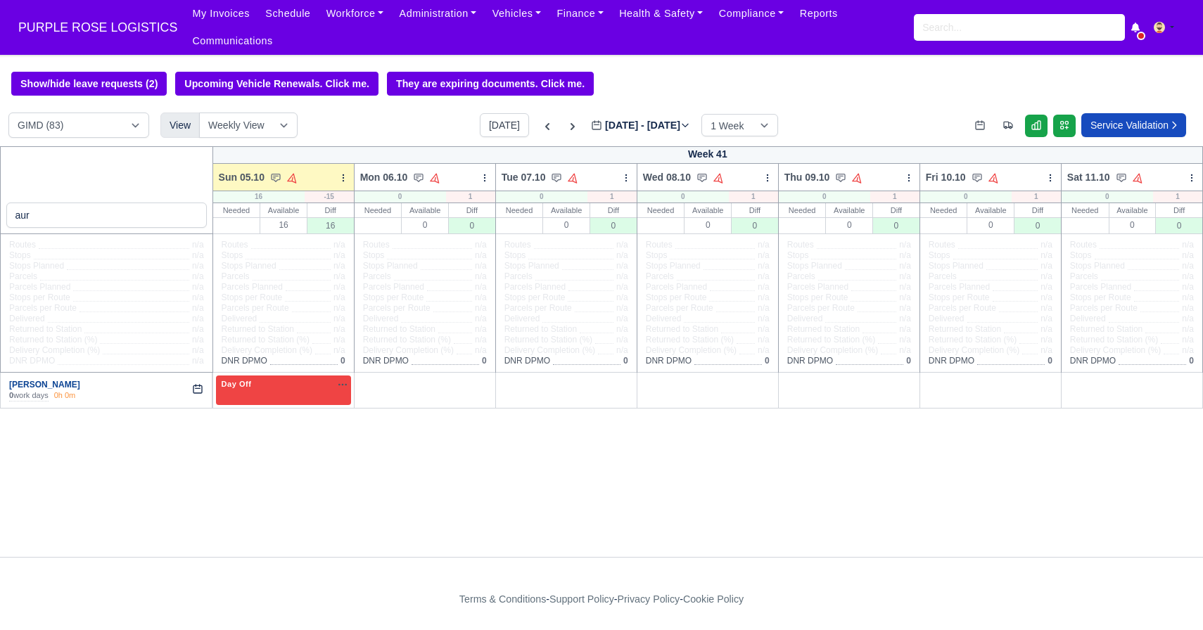
click at [54, 387] on link "[PERSON_NAME]" at bounding box center [44, 385] width 71 height 10
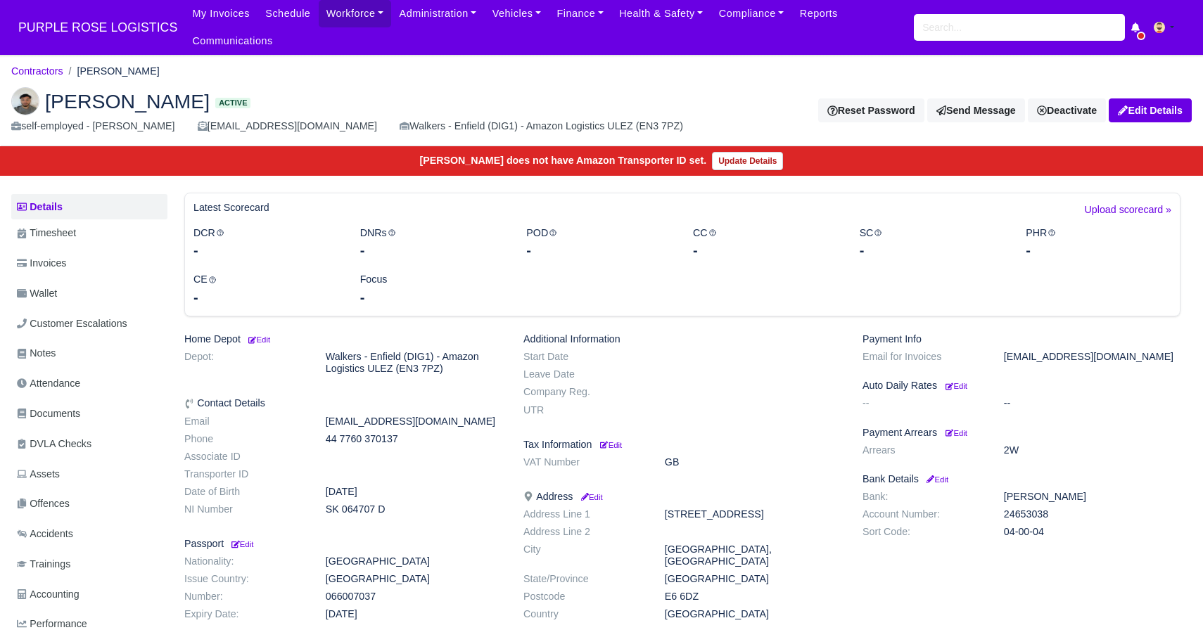
click at [15, 94] on img at bounding box center [25, 101] width 28 height 28
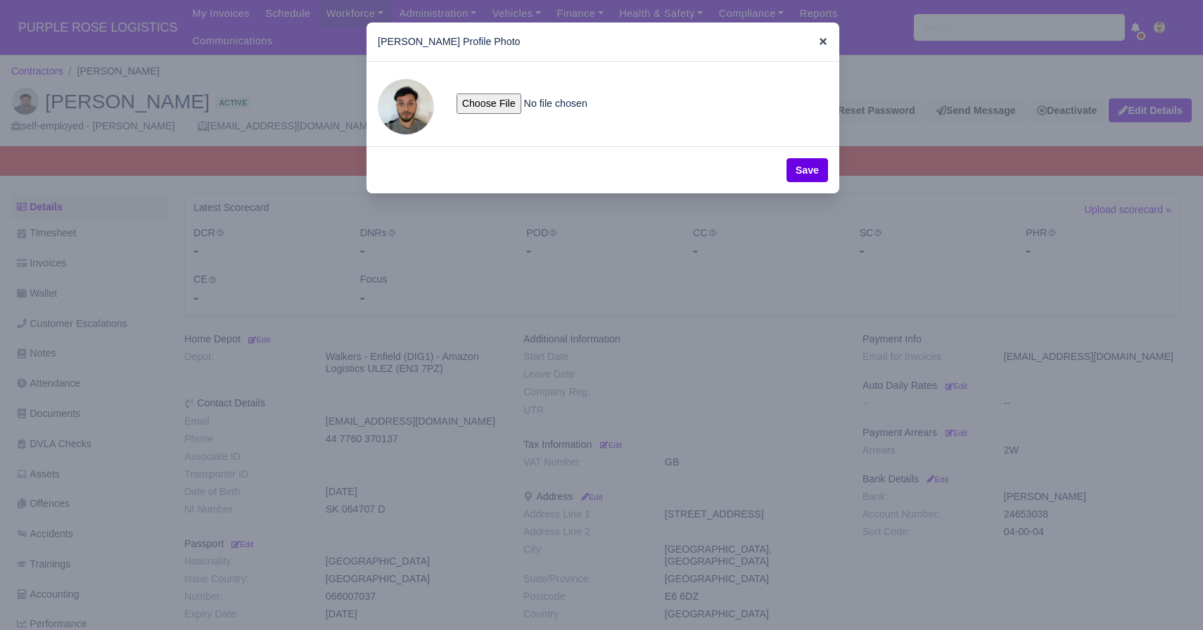
click at [823, 45] on icon at bounding box center [823, 42] width 10 height 10
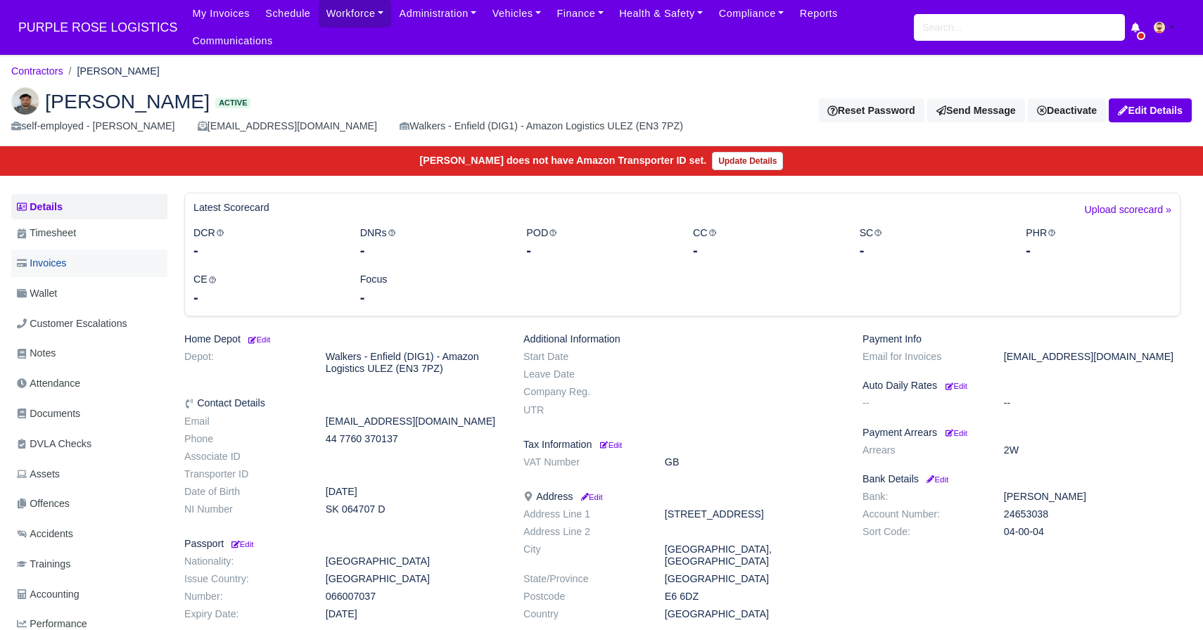
click at [157, 256] on link "Invoices" at bounding box center [89, 263] width 156 height 27
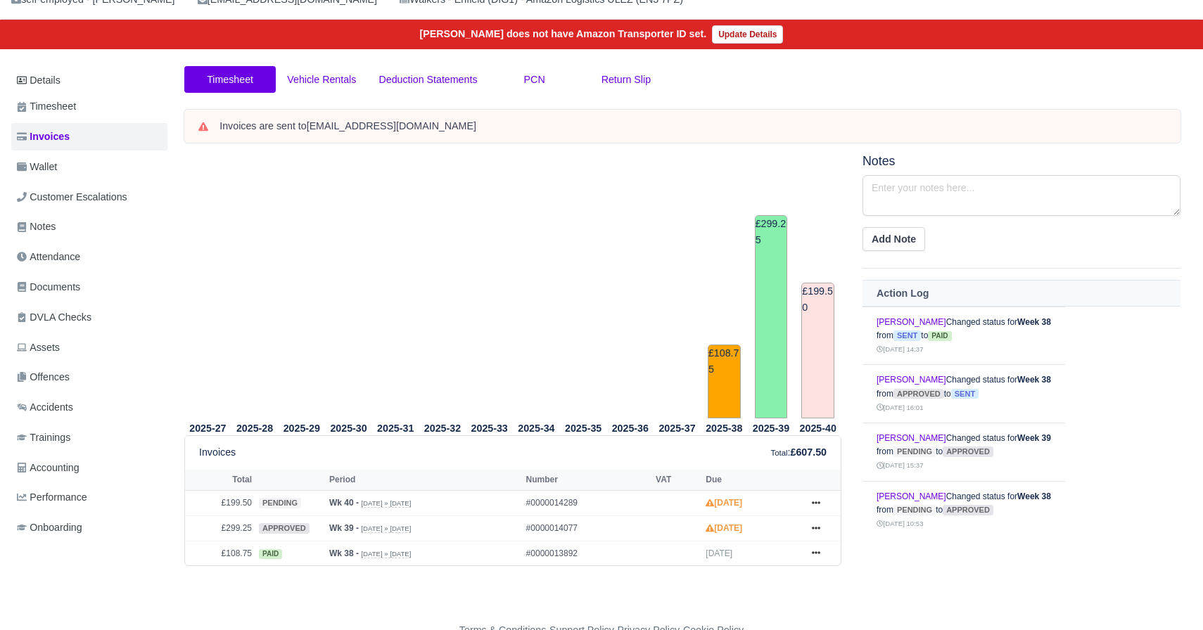
scroll to position [158, 0]
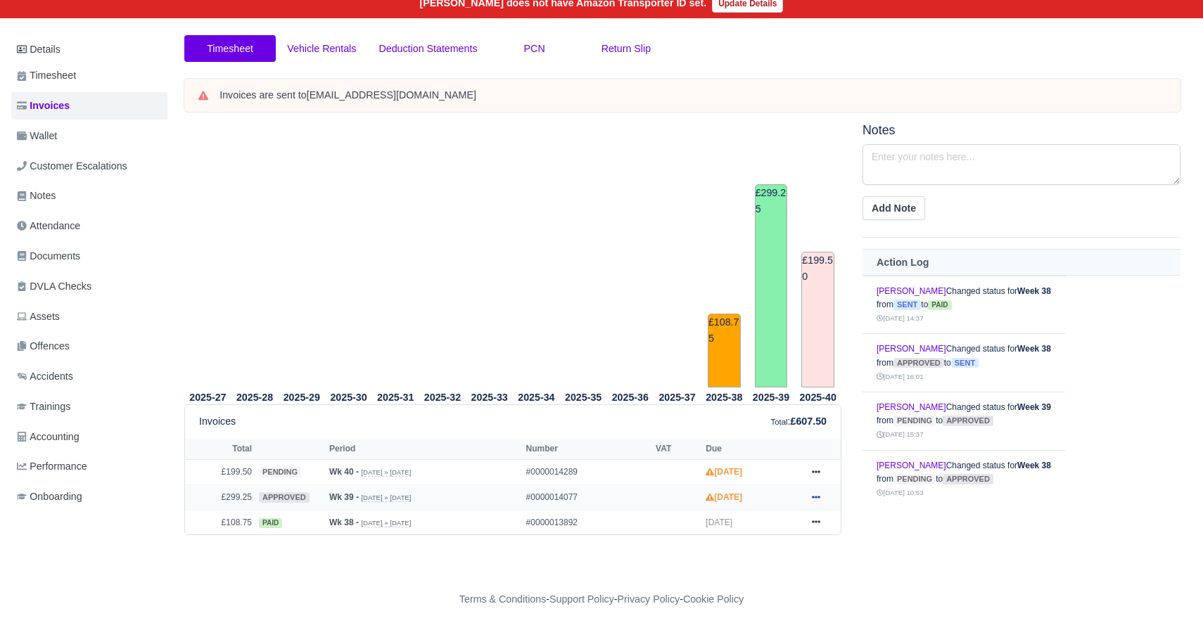
click at [817, 501] on icon at bounding box center [816, 497] width 8 height 8
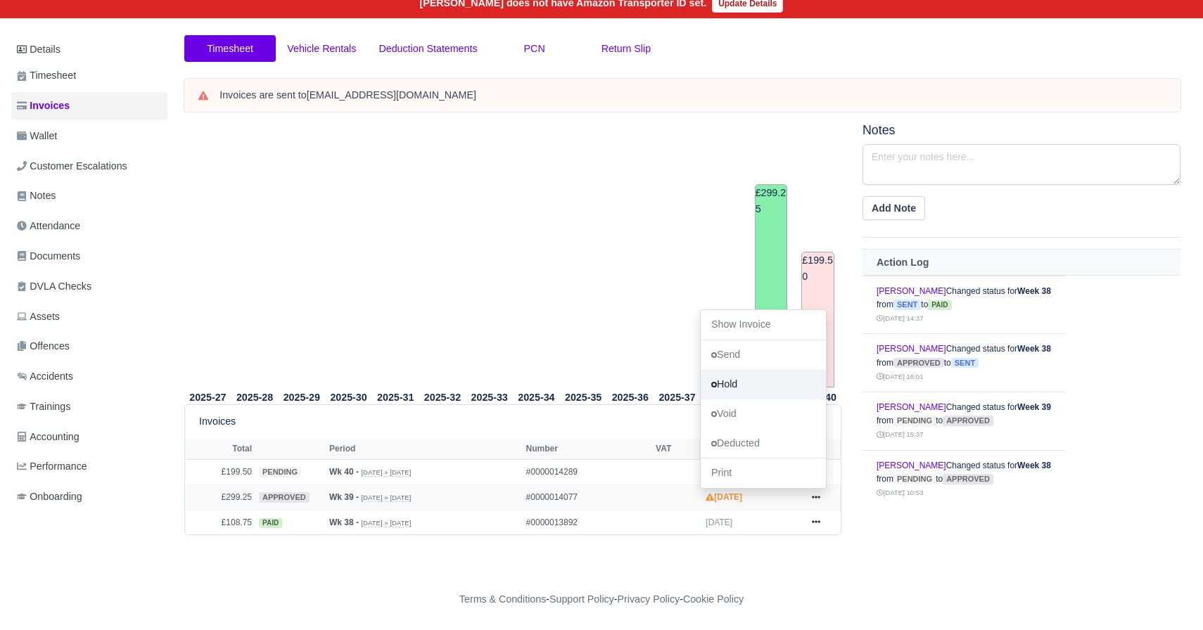
click at [747, 385] on link "Hold" at bounding box center [763, 385] width 125 height 30
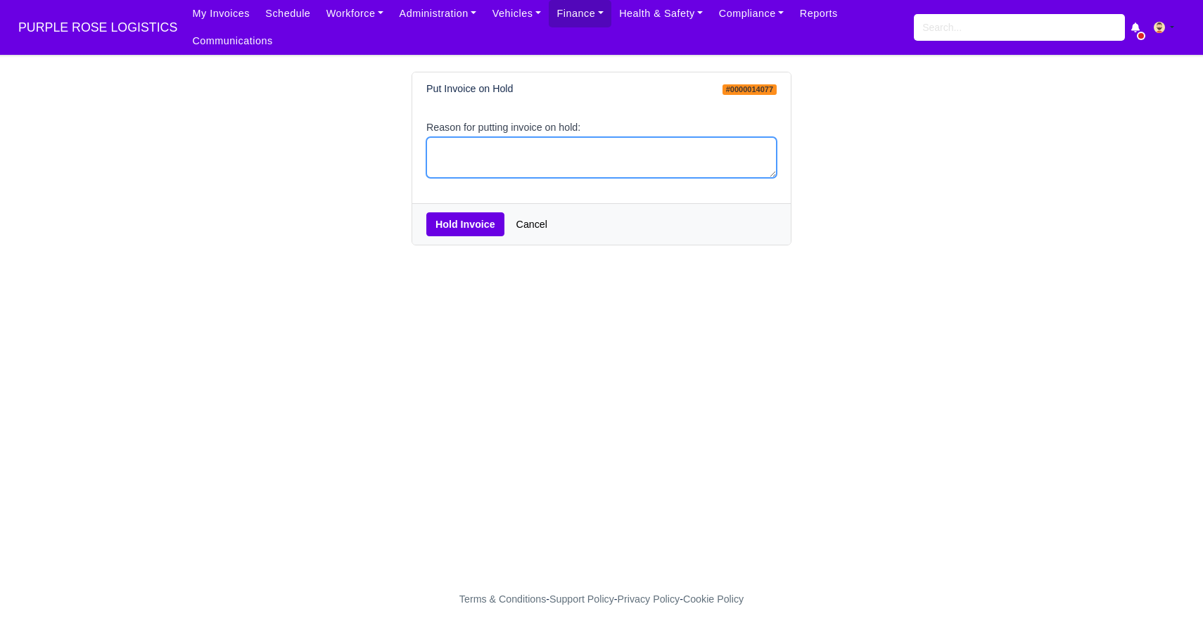
click at [570, 148] on textarea "Reason for putting invoice on hold:" at bounding box center [601, 158] width 350 height 42
type textarea "Hold"
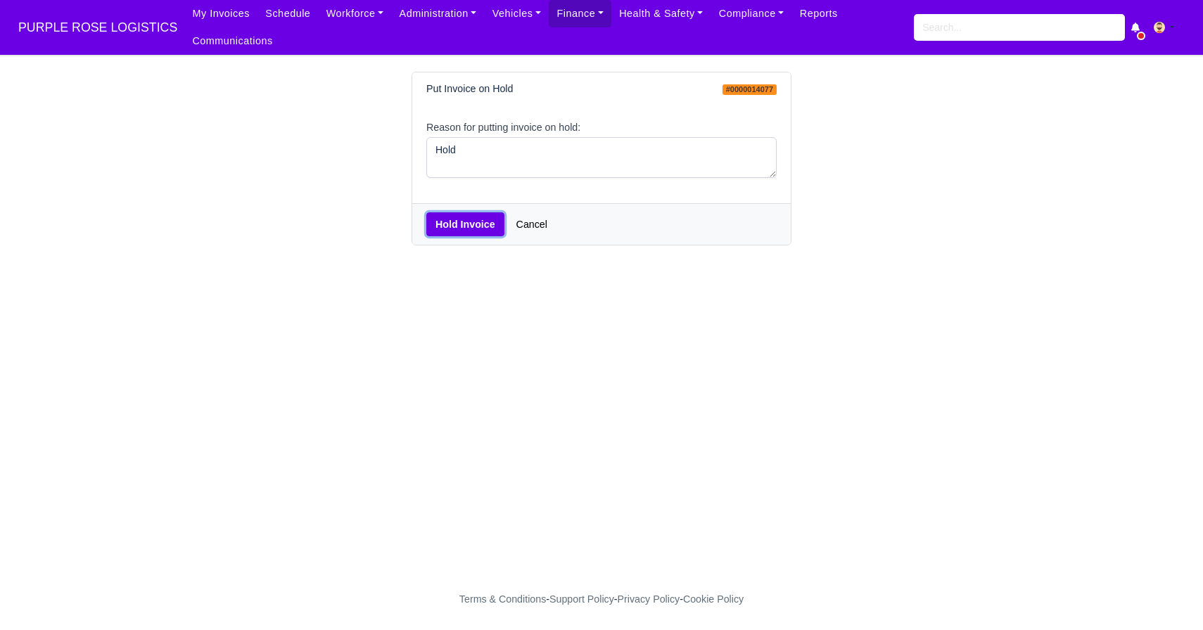
click at [476, 222] on button "Hold Invoice" at bounding box center [465, 224] width 78 height 24
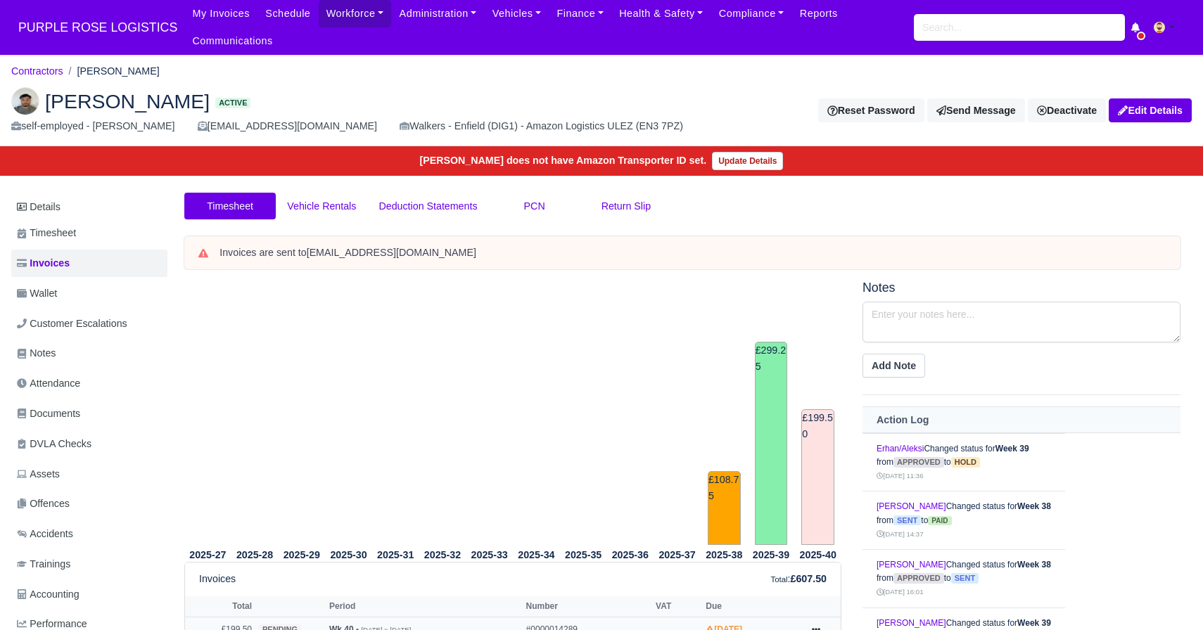
scroll to position [150, 0]
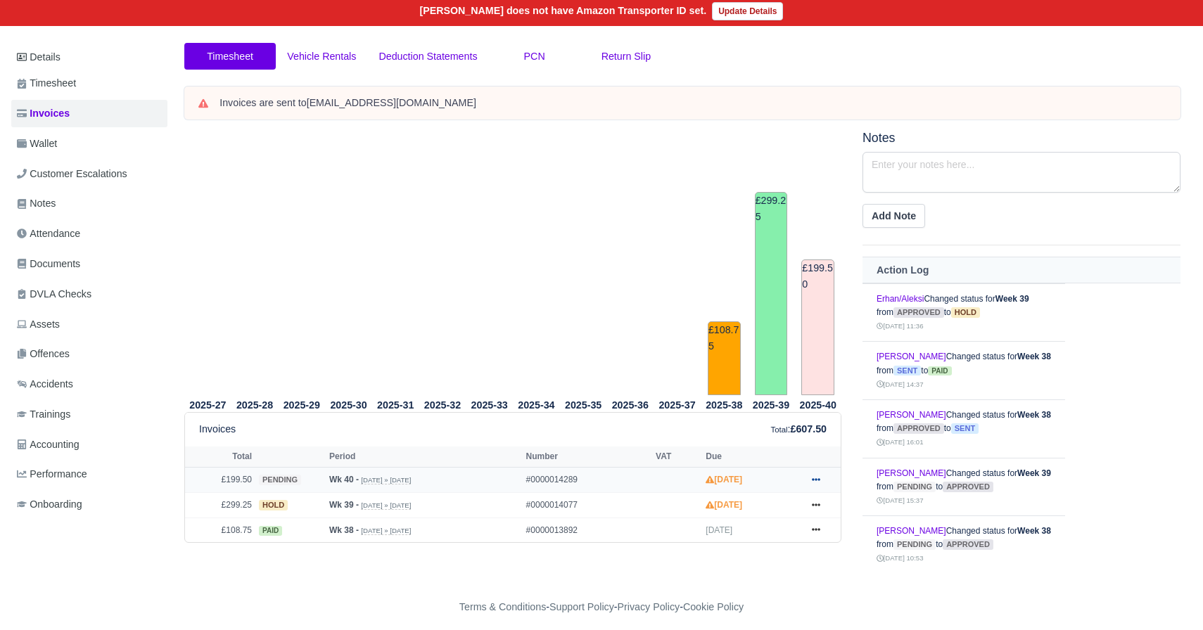
click at [813, 478] on icon at bounding box center [816, 480] width 8 height 8
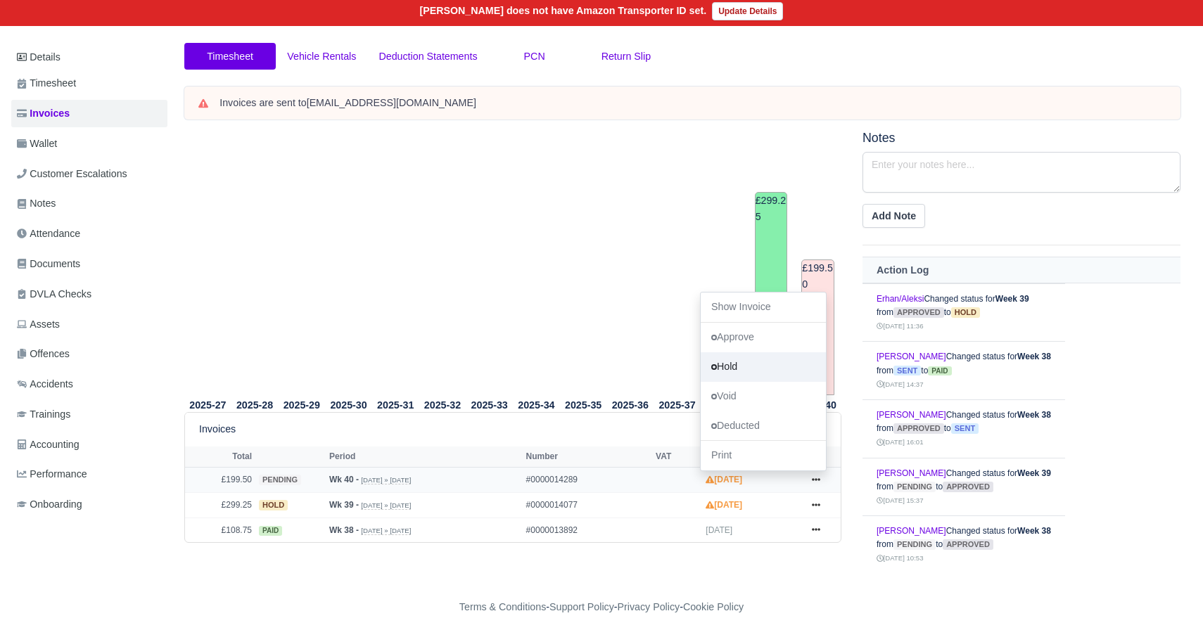
click at [738, 364] on link "Hold" at bounding box center [763, 367] width 125 height 30
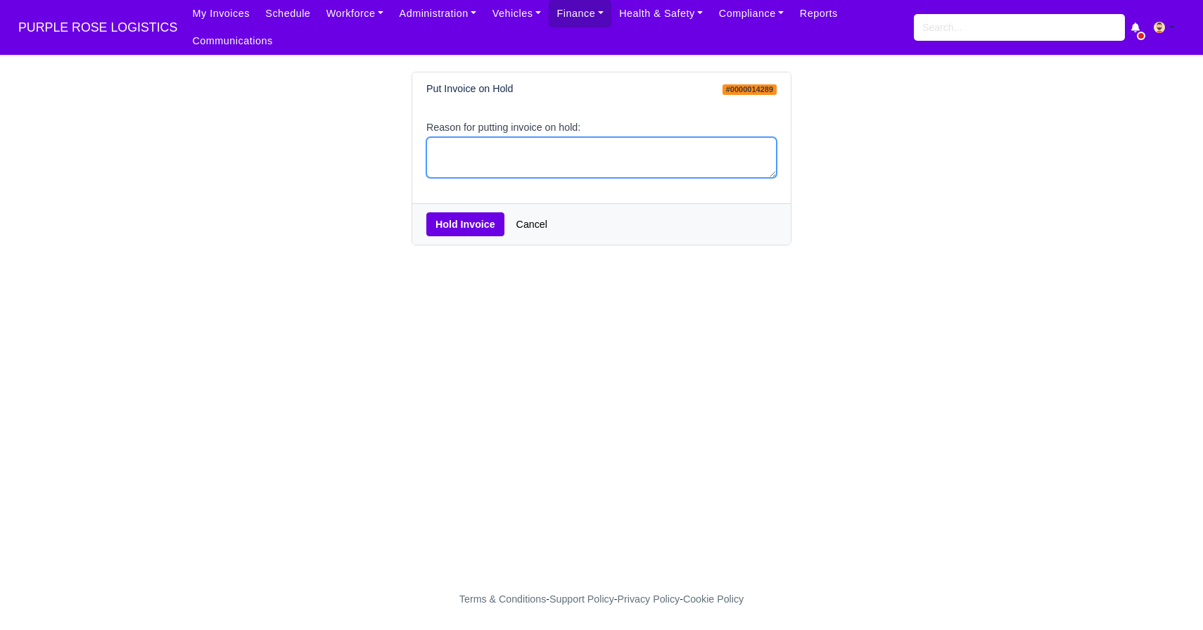
click at [604, 173] on textarea "Reason for putting invoice on hold:" at bounding box center [601, 158] width 350 height 42
type textarea "Hold"
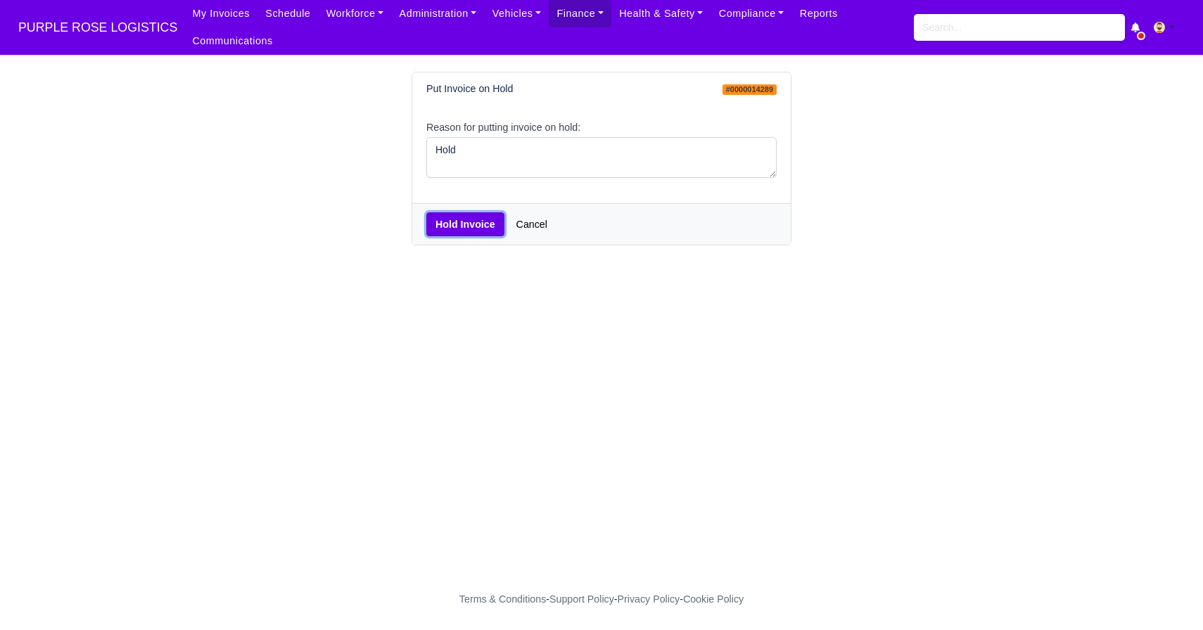
click at [475, 225] on button "Hold Invoice" at bounding box center [465, 224] width 78 height 24
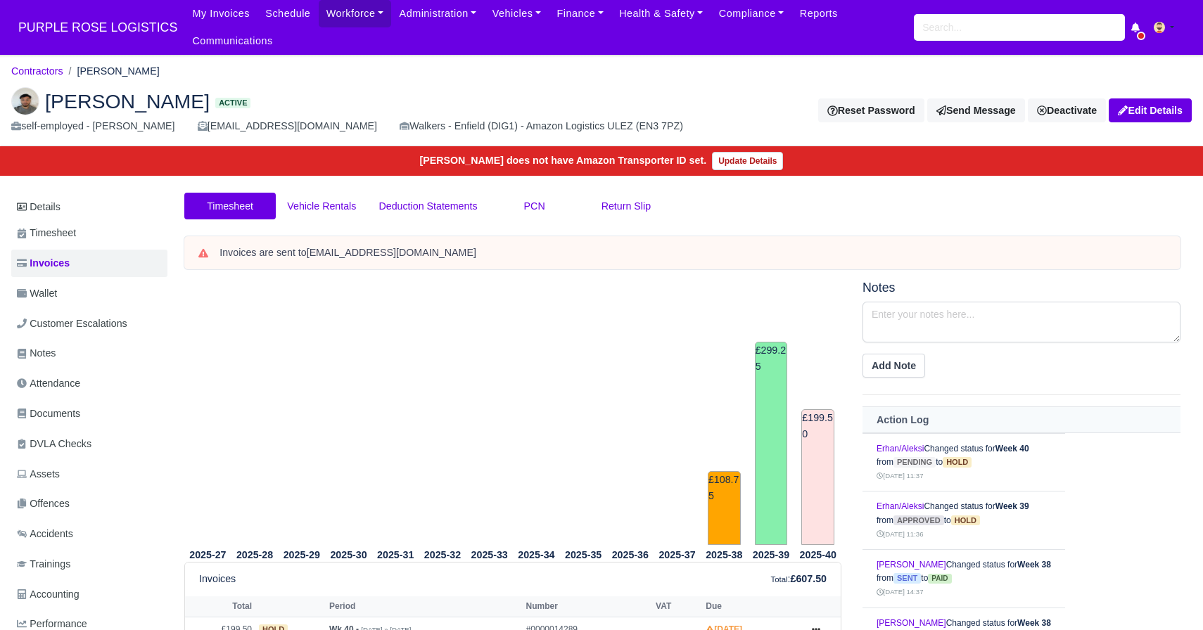
scroll to position [141, 0]
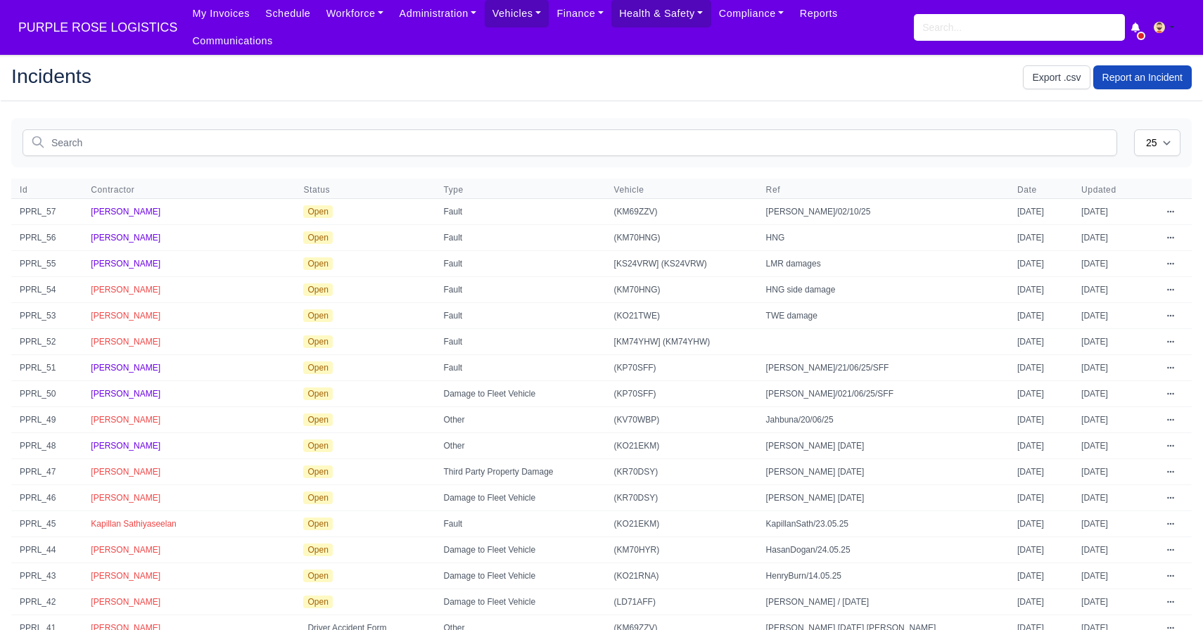
click at [570, 99] on div "Incidents Export .csv Report an Incident" at bounding box center [602, 77] width 1202 height 47
click at [1149, 79] on link "Report an Incident" at bounding box center [1142, 77] width 98 height 24
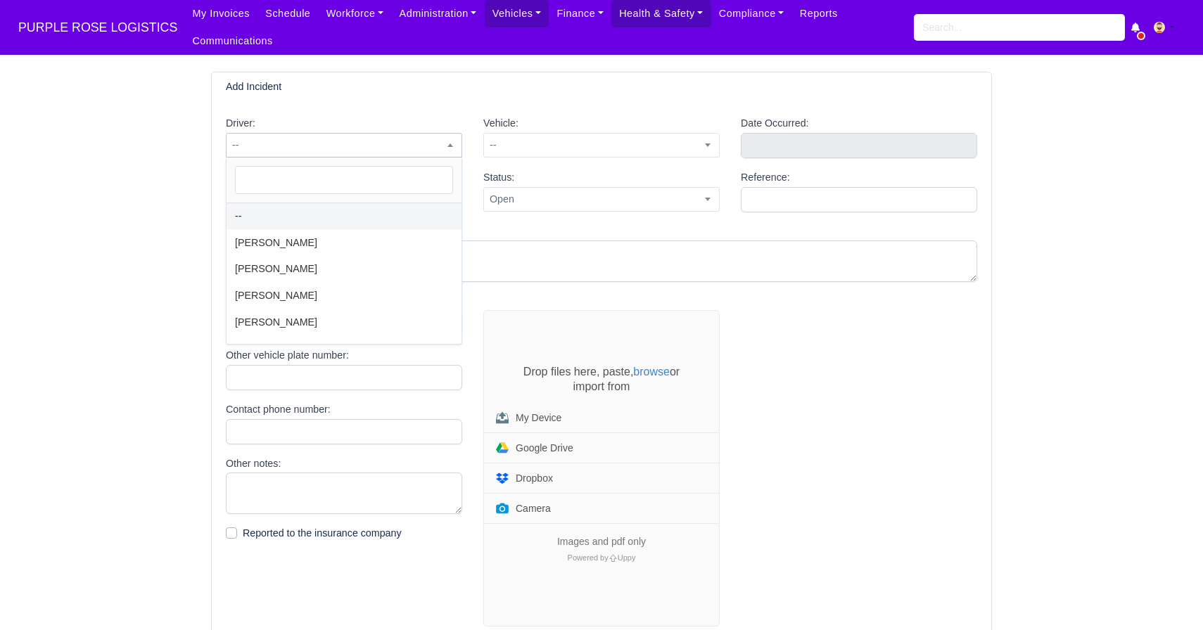
click at [381, 148] on span "--" at bounding box center [344, 145] width 235 height 18
type input "aur"
select select "2035"
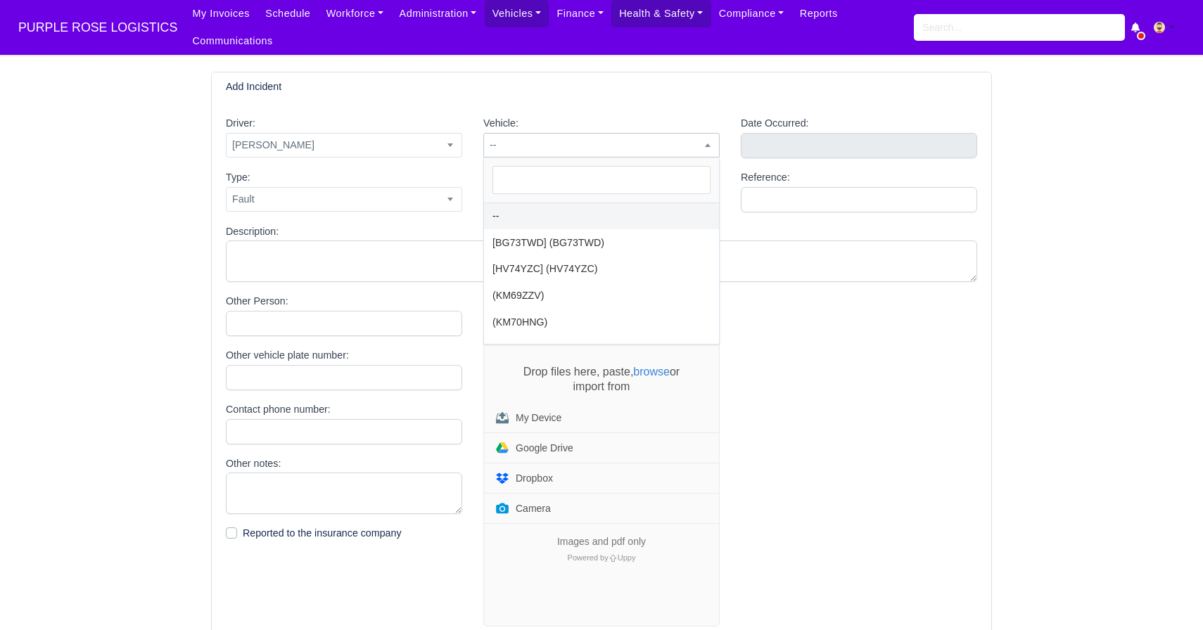
click at [630, 156] on span "--" at bounding box center [601, 145] width 236 height 25
select select "45"
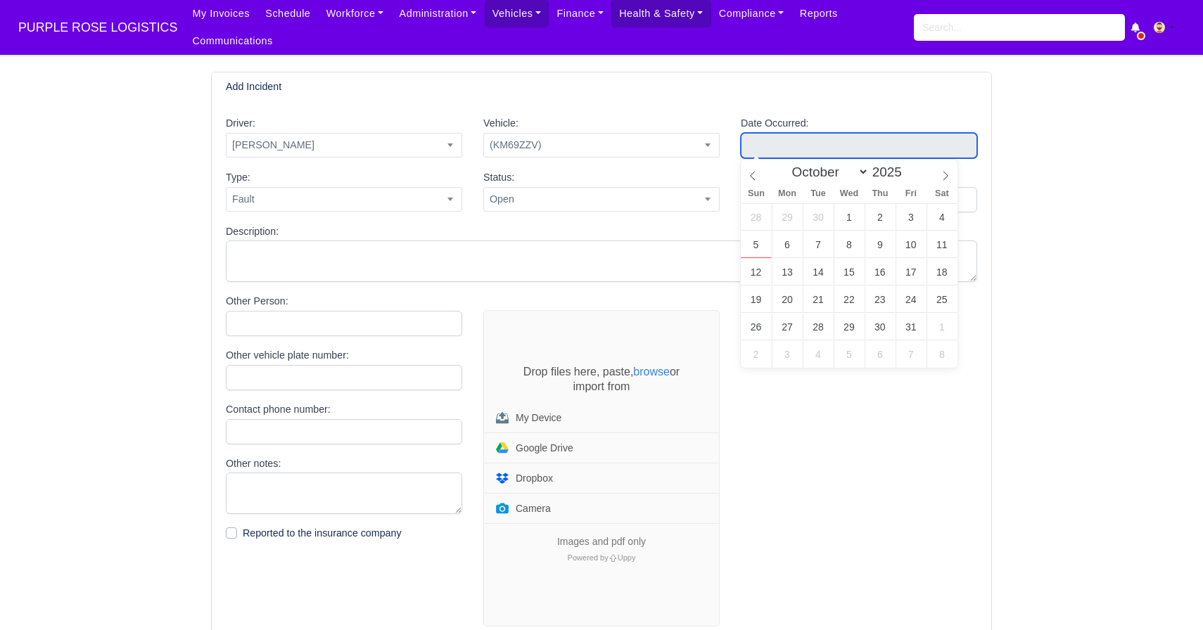
click at [820, 153] on input "text" at bounding box center [859, 145] width 236 height 25
type input "October 2, 2025"
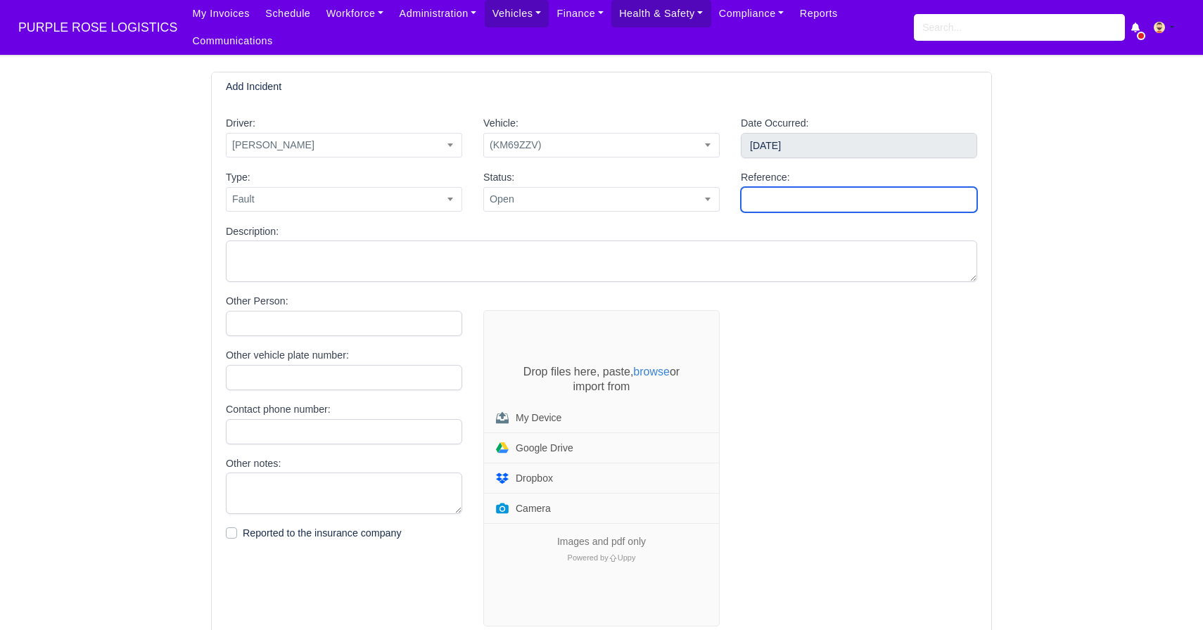
click at [796, 196] on input "Reference:" at bounding box center [859, 199] width 236 height 25
type input "Auras/02/10/25"
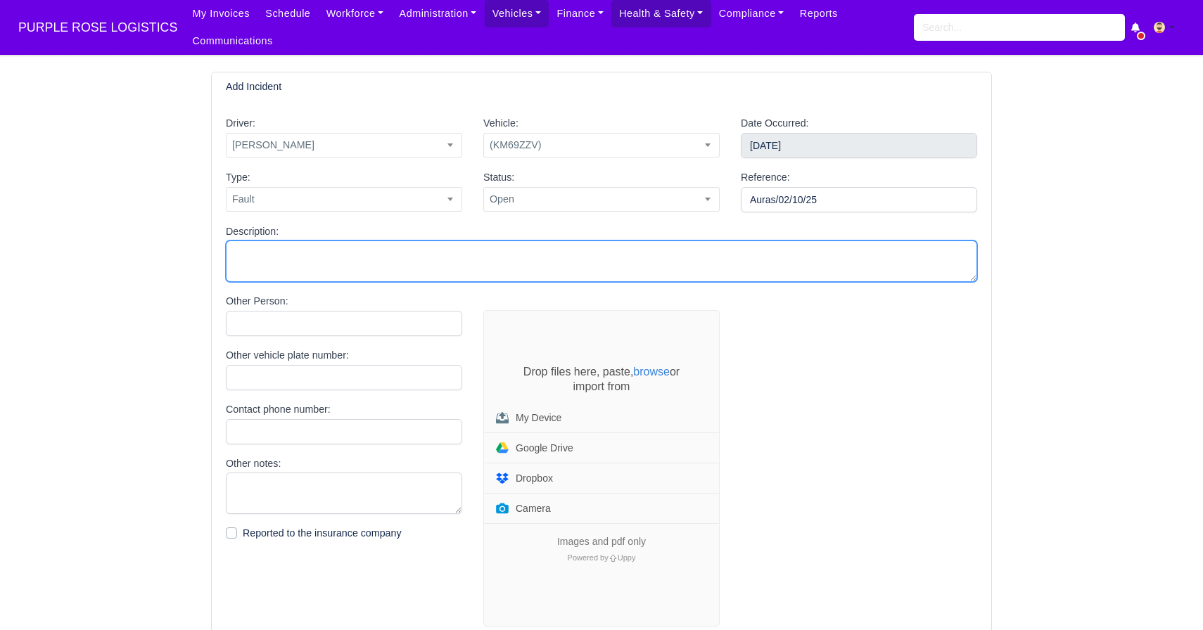
click at [585, 264] on textarea "Description:" at bounding box center [601, 262] width 751 height 42
type textarea "Damage to the cart"
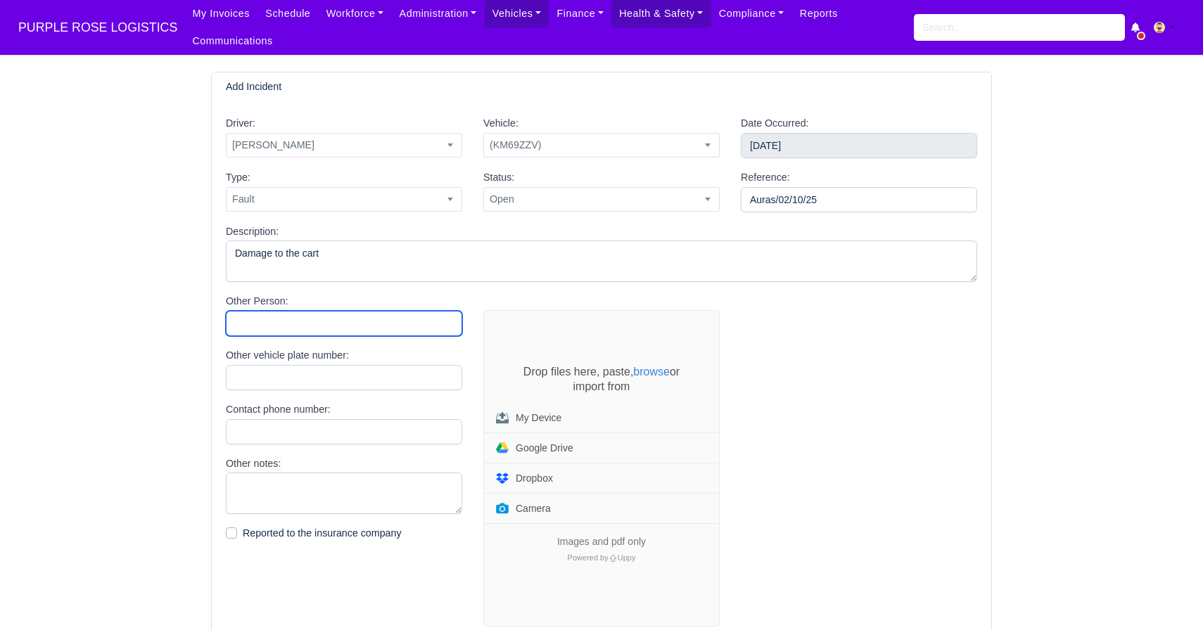
click at [399, 319] on input "Other Person:" at bounding box center [344, 323] width 236 height 25
type input "N/A"
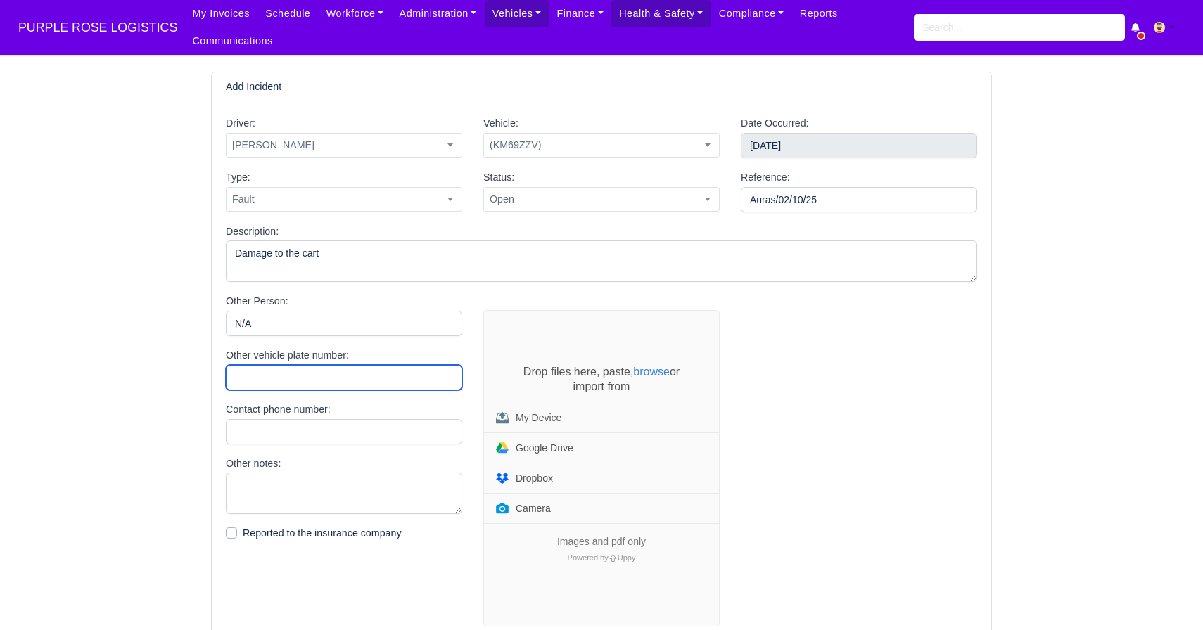
click at [341, 367] on input "Other vehicle plate number:" at bounding box center [344, 377] width 236 height 25
type input "N/A"
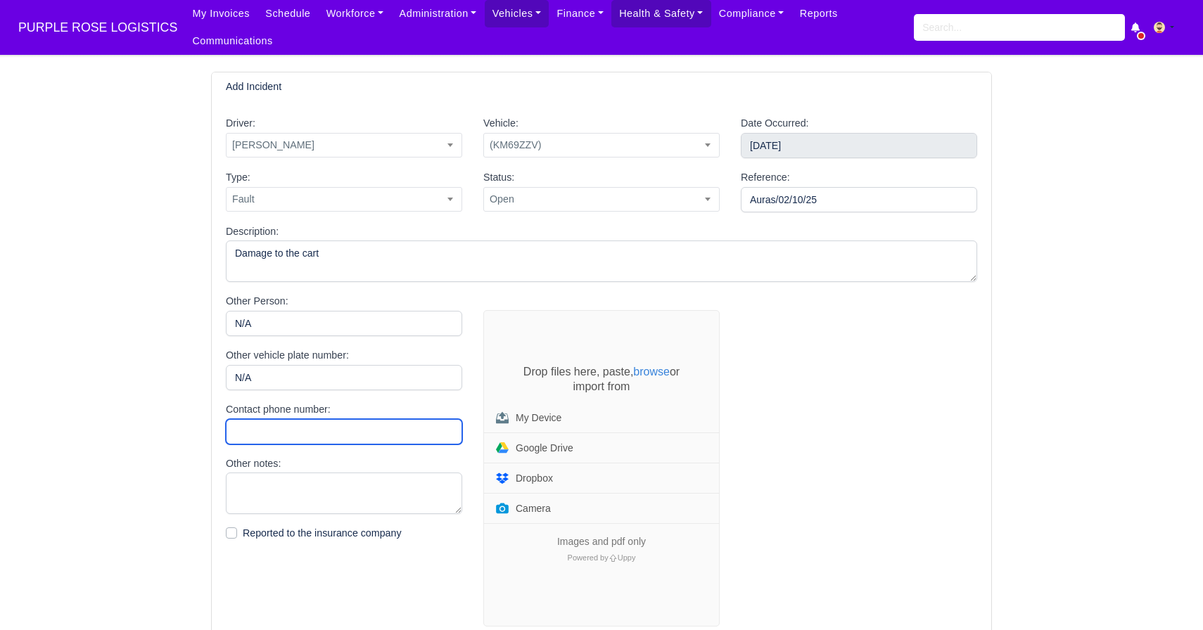
click at [312, 422] on input "Contact phone number:" at bounding box center [344, 431] width 236 height 25
type input "N/A"
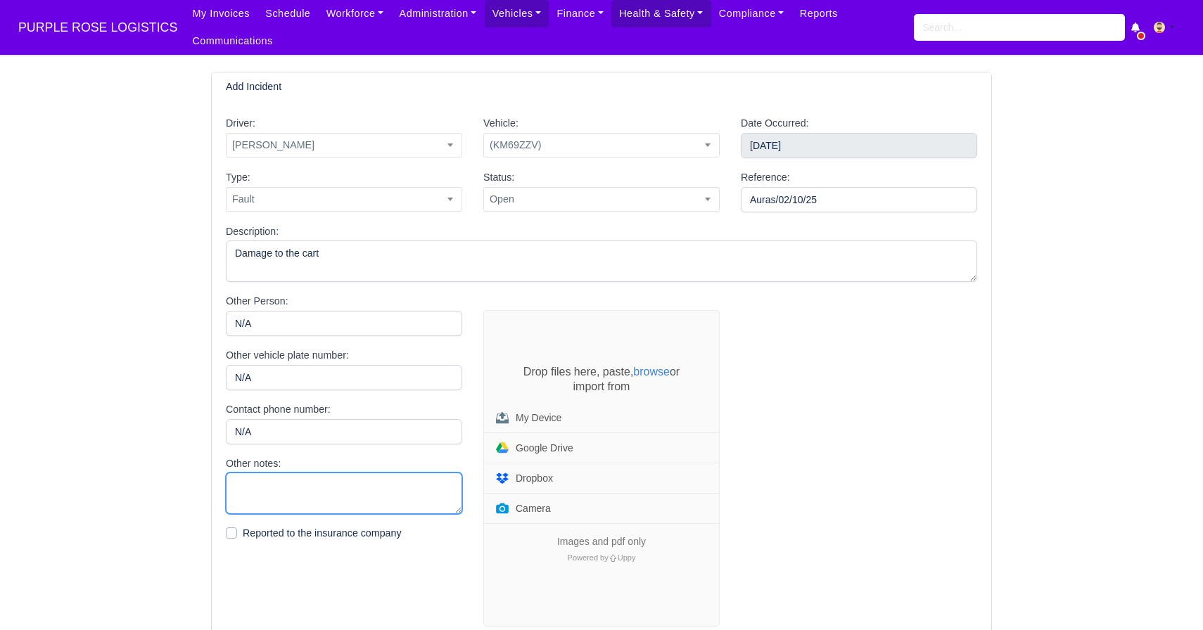
click at [300, 488] on textarea "Other notes:" at bounding box center [344, 494] width 236 height 42
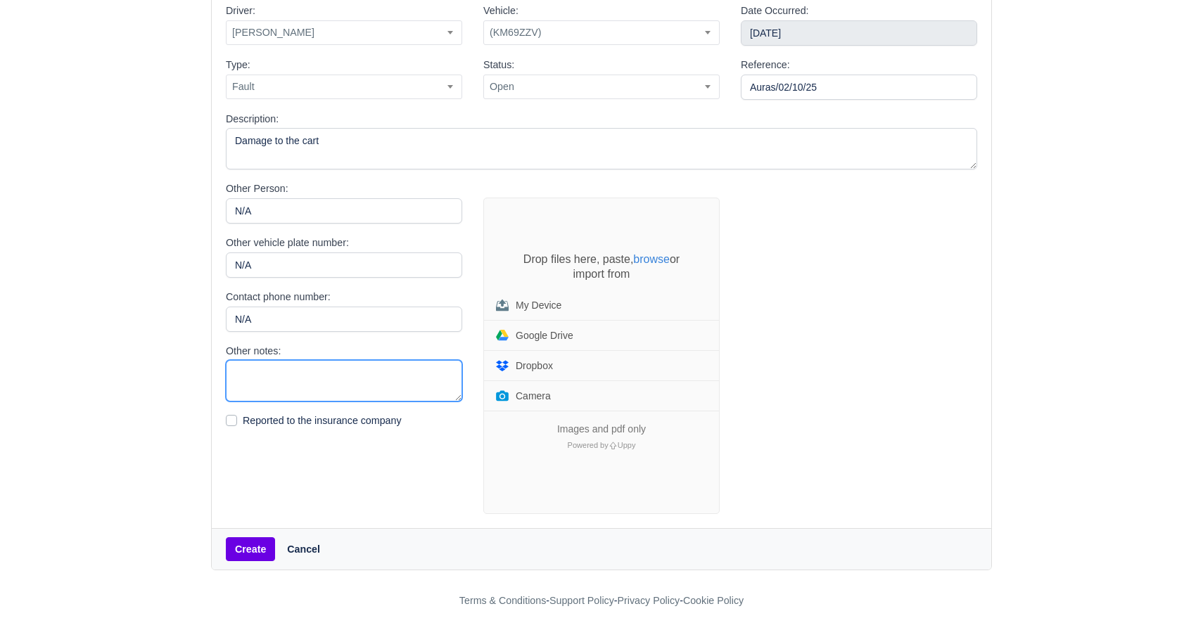
scroll to position [115, 0]
click at [249, 546] on button "Create" at bounding box center [250, 548] width 49 height 24
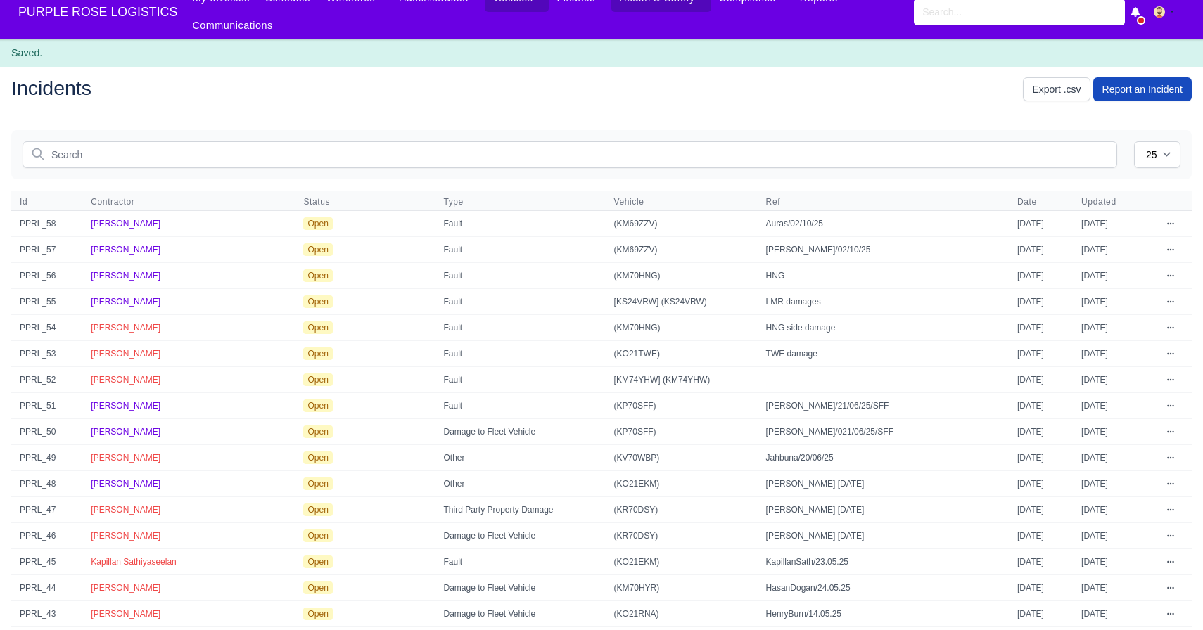
scroll to position [13, 0]
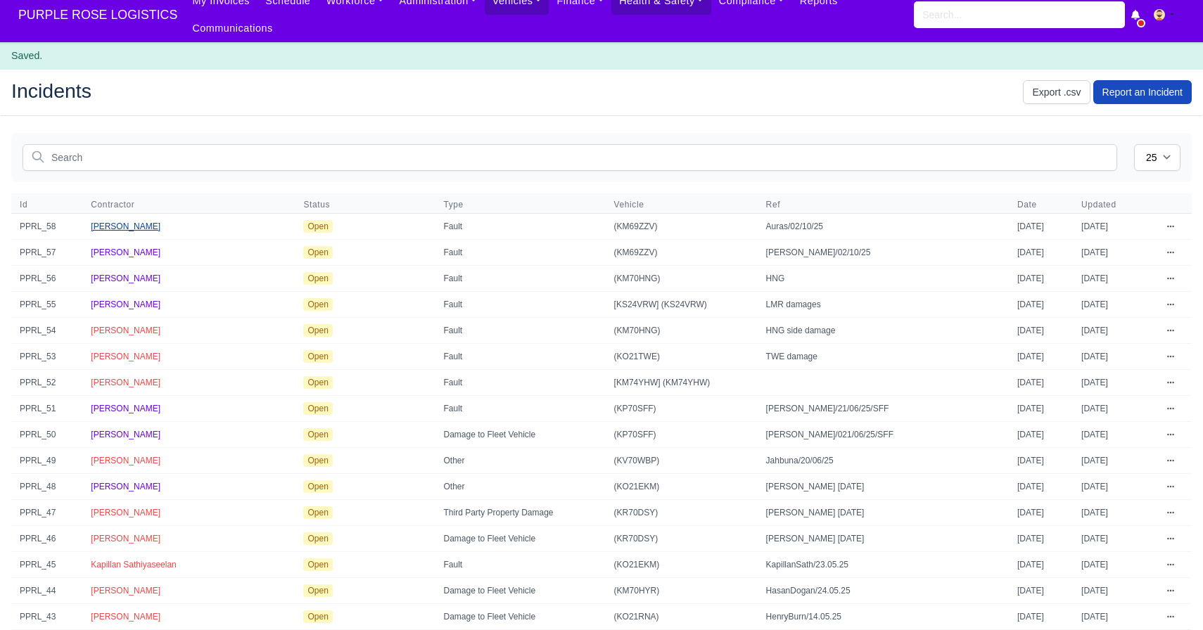
click at [123, 228] on span "[PERSON_NAME]" at bounding box center [126, 227] width 70 height 10
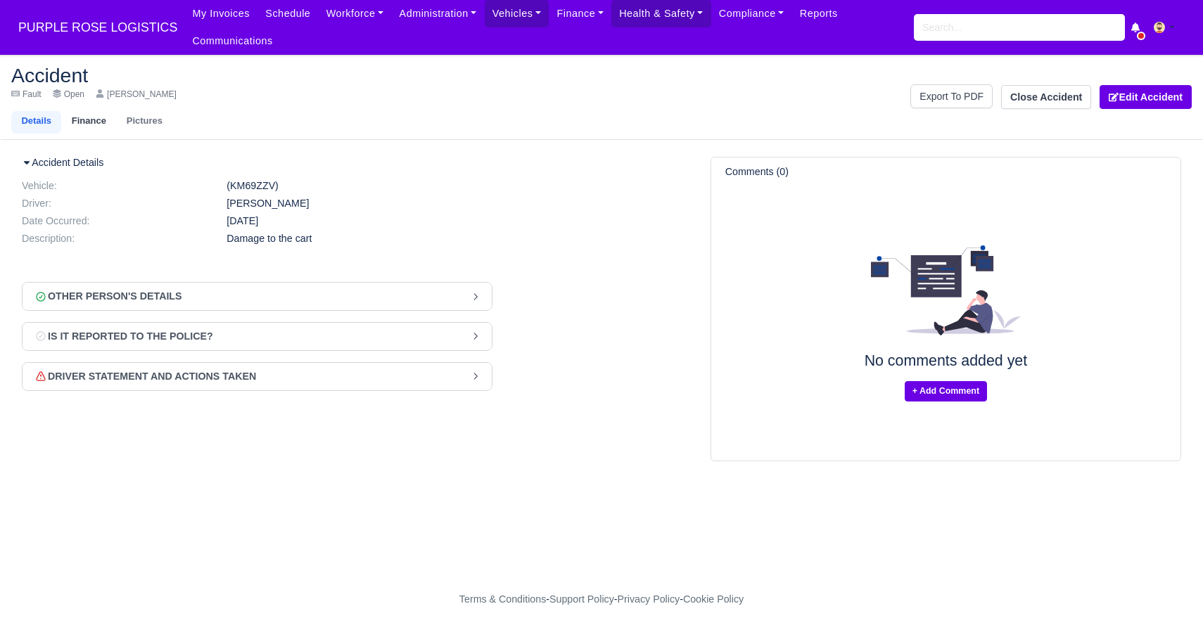
click at [84, 113] on link "Finance" at bounding box center [88, 122] width 55 height 23
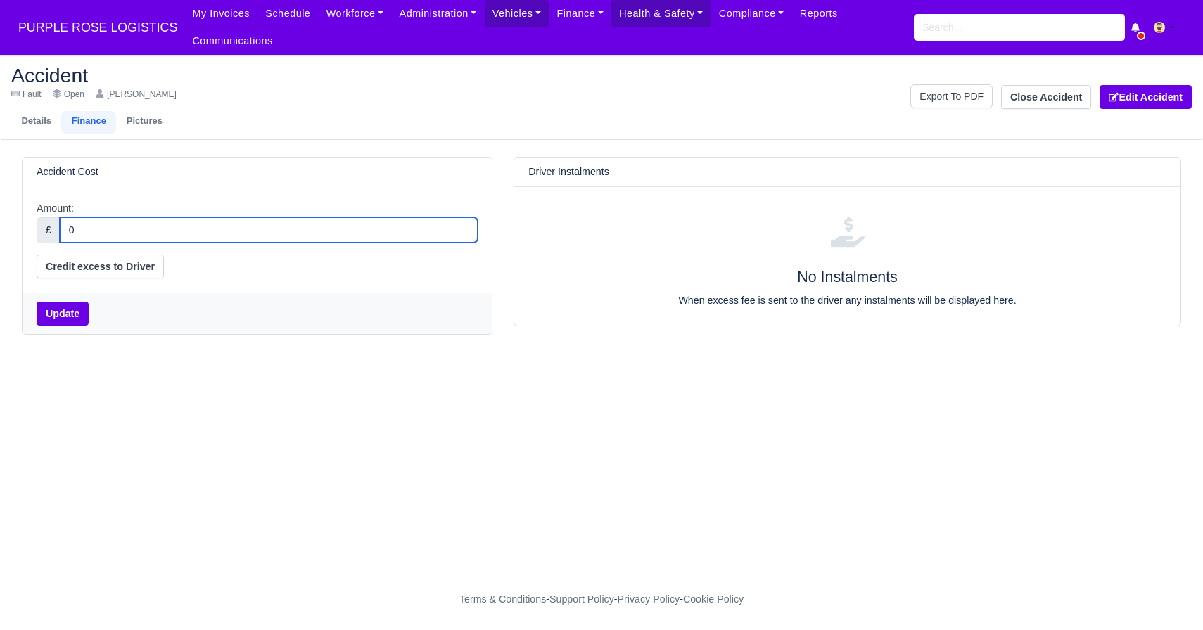
click at [136, 231] on input "0" at bounding box center [269, 229] width 418 height 25
type input "200"
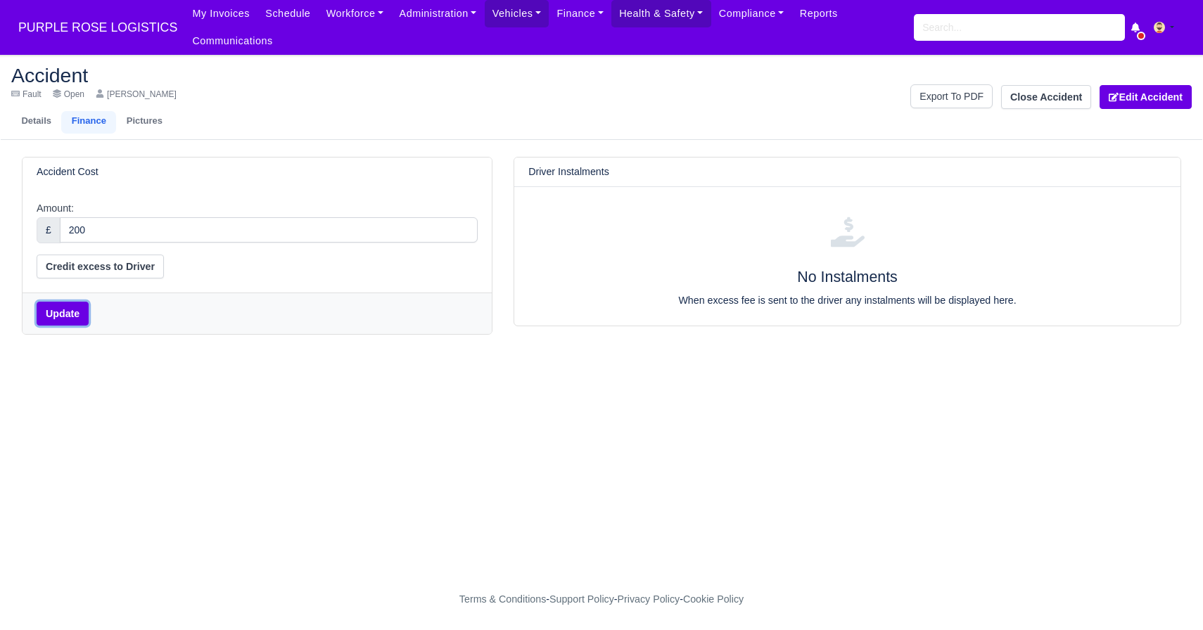
click at [51, 319] on button "Update" at bounding box center [63, 314] width 52 height 24
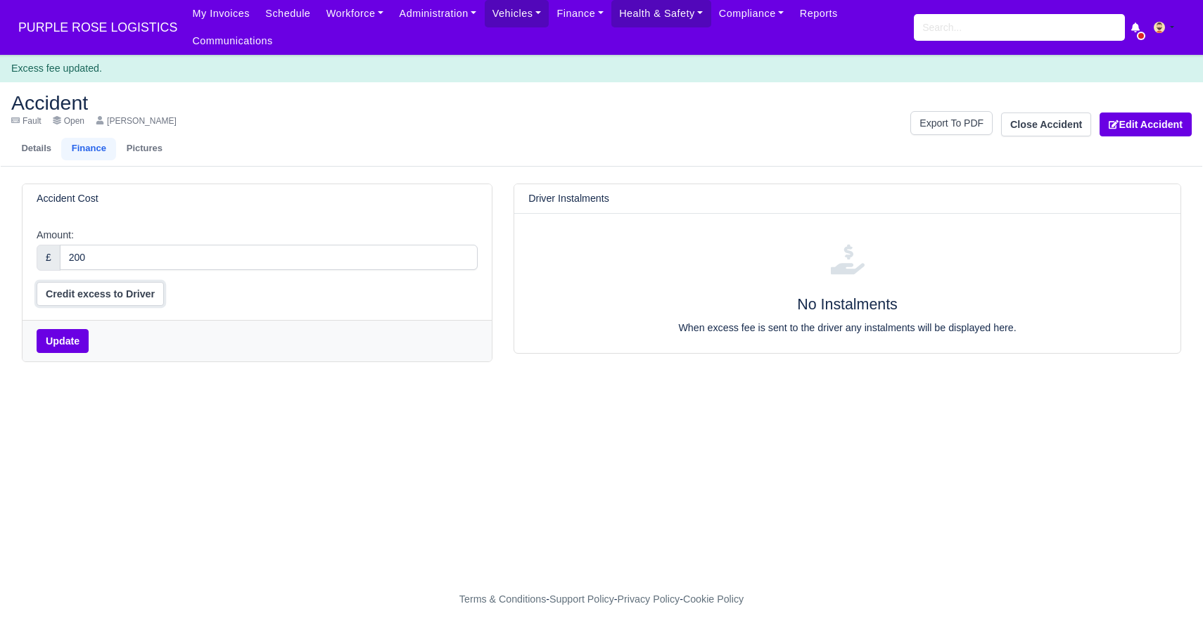
click at [105, 293] on button "Credit excess to Driver" at bounding box center [100, 294] width 127 height 24
select select "excess_liability"
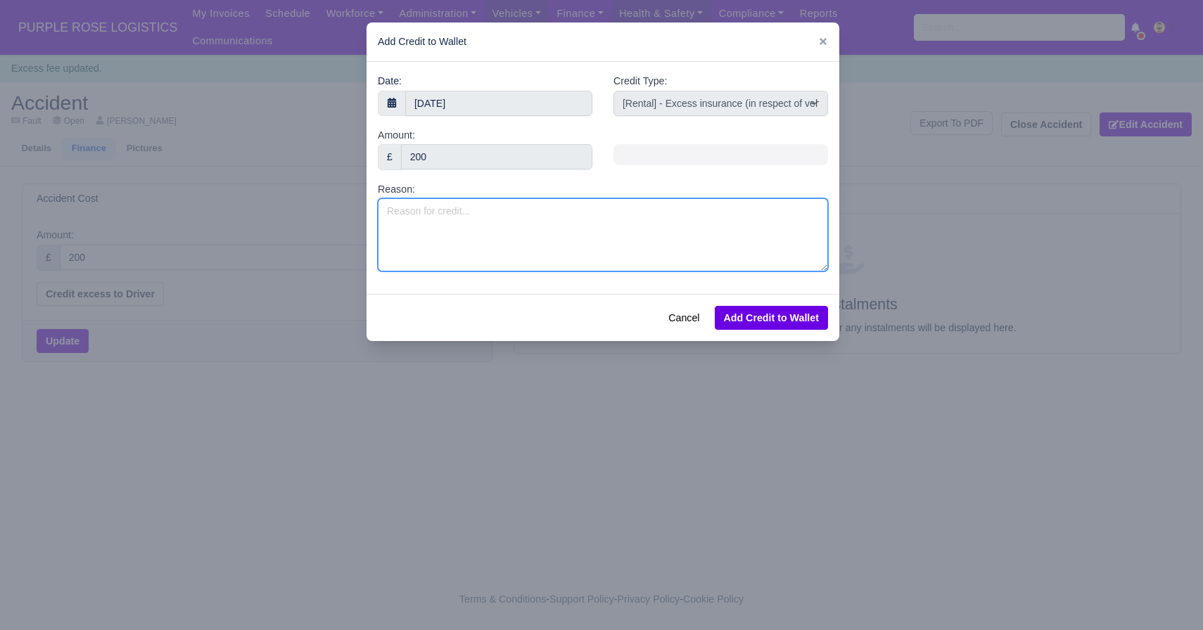
click at [561, 215] on textarea "Reason:" at bounding box center [603, 234] width 450 height 73
type textarea "Damage to the cart"
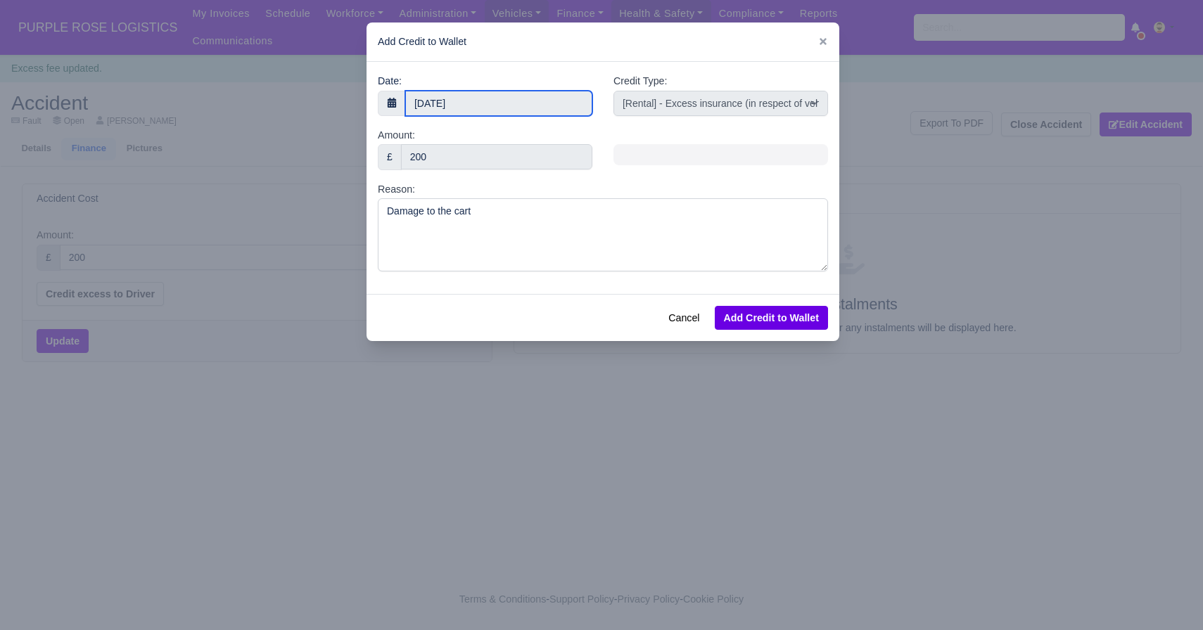
click at [509, 112] on input "[DATE]" at bounding box center [498, 103] width 187 height 25
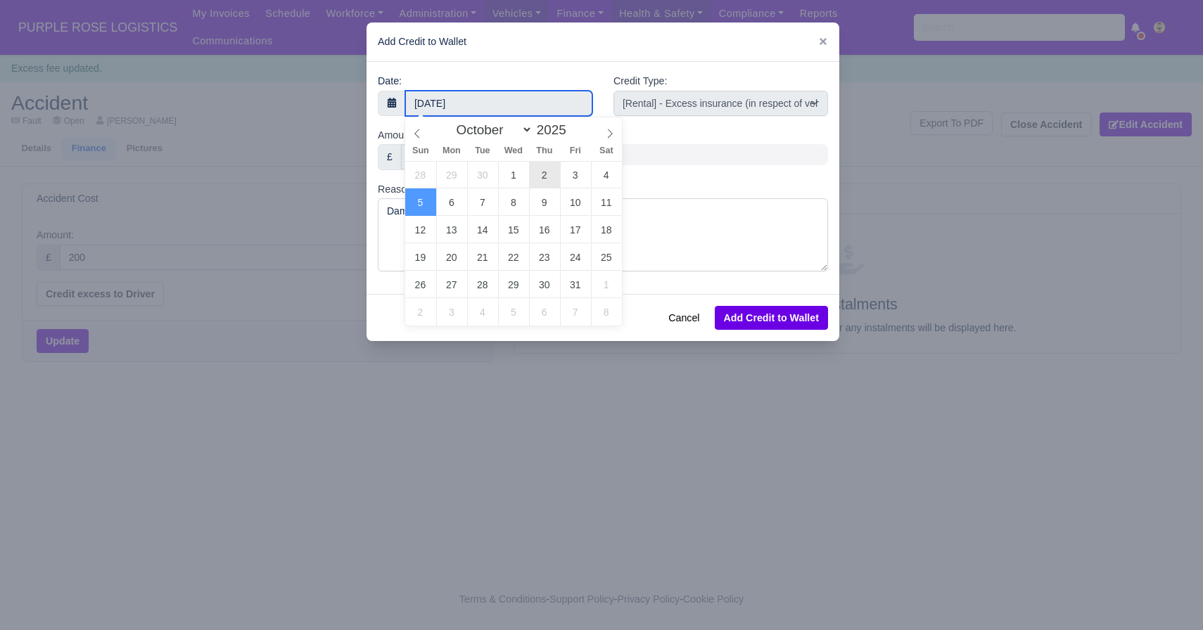
type input "[DATE]"
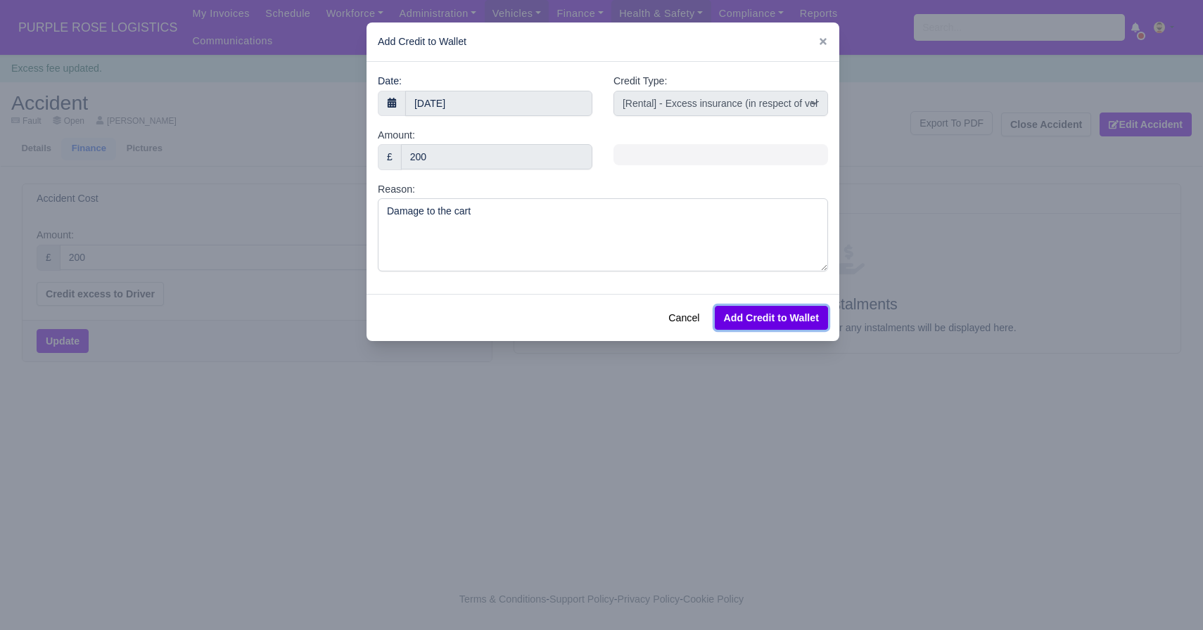
click at [781, 329] on button "Add Credit to Wallet" at bounding box center [771, 318] width 113 height 24
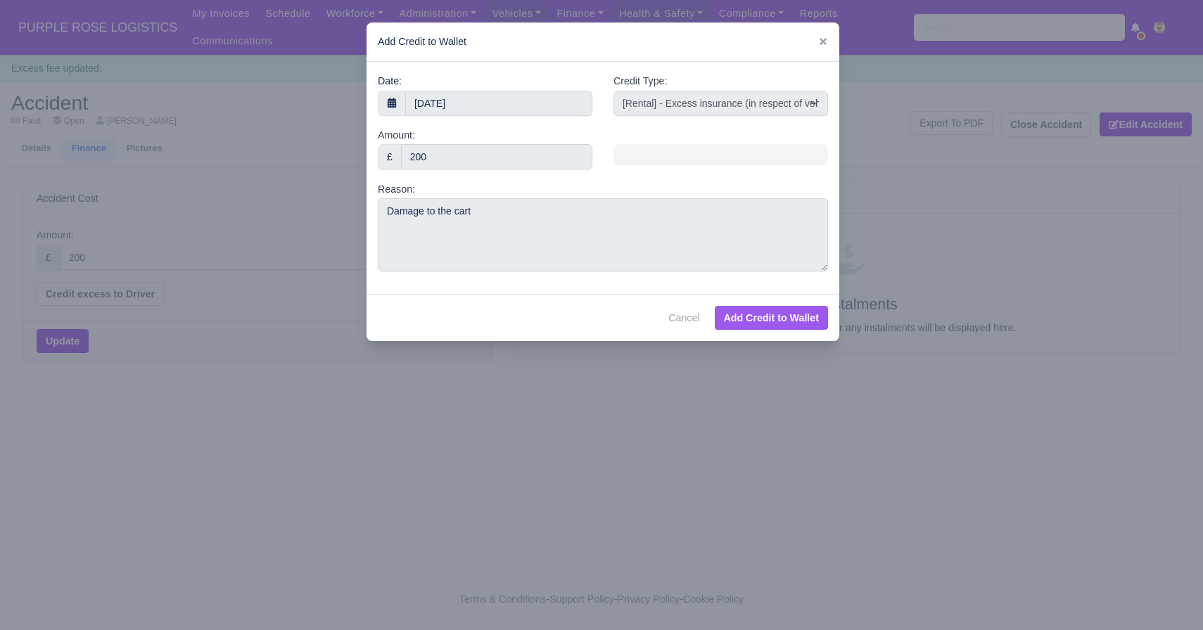
select select "other"
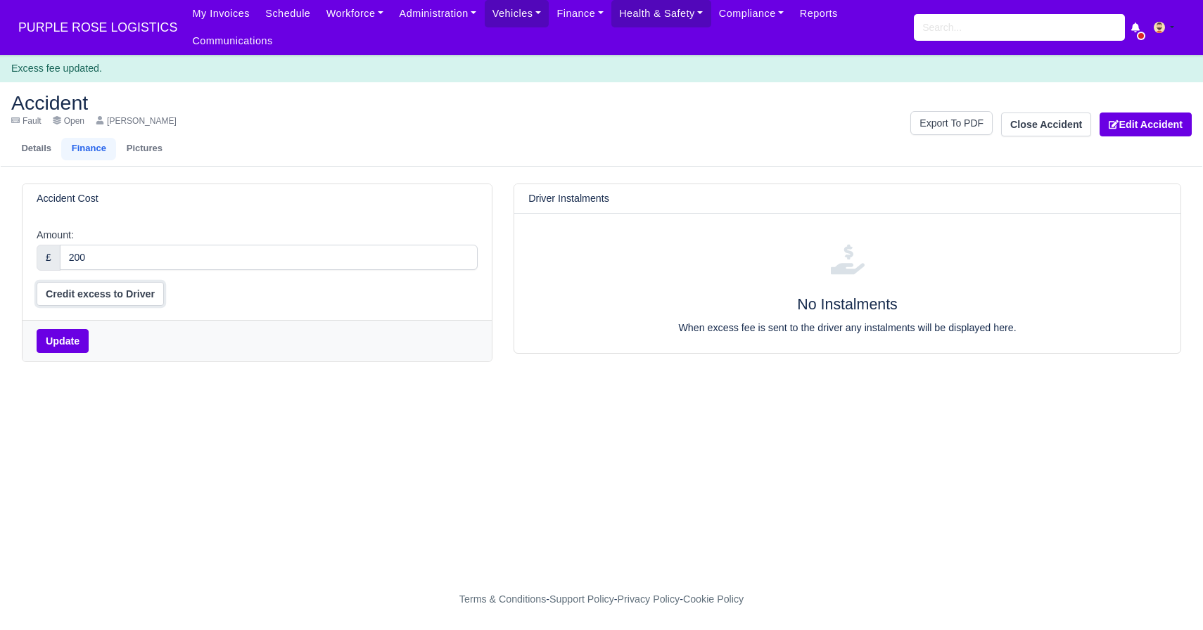
click at [87, 293] on button "Credit excess to Driver" at bounding box center [100, 294] width 127 height 24
select select "excess_liability"
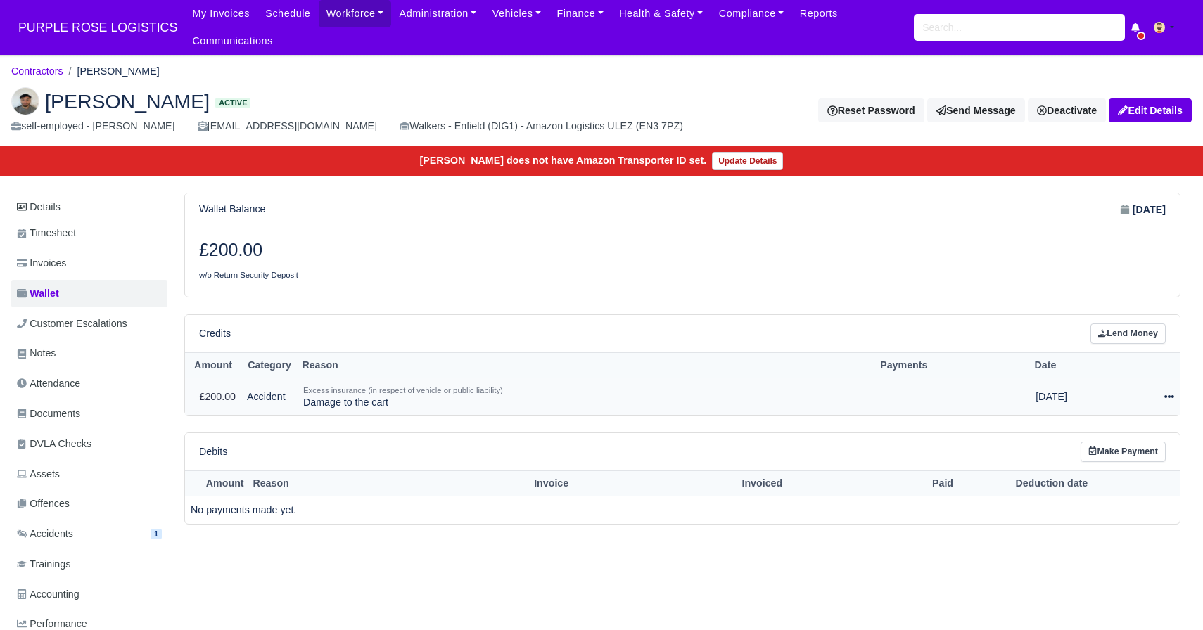
click at [1173, 397] on icon at bounding box center [1169, 396] width 10 height 3
click at [1103, 469] on link "Schedule" at bounding box center [1107, 461] width 125 height 22
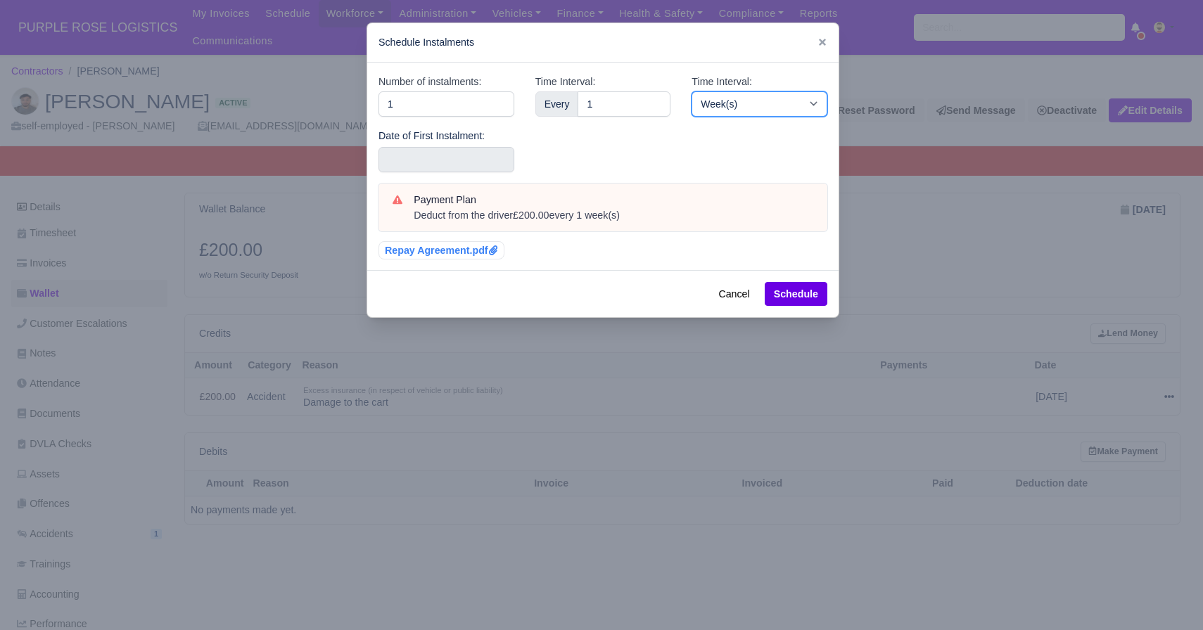
click at [710, 106] on select "Week(s) Month(s)" at bounding box center [760, 103] width 136 height 25
click at [476, 104] on input "1" at bounding box center [446, 103] width 136 height 25
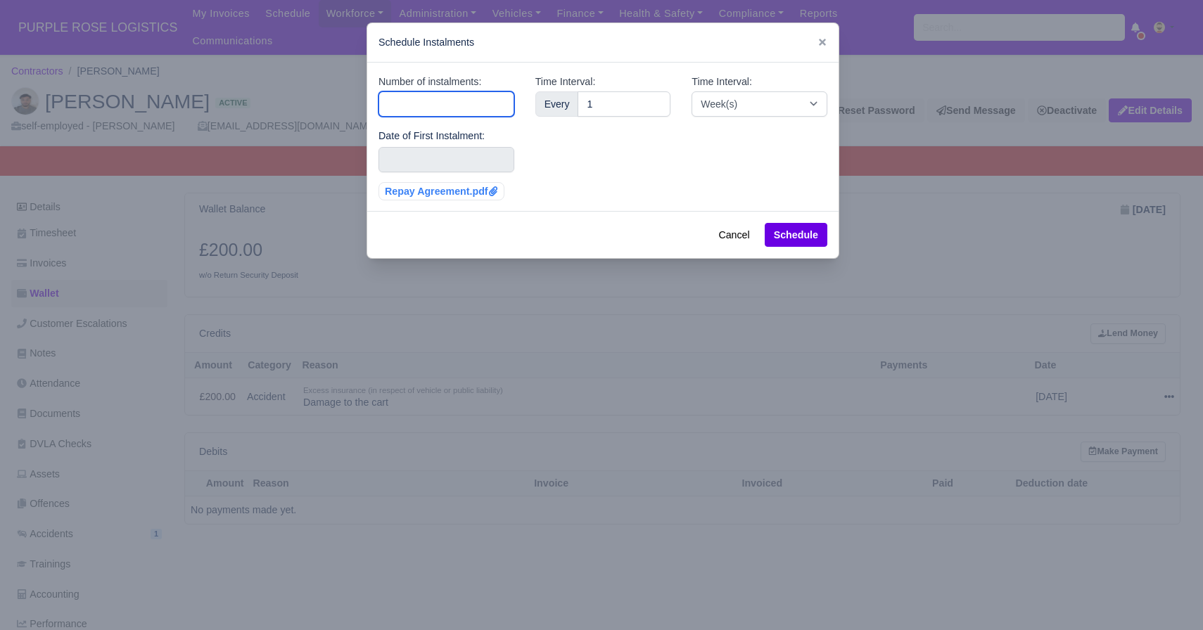
type input "4"
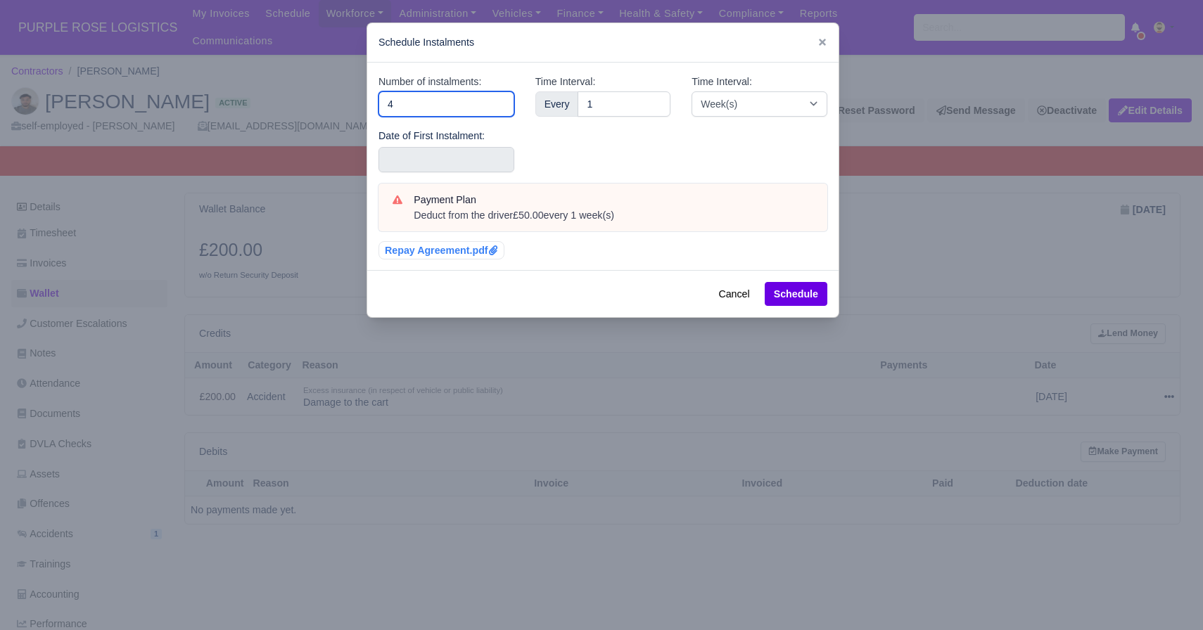
type input "4"
click at [471, 151] on input "text" at bounding box center [446, 159] width 136 height 25
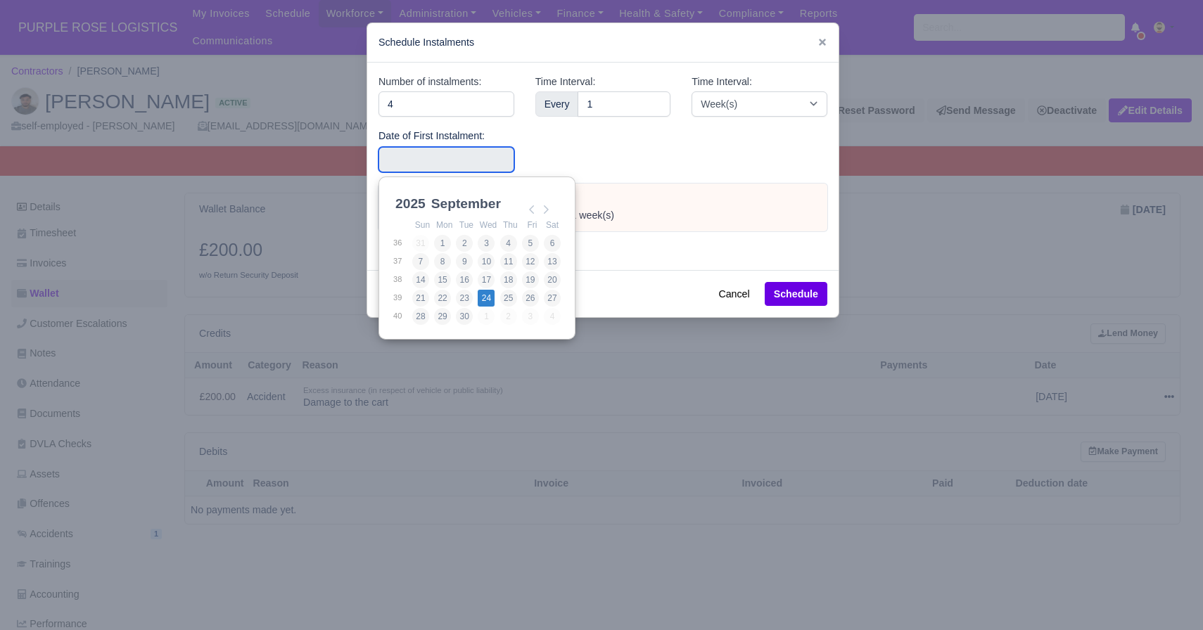
type input "2025-09-24"
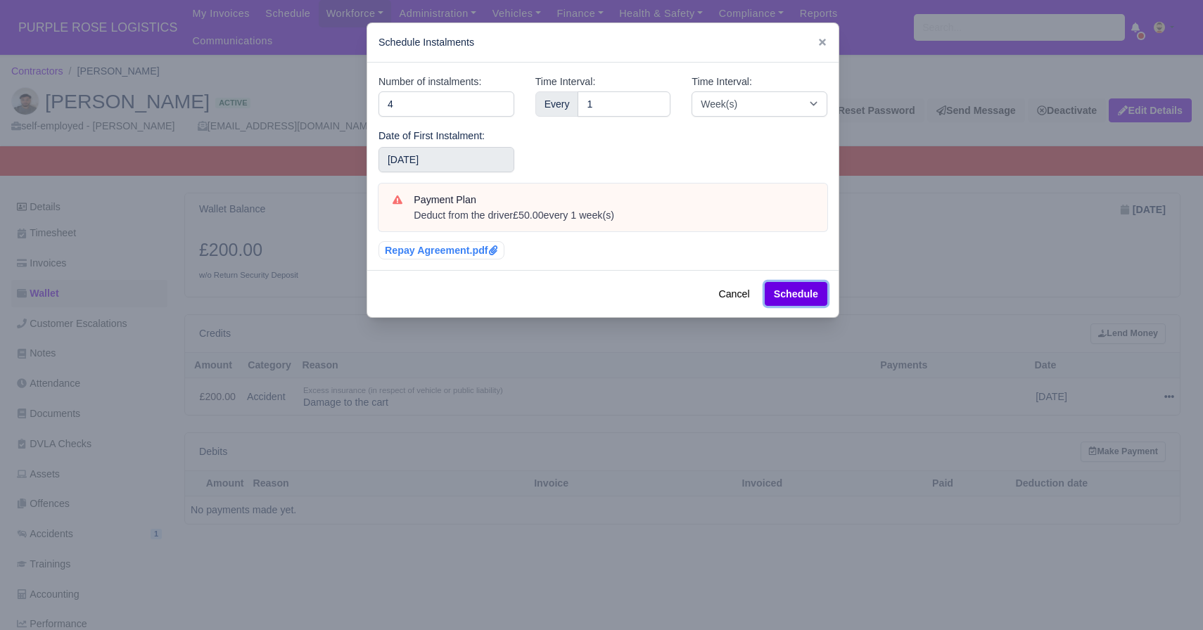
click at [789, 297] on button "Schedule" at bounding box center [796, 294] width 63 height 24
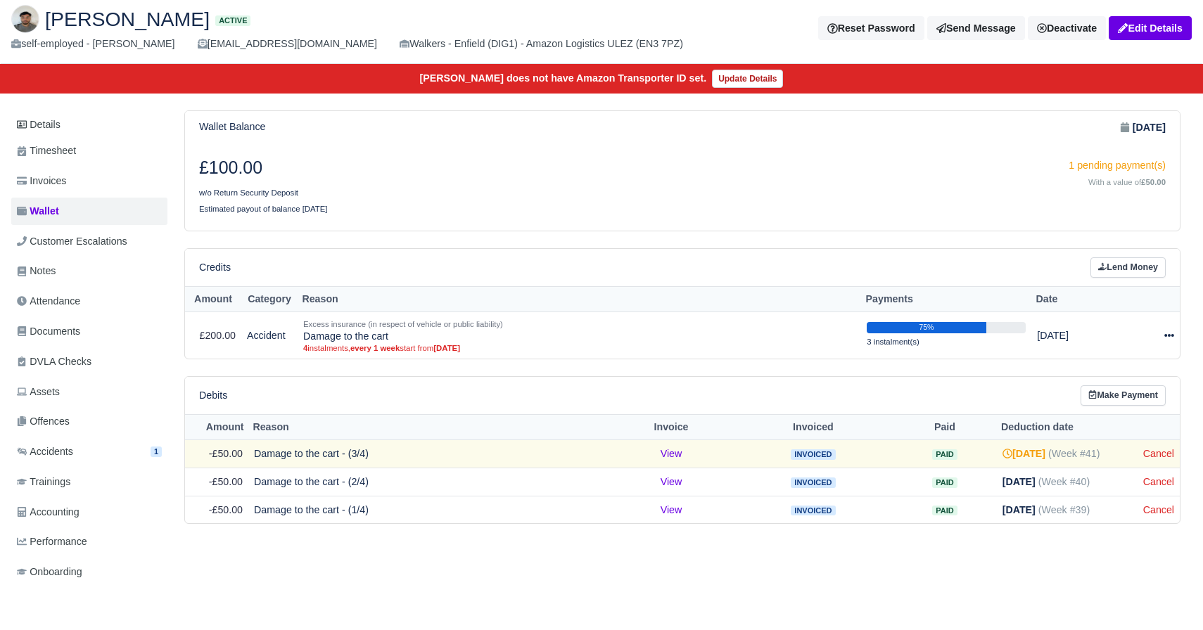
scroll to position [70, 0]
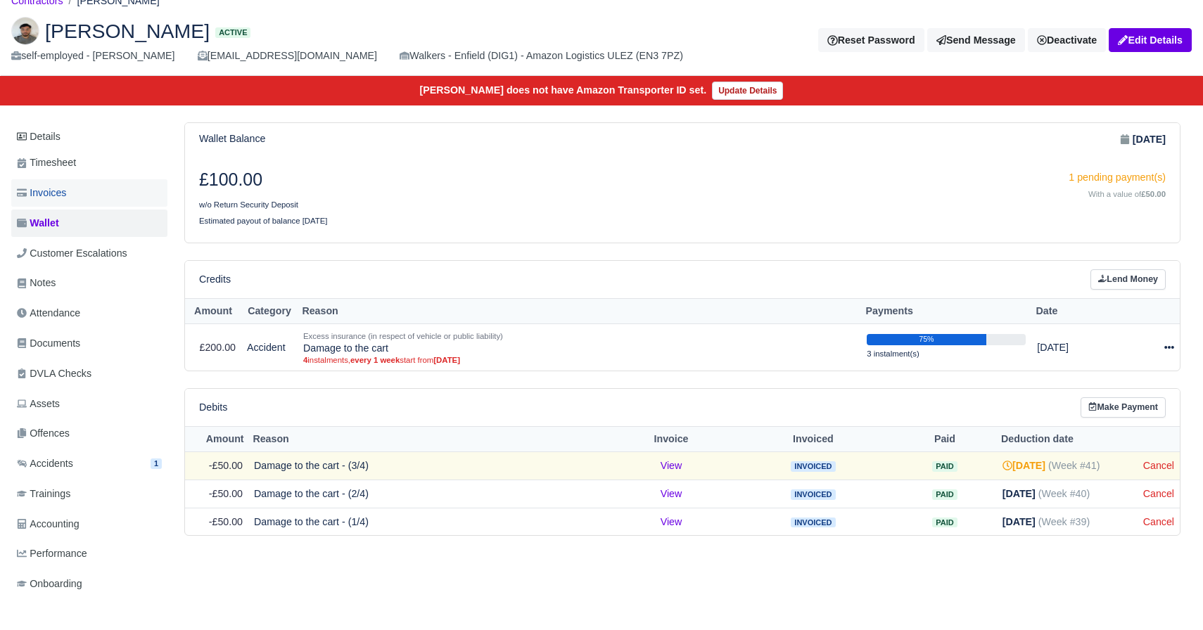
click at [81, 197] on link "Invoices" at bounding box center [89, 192] width 156 height 27
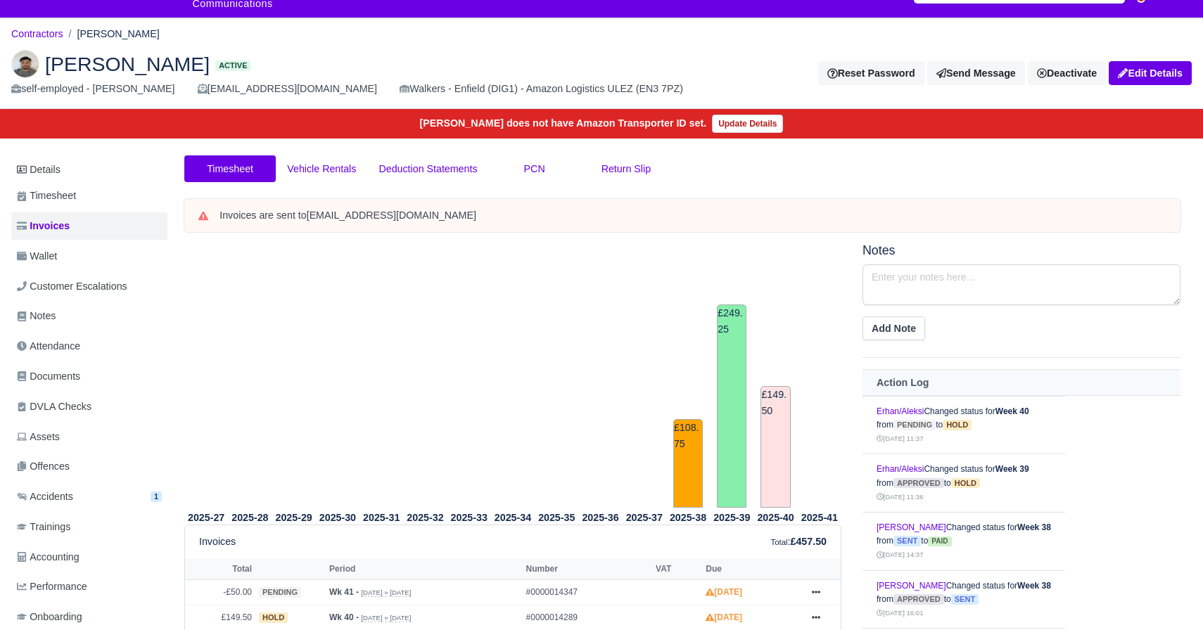
scroll to position [28, 0]
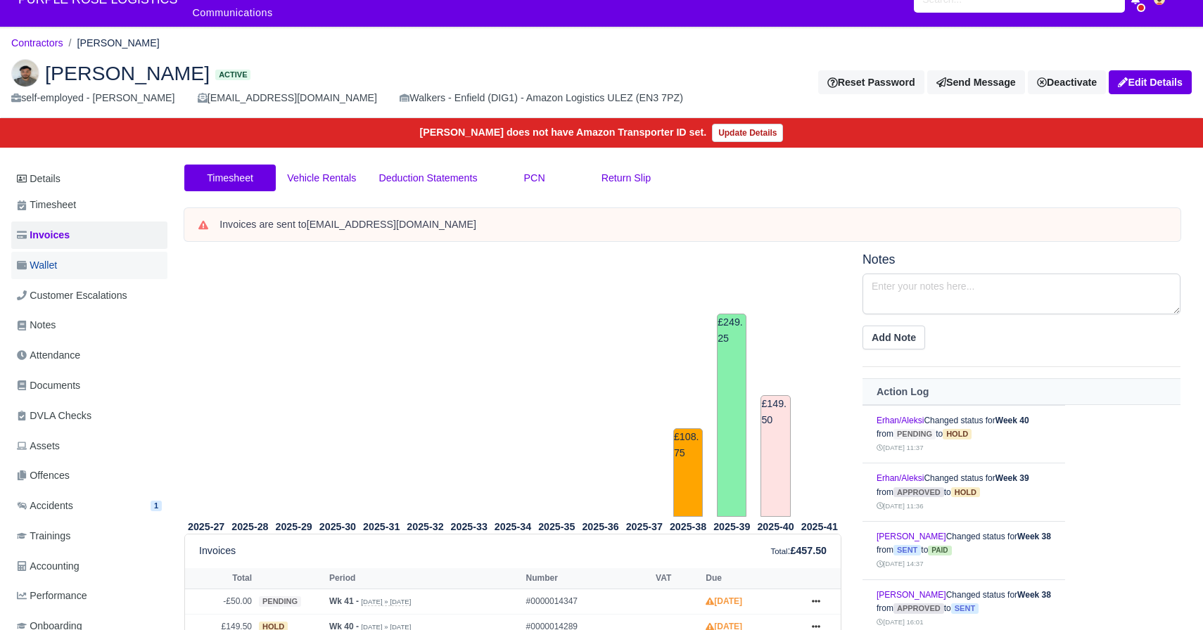
click at [79, 262] on link "Wallet" at bounding box center [89, 265] width 156 height 27
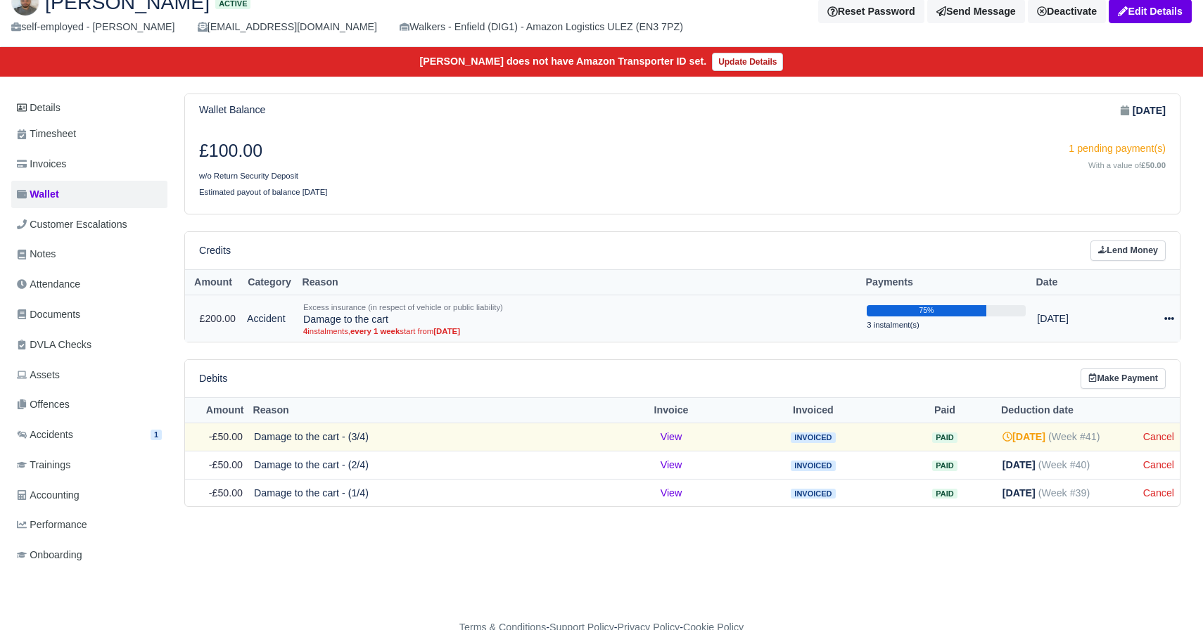
scroll to position [98, 0]
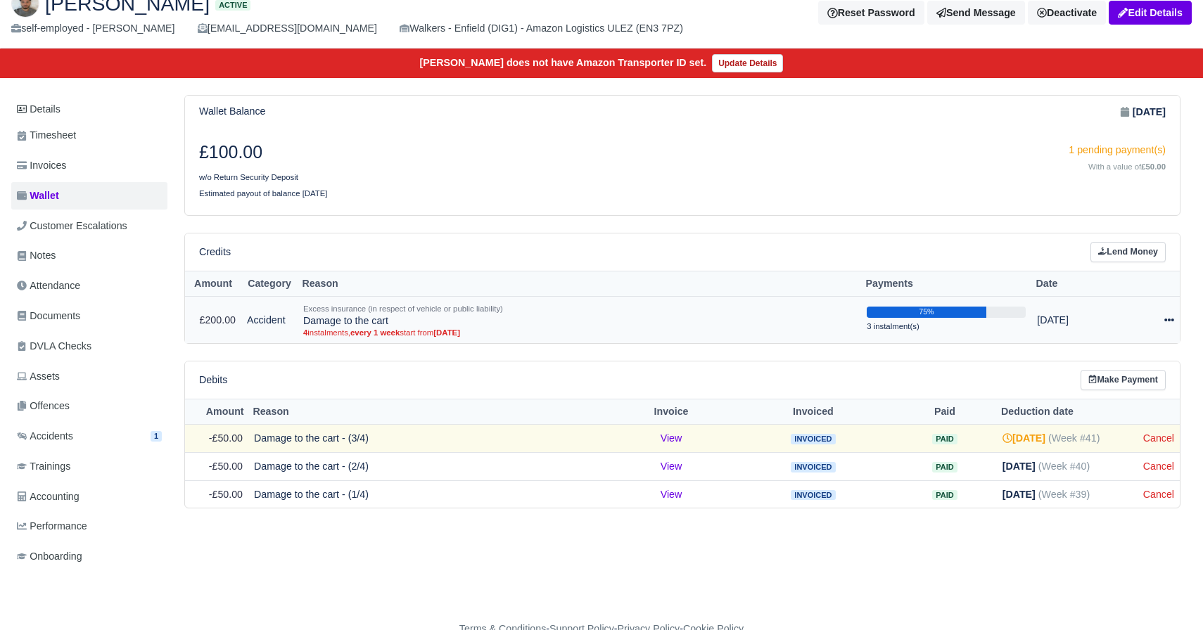
click at [1173, 327] on div at bounding box center [1151, 320] width 46 height 16
click at [1169, 298] on td "Actions Make Payment" at bounding box center [1151, 320] width 57 height 46
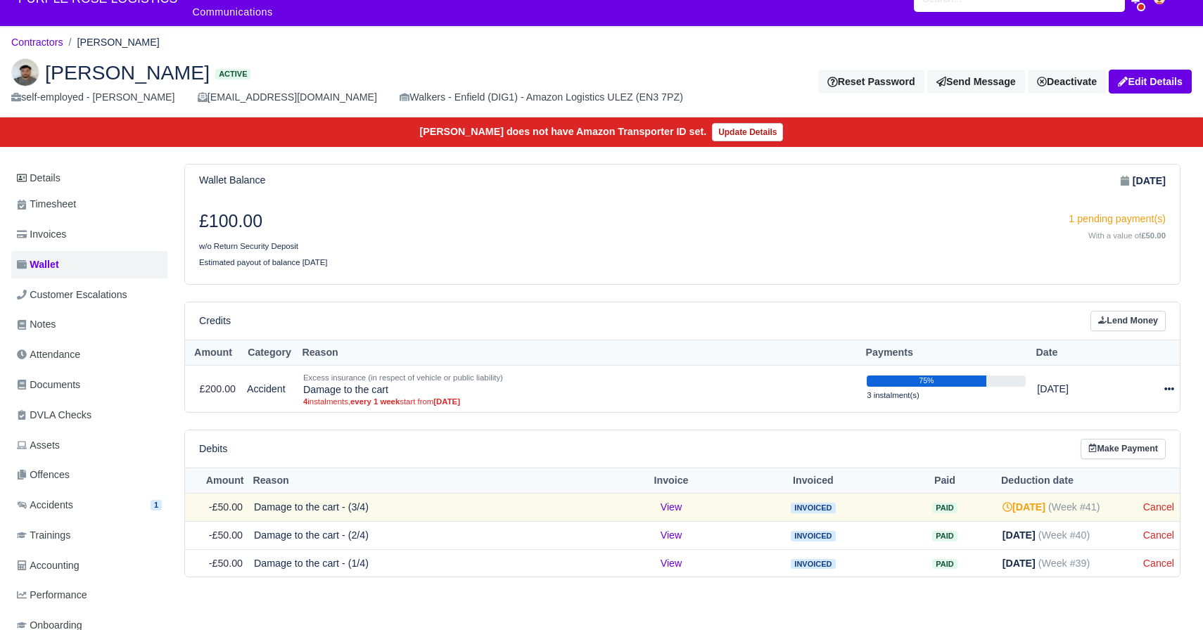
scroll to position [0, 0]
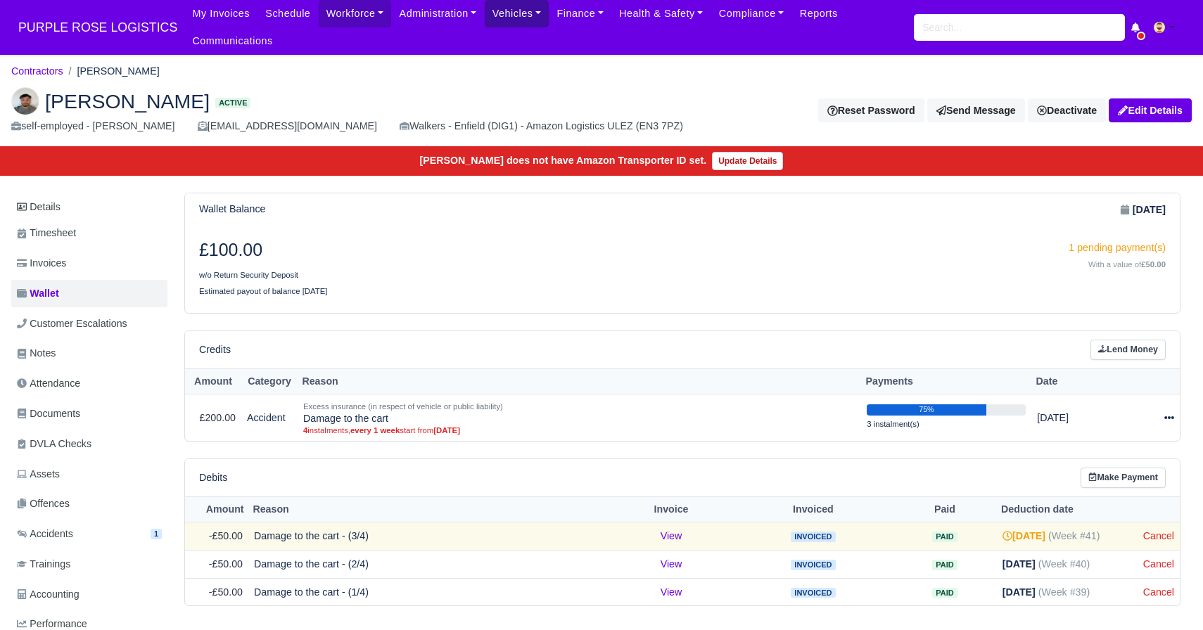
click at [526, 21] on link "Vehicles" at bounding box center [517, 13] width 65 height 27
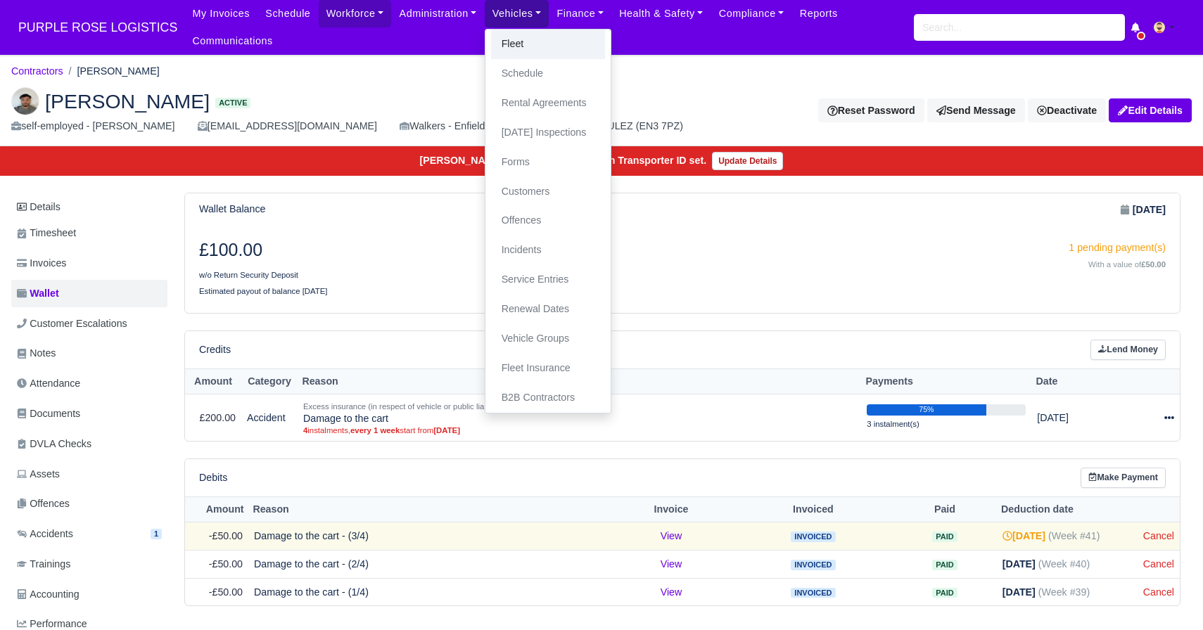
click at [528, 51] on link "Fleet" at bounding box center [548, 45] width 114 height 30
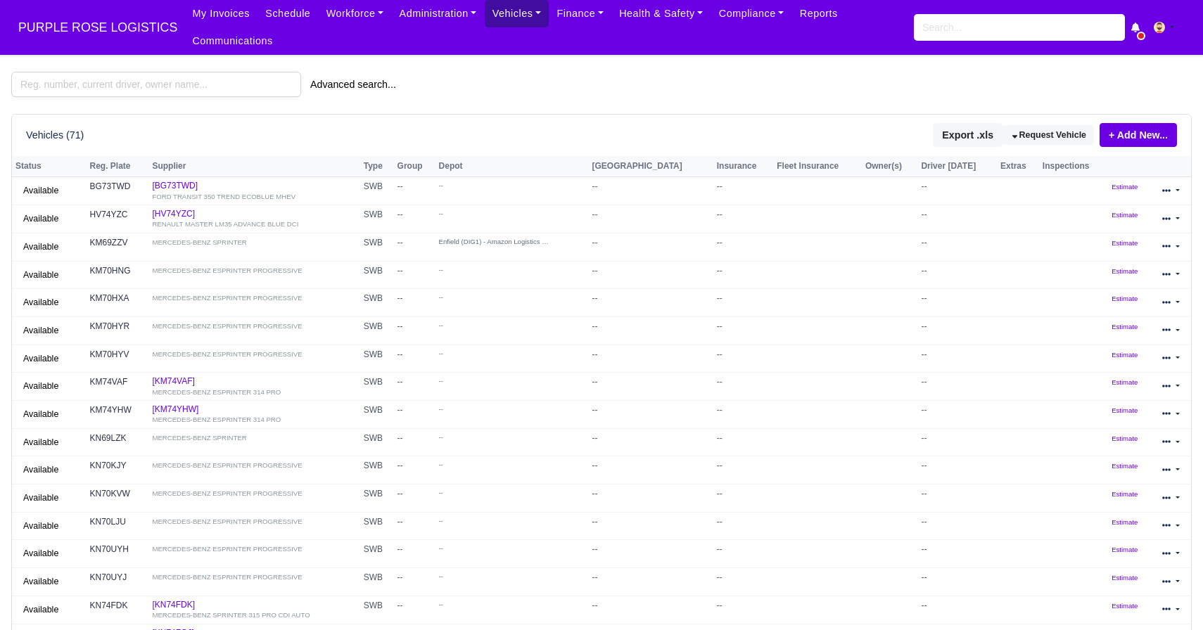
click at [508, 22] on link "Vehicles" at bounding box center [517, 13] width 65 height 27
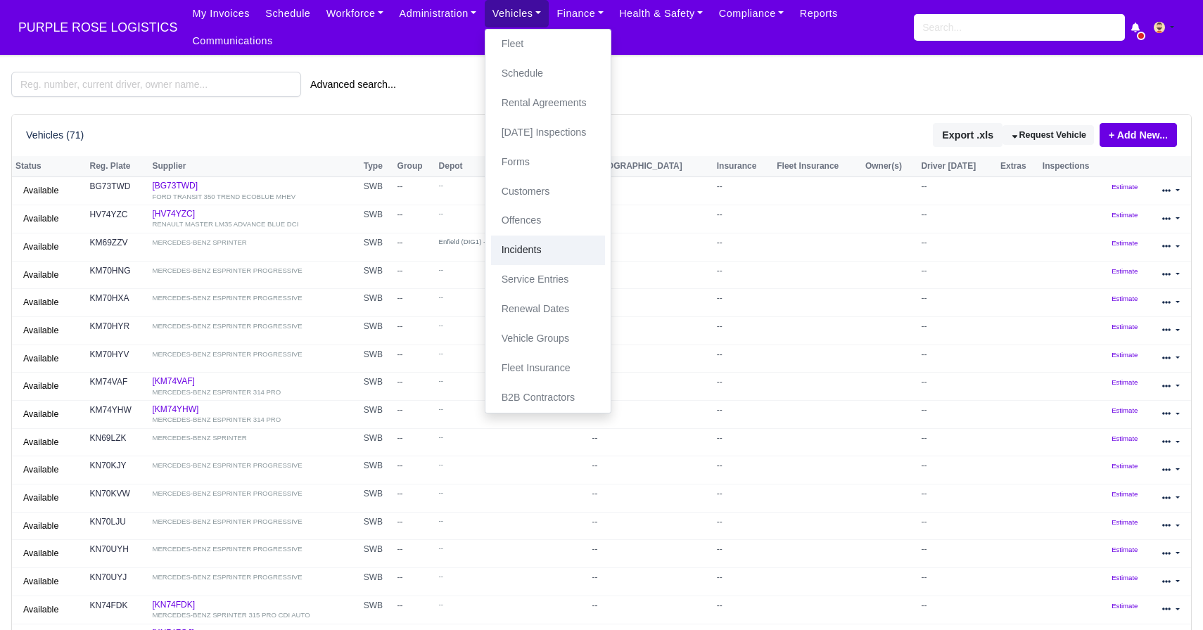
click at [536, 253] on link "Incidents" at bounding box center [548, 251] width 114 height 30
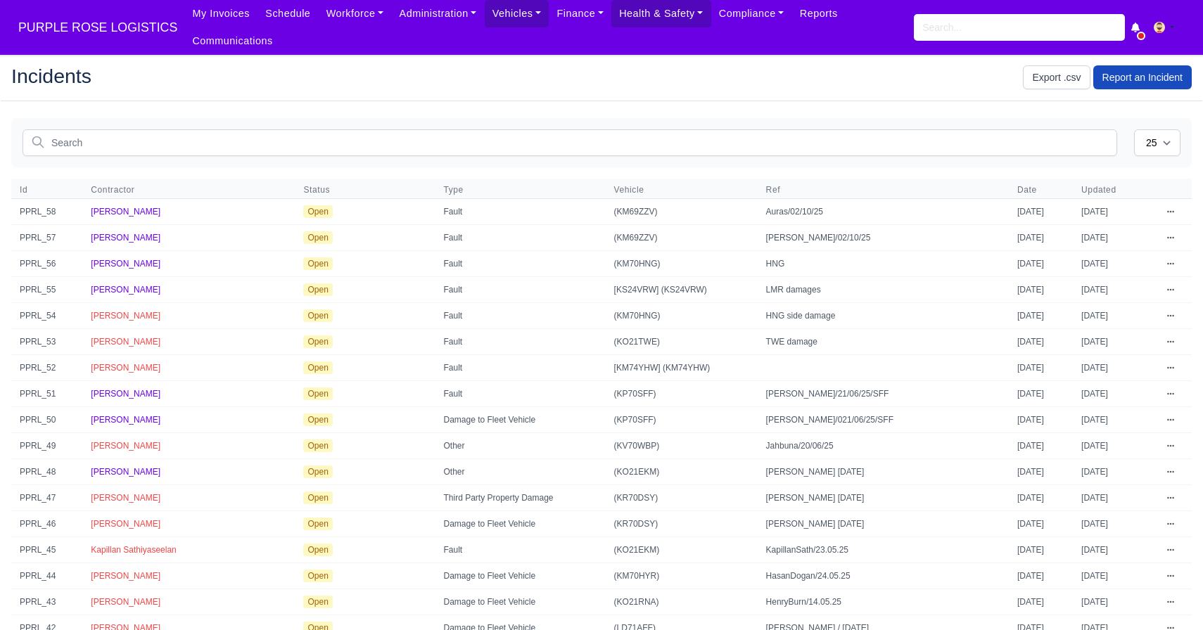
click at [477, 223] on td "Fault" at bounding box center [520, 212] width 170 height 26
